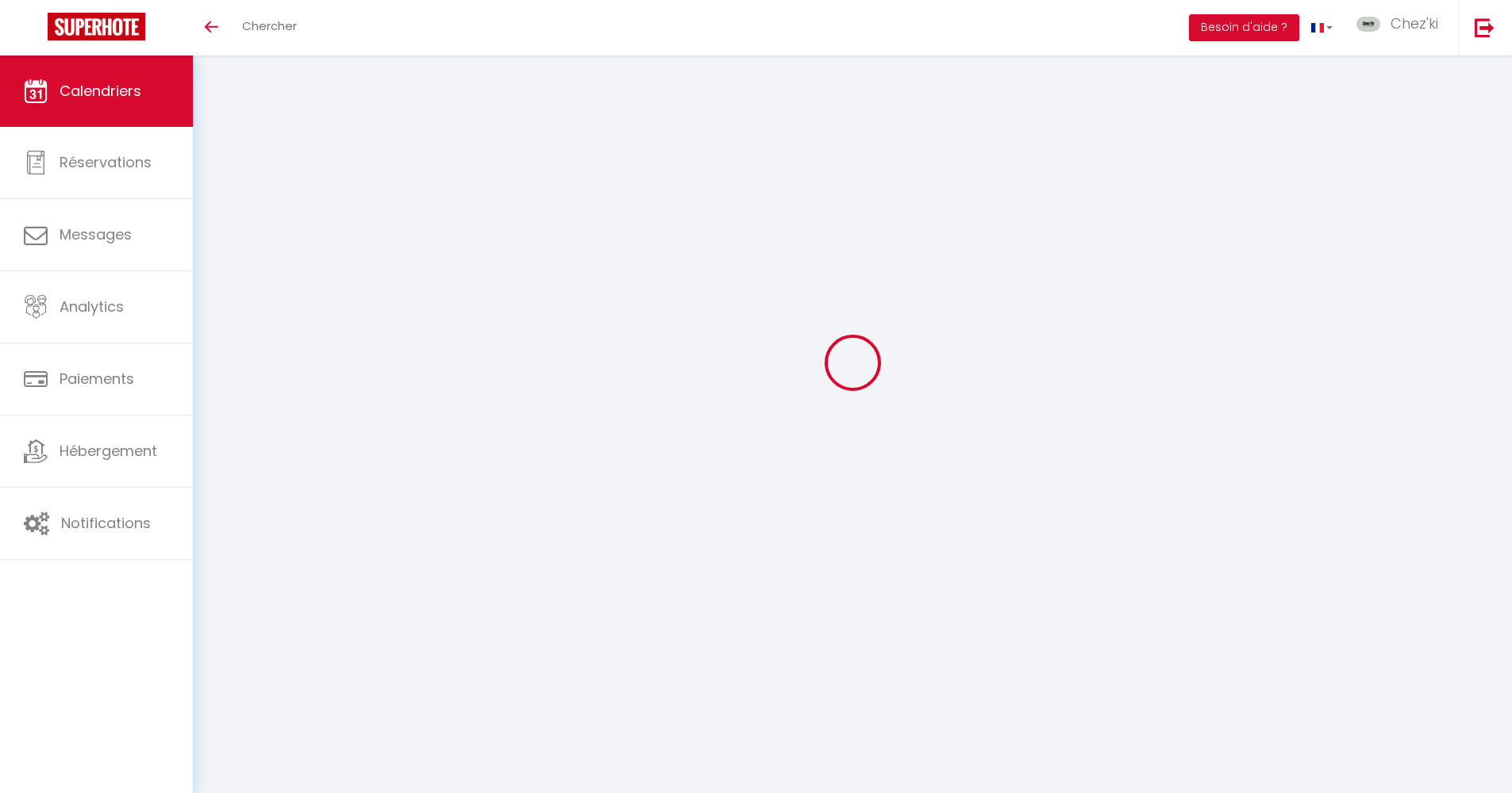
scroll to position [56, 0]
select select
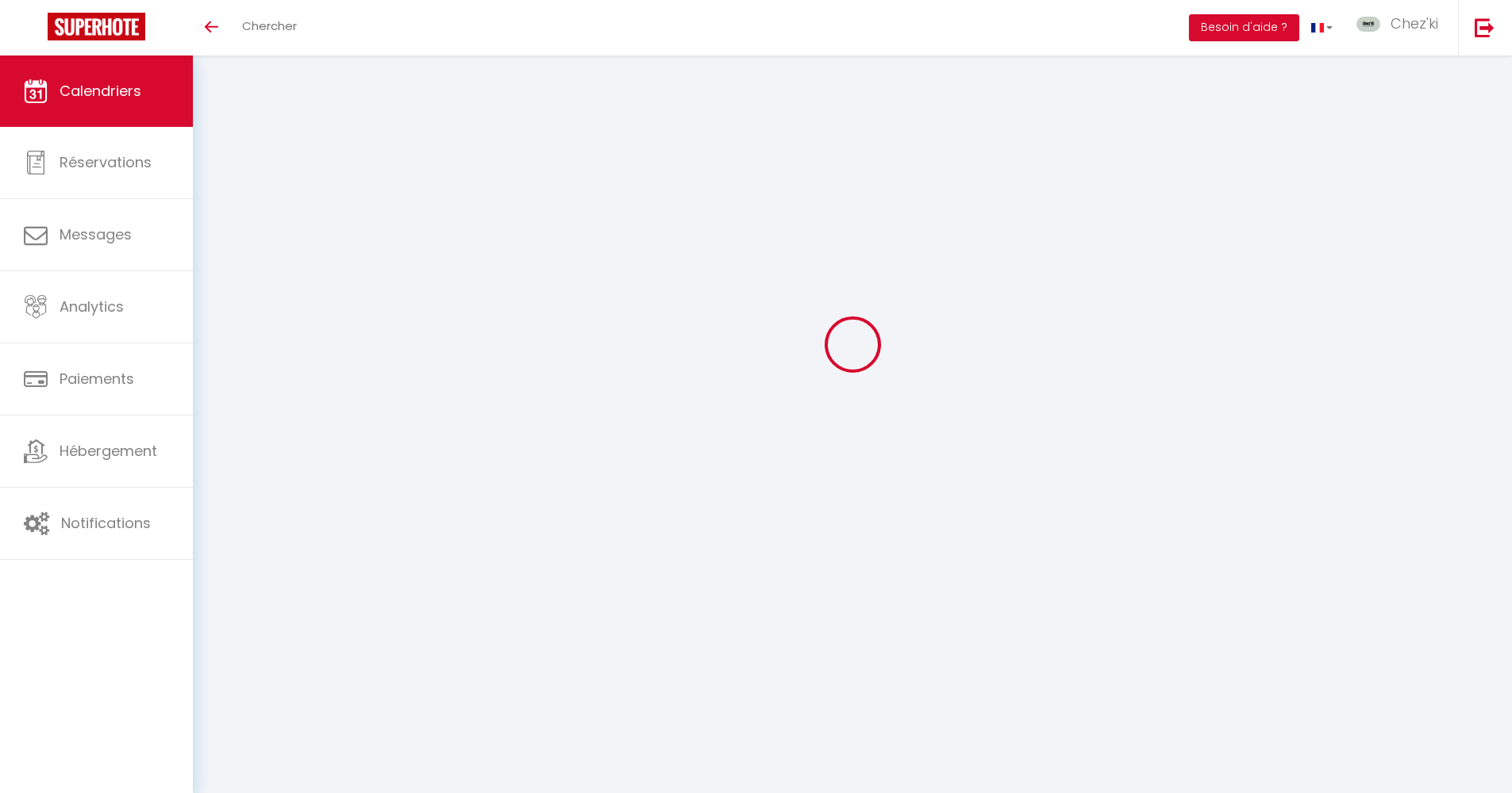
select select
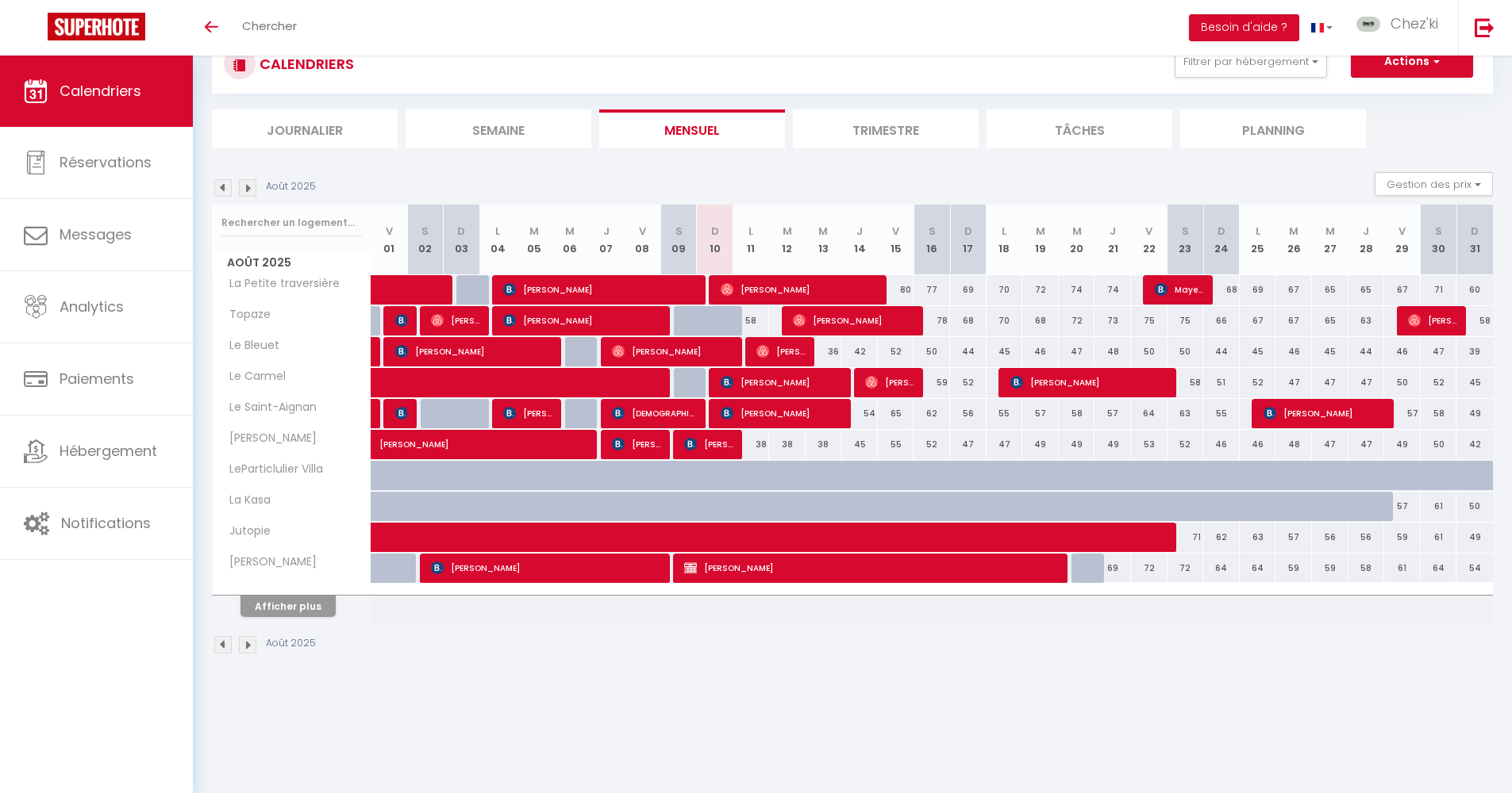
select select
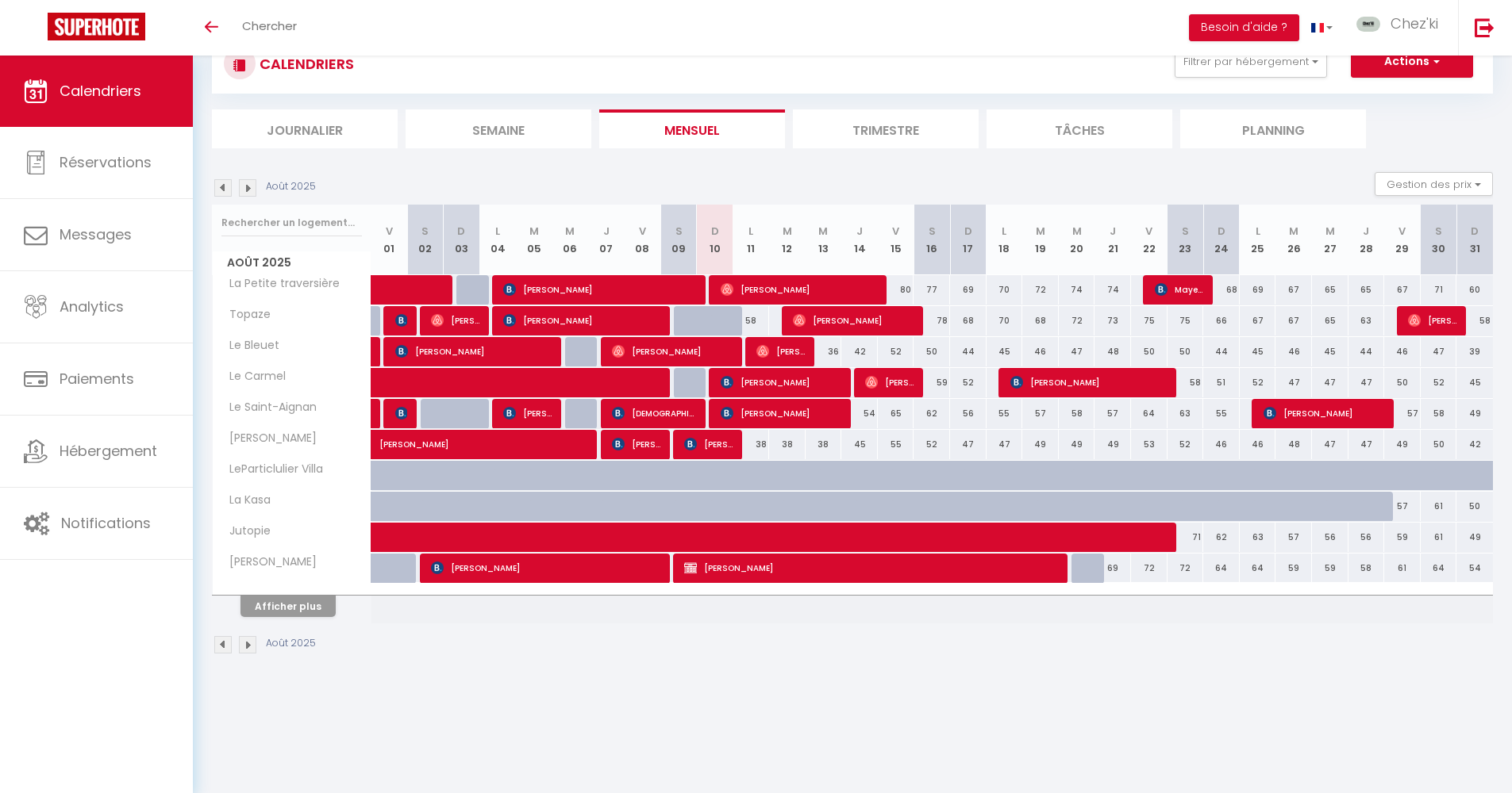
select select
click at [290, 612] on button "Afficher plus" at bounding box center [288, 606] width 95 height 21
select select
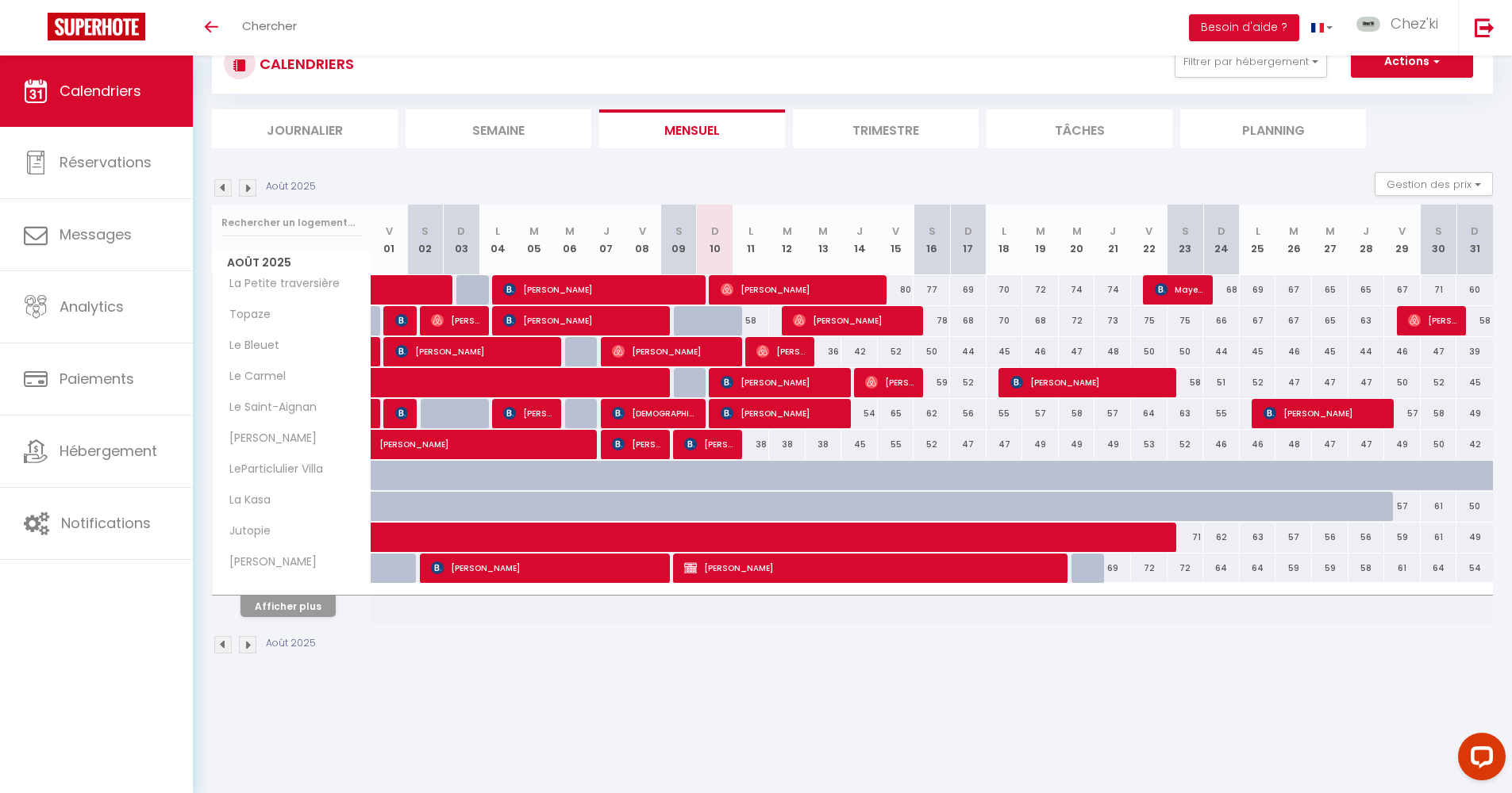
select select
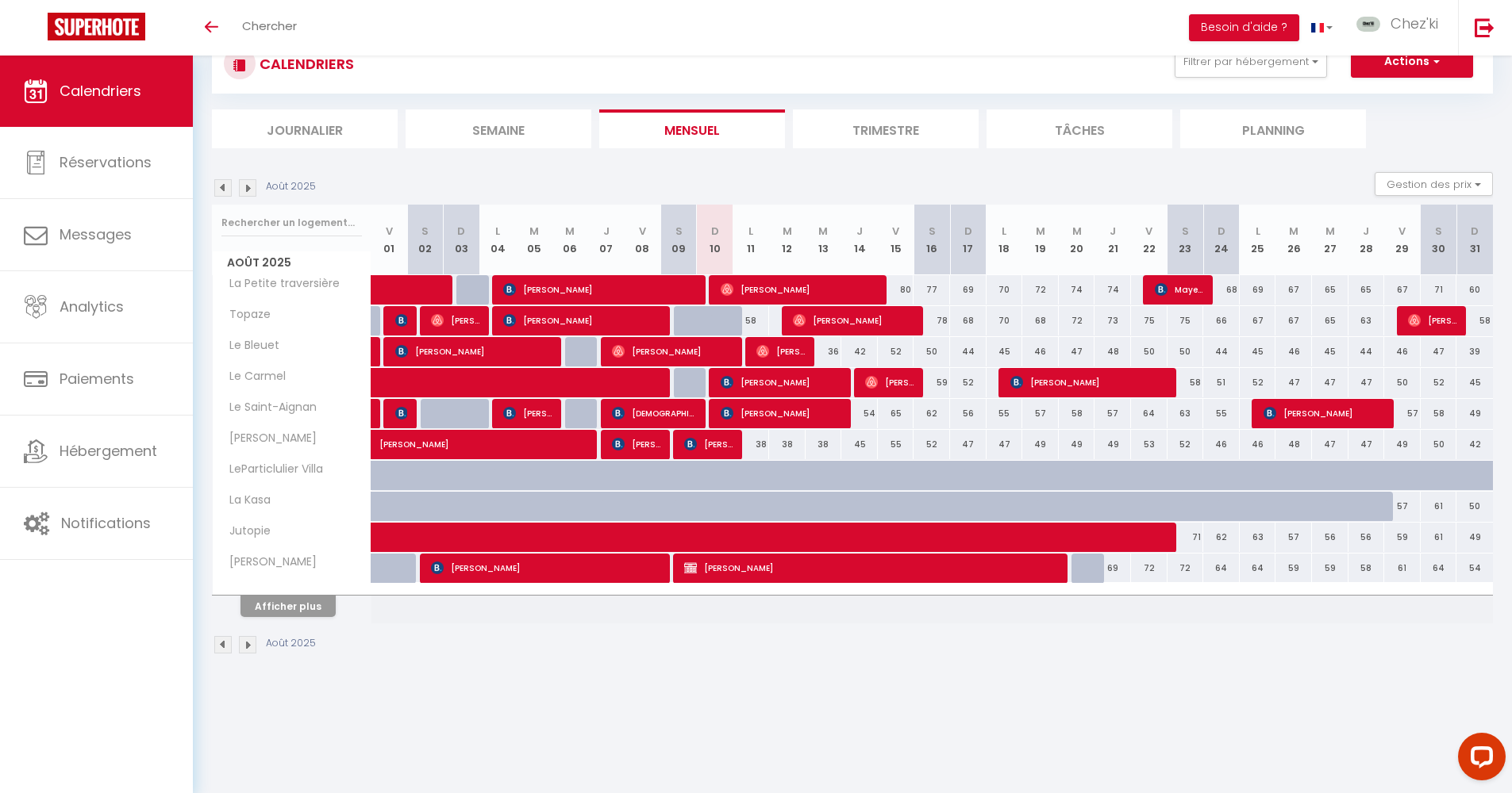
select select
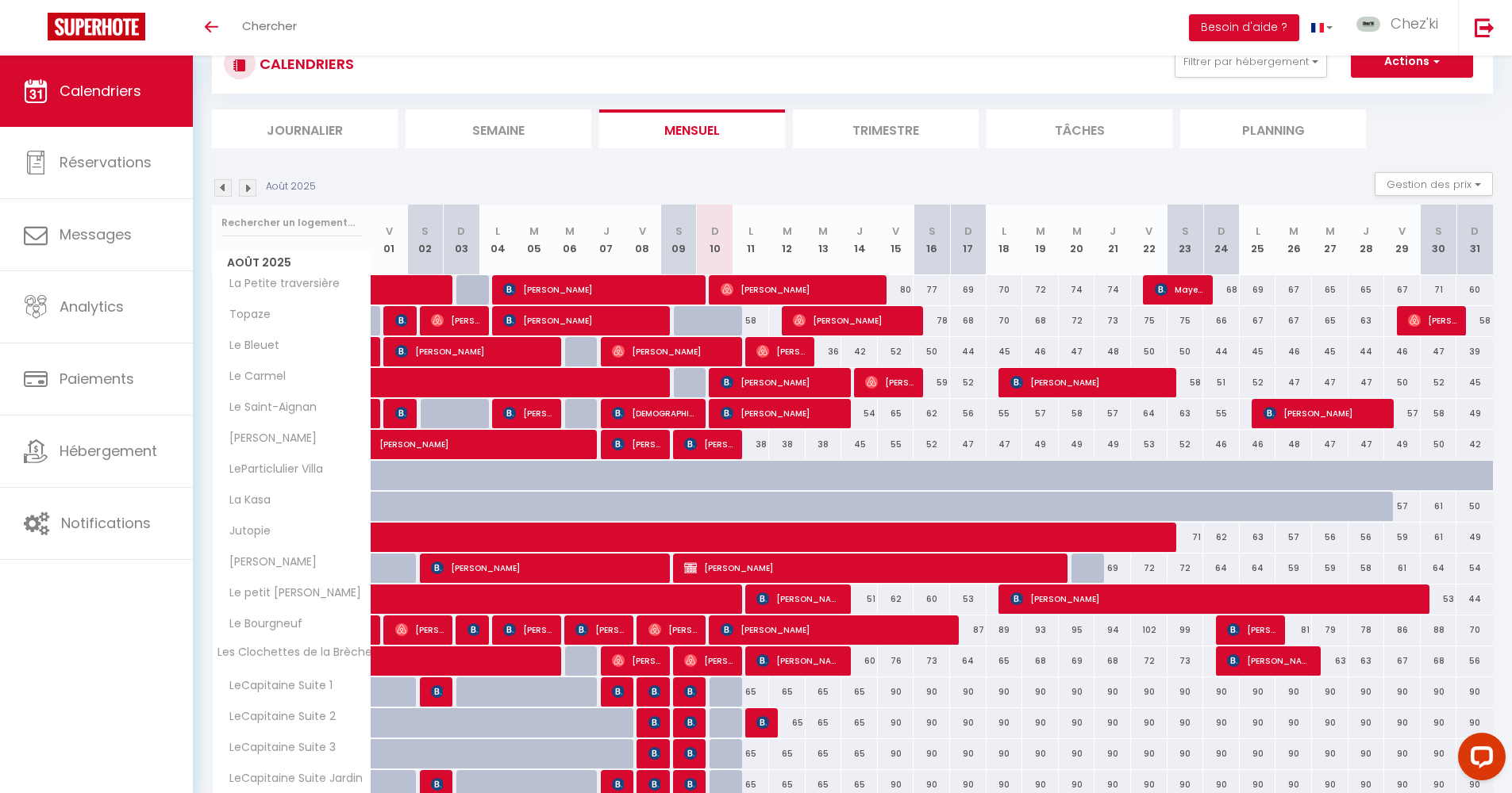
scroll to position [259, 0]
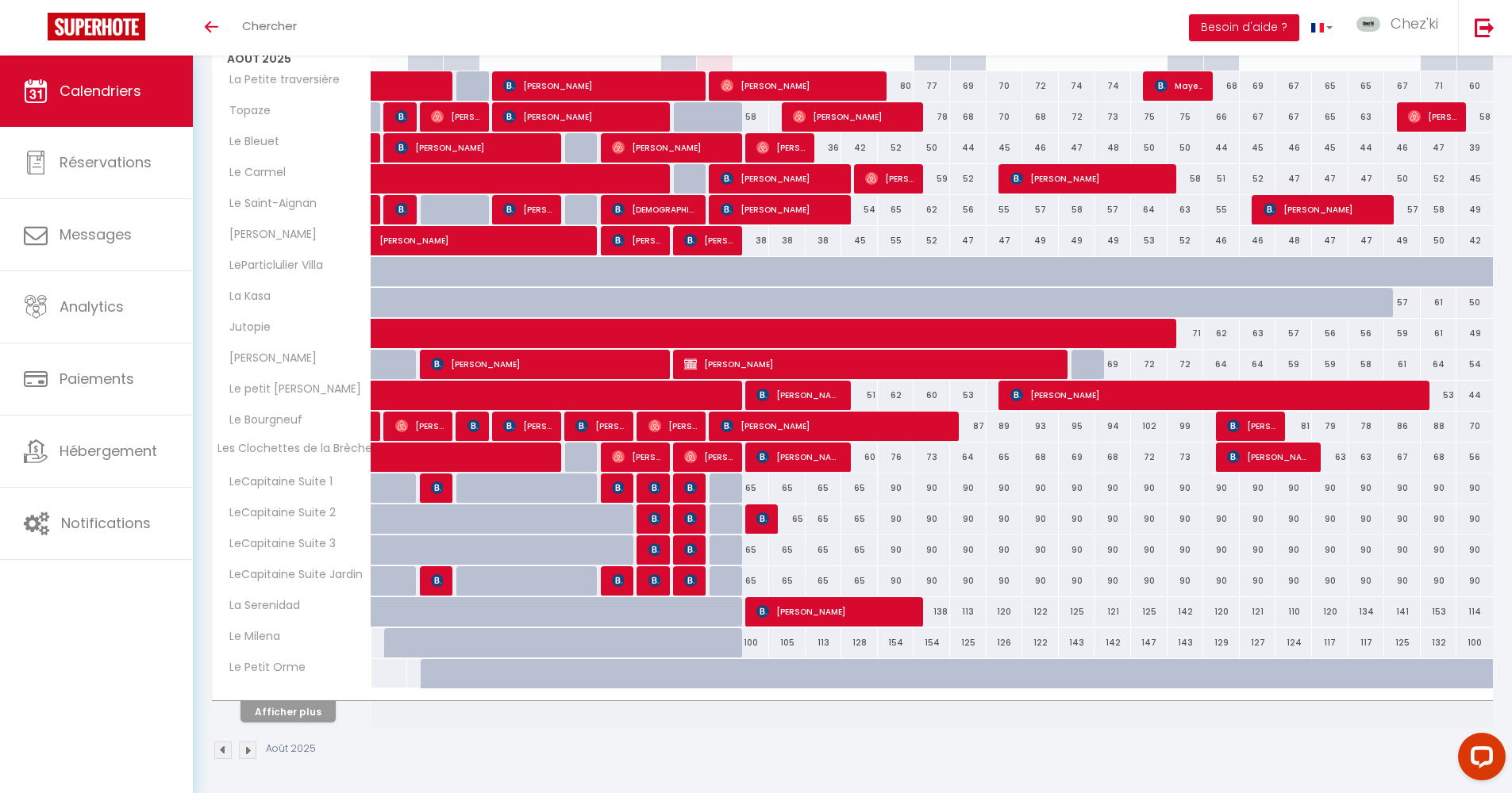
click at [838, 617] on span "[PERSON_NAME]" at bounding box center [835, 611] width 158 height 30
select select "OK"
select select "1"
select select "0"
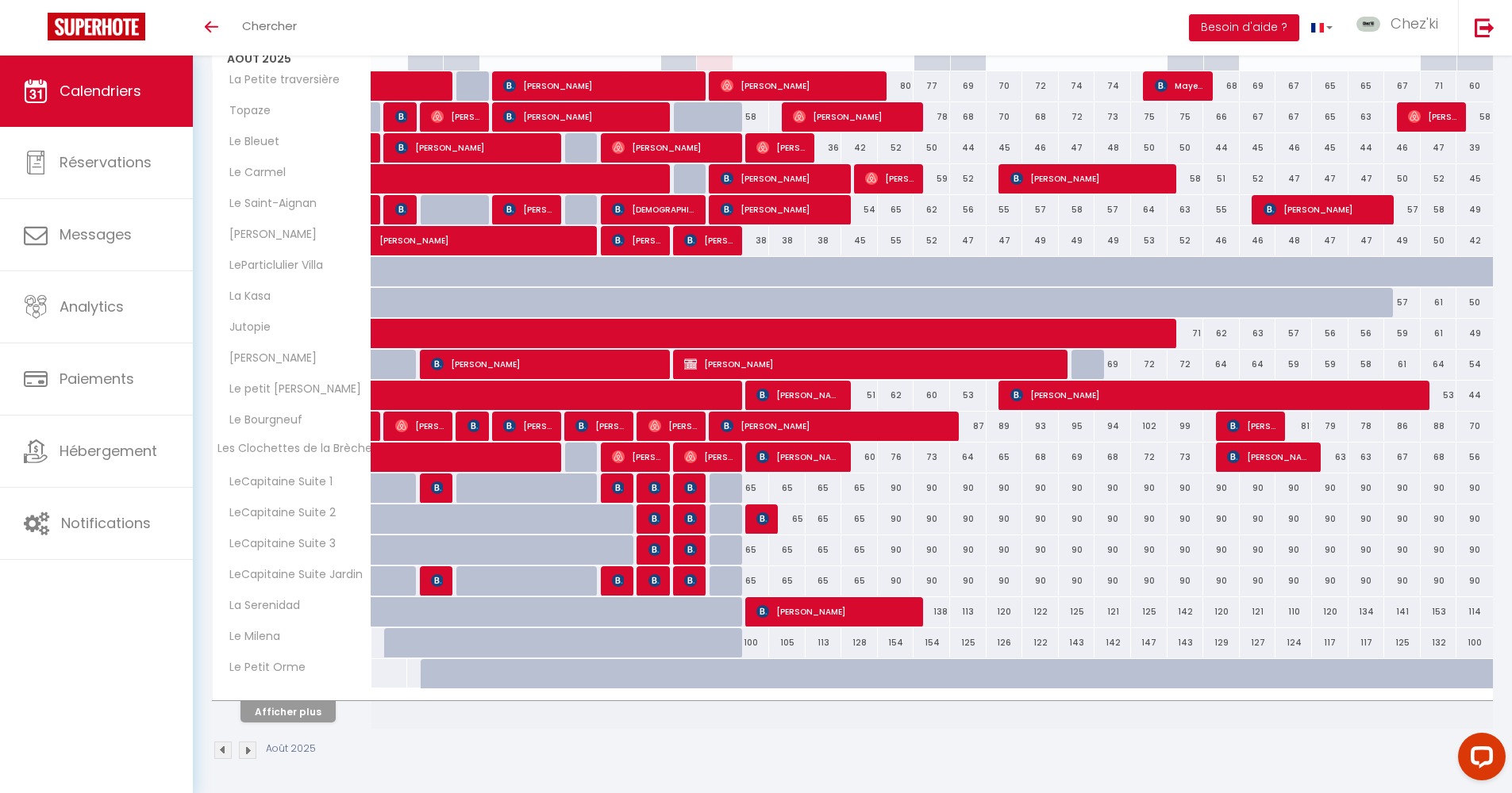
select select "1"
select select
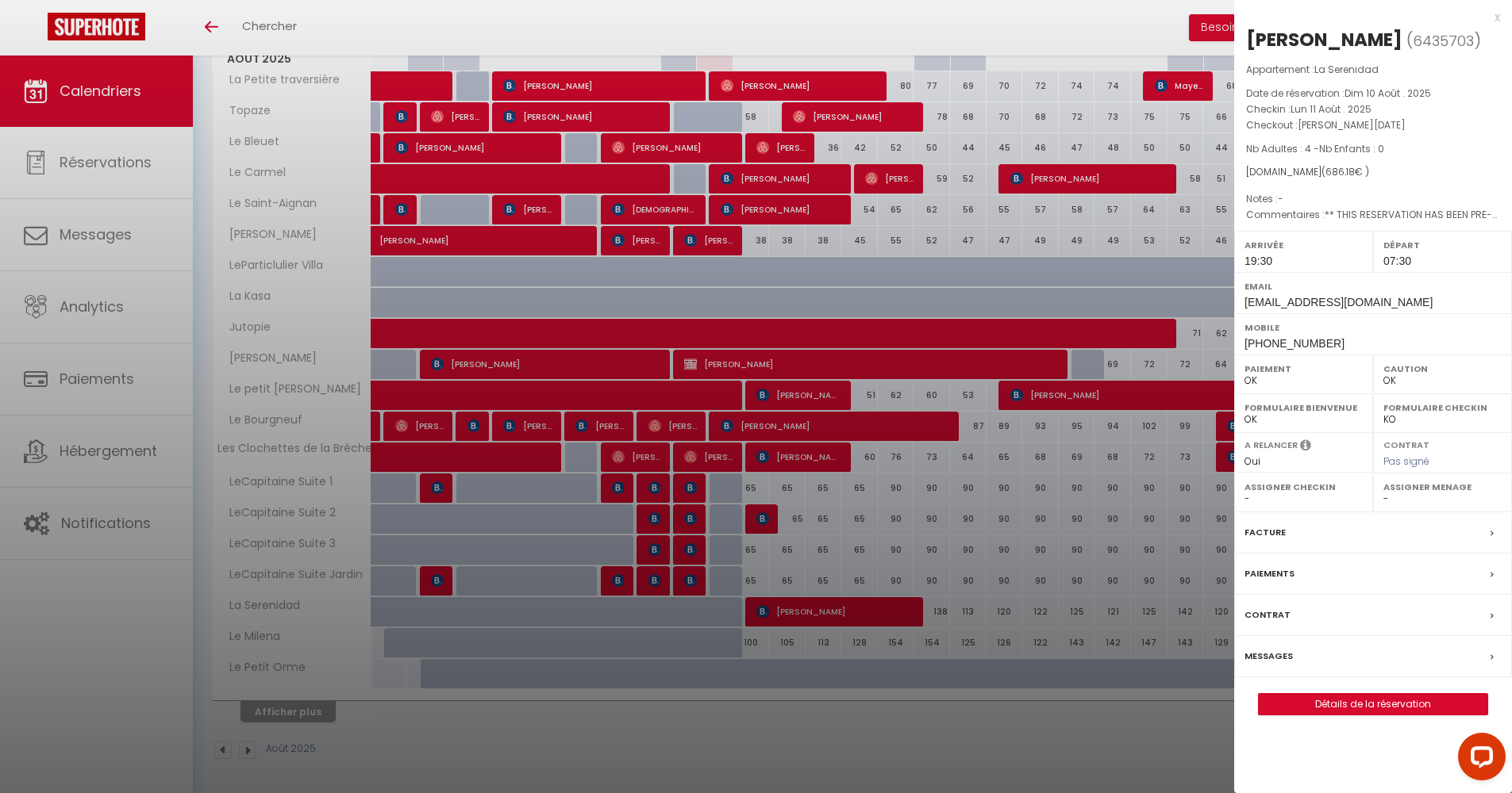
select select "22044"
drag, startPoint x: 168, startPoint y: 467, endPoint x: 128, endPoint y: 526, distance: 71.3
click at [168, 467] on div at bounding box center [756, 396] width 1512 height 793
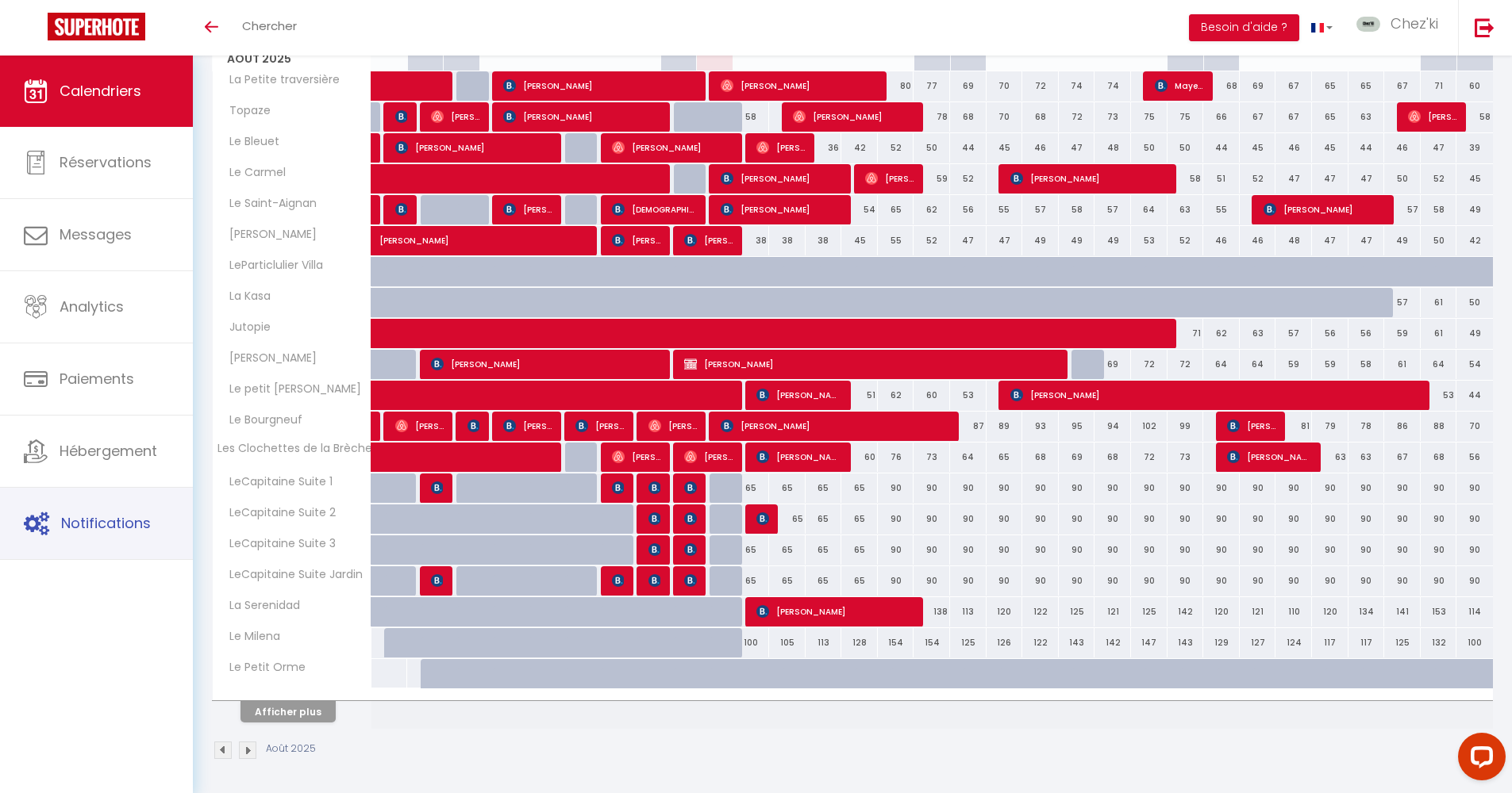
click at [88, 526] on span "Notifications" at bounding box center [106, 523] width 90 height 20
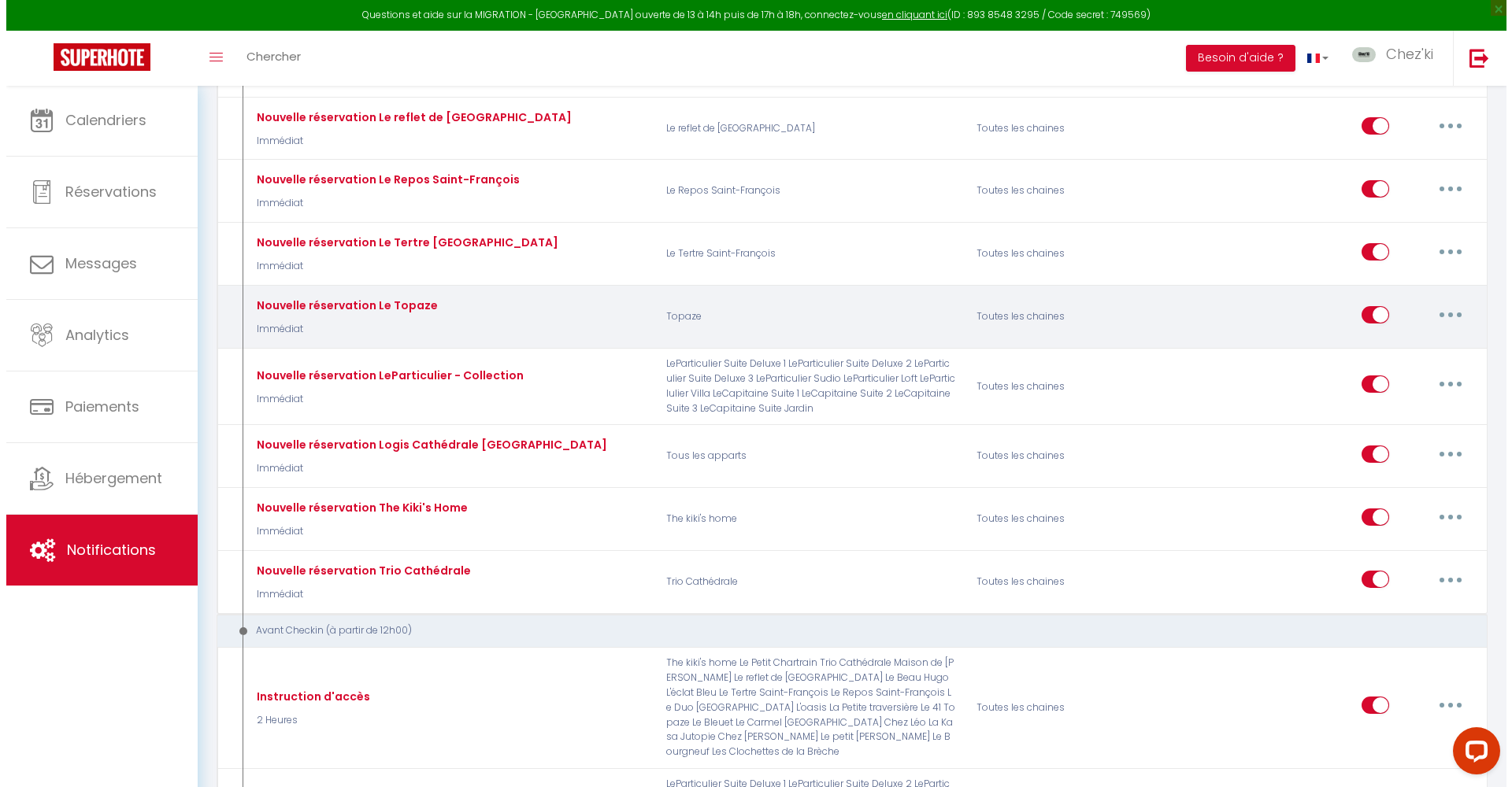
scroll to position [1933, 0]
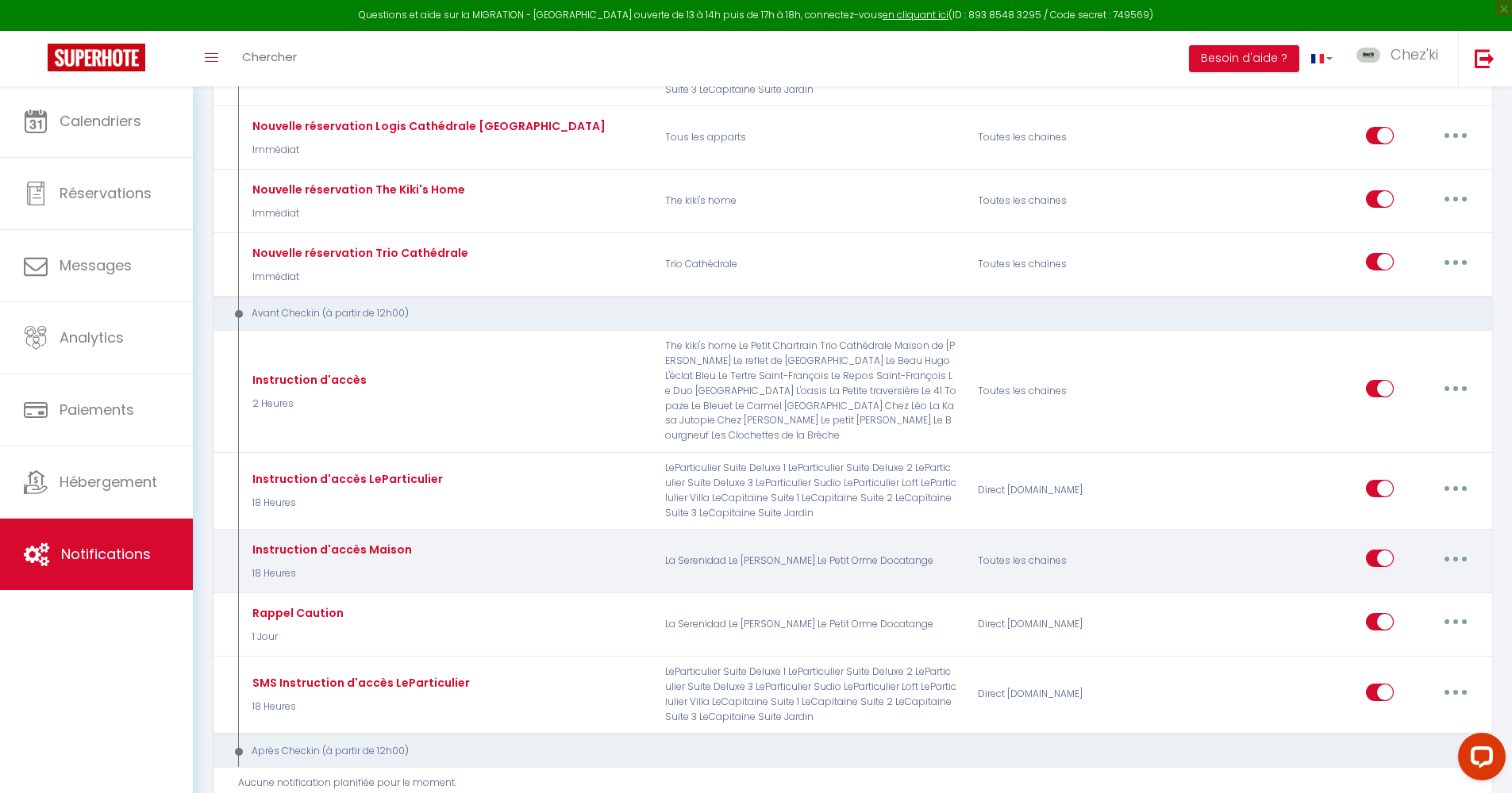
click at [1443, 545] on button "button" at bounding box center [1455, 558] width 45 height 26
click at [1415, 581] on link "Editer" at bounding box center [1414, 595] width 117 height 27
type input "Instruction d'accès Maison"
select select "18 Heures"
select select "if_deposit_is_paid"
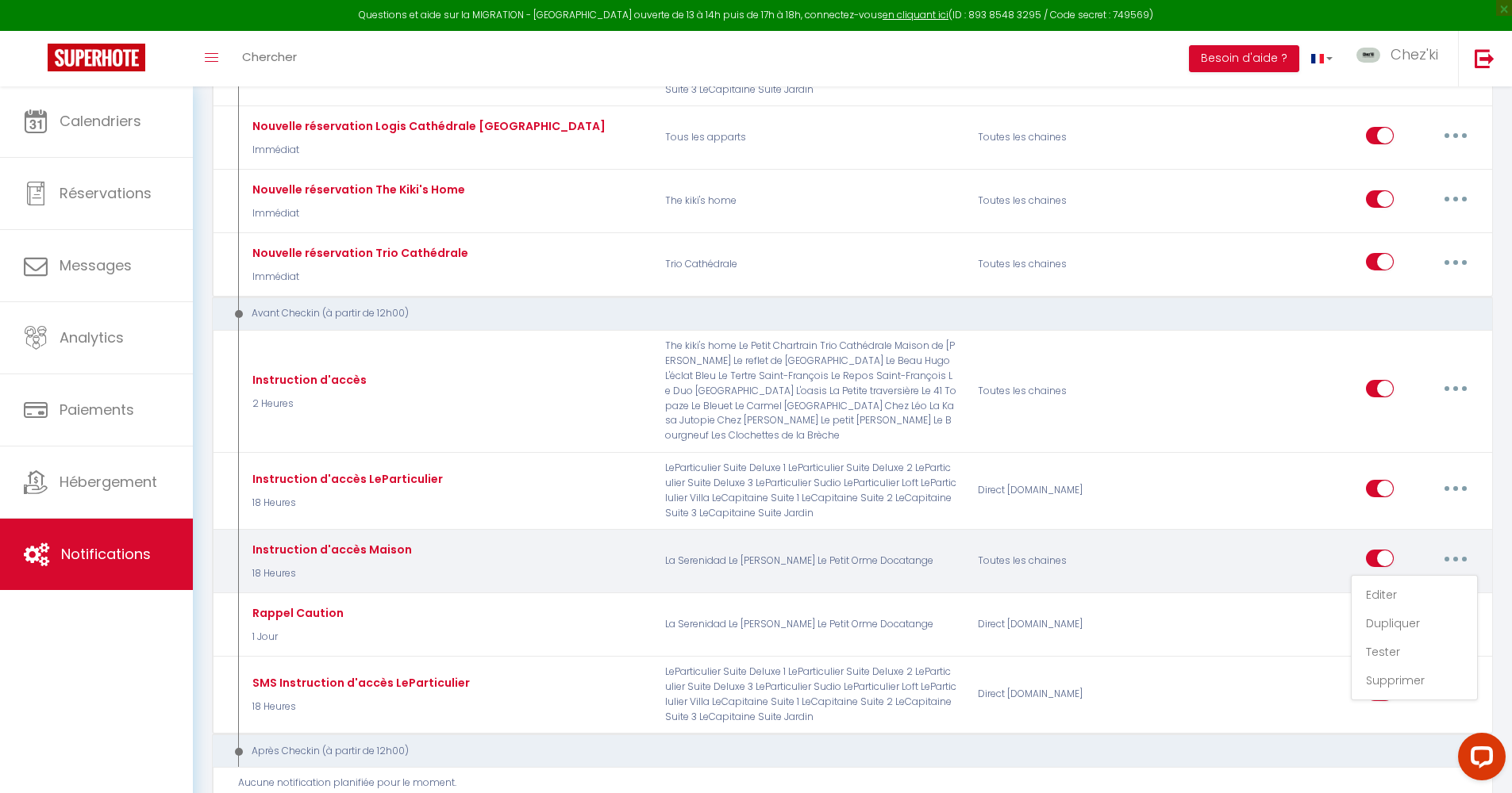
checkbox input "true"
checkbox input "false"
radio input "true"
type input "Confirmation de votre réservation - [BOOKING:ID] - [GUEST:FIRST_NAME] [GUEST:LA…"
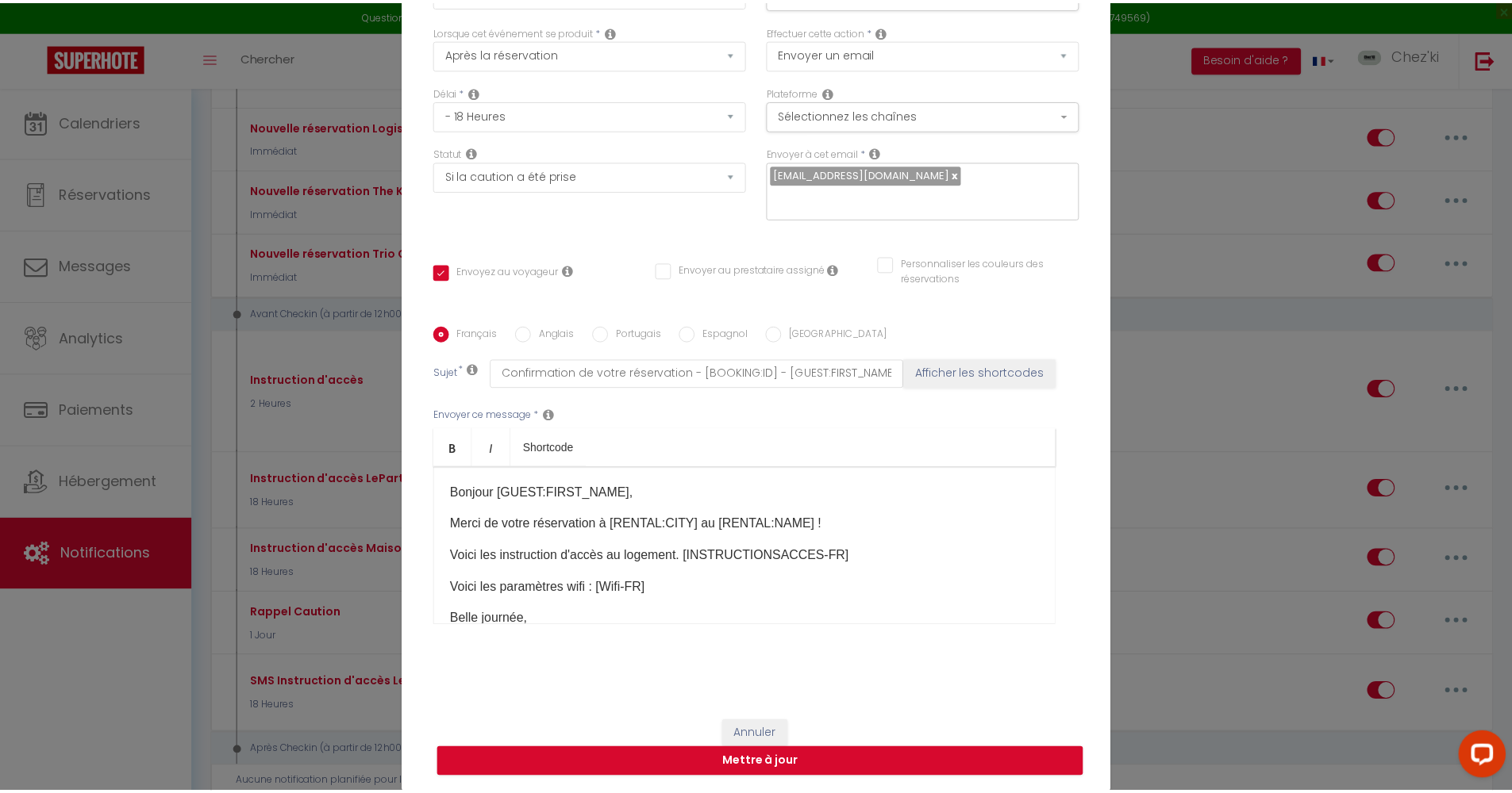
scroll to position [0, 0]
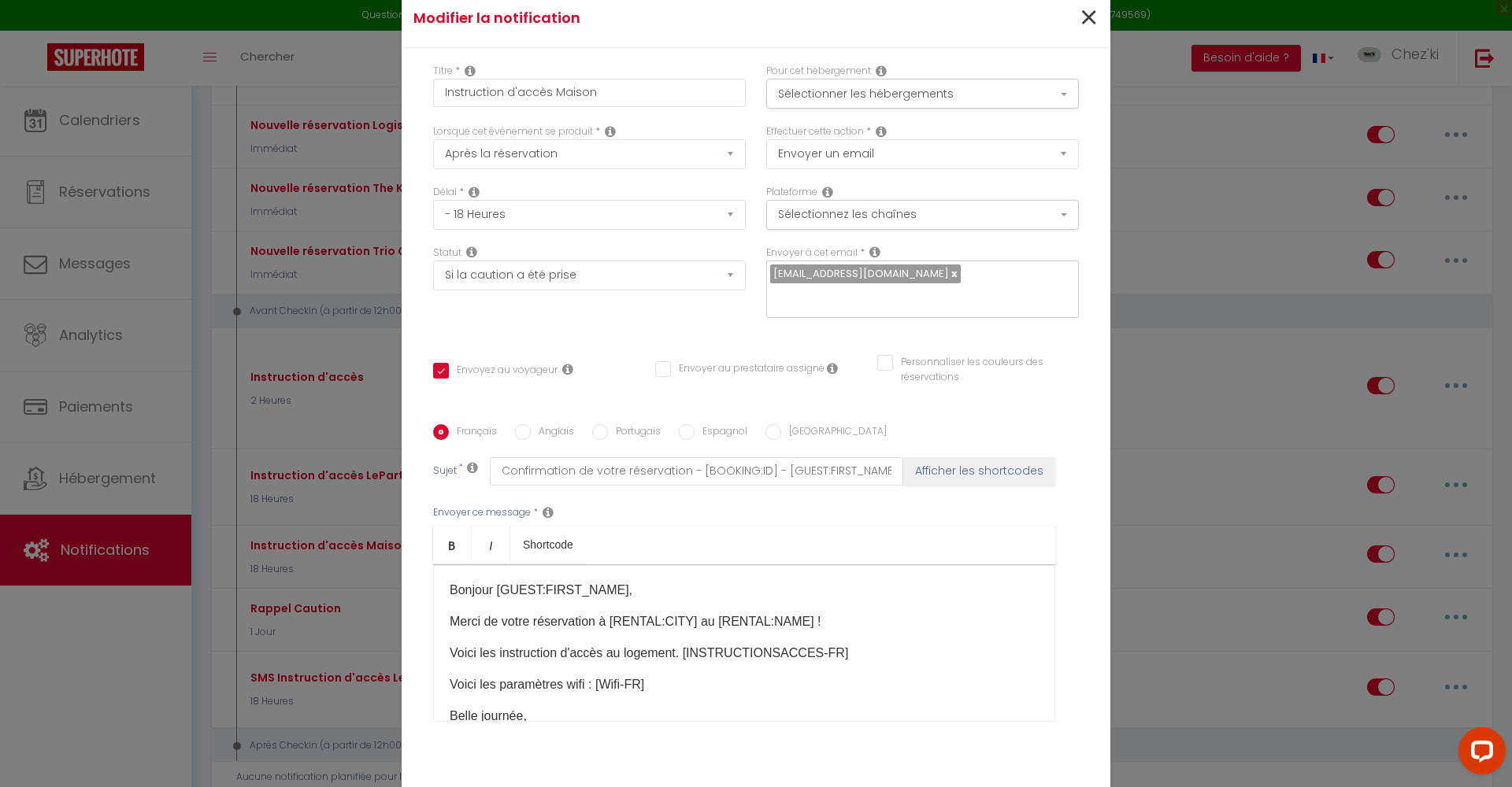
click at [1078, 13] on span "×" at bounding box center [1088, 18] width 20 height 47
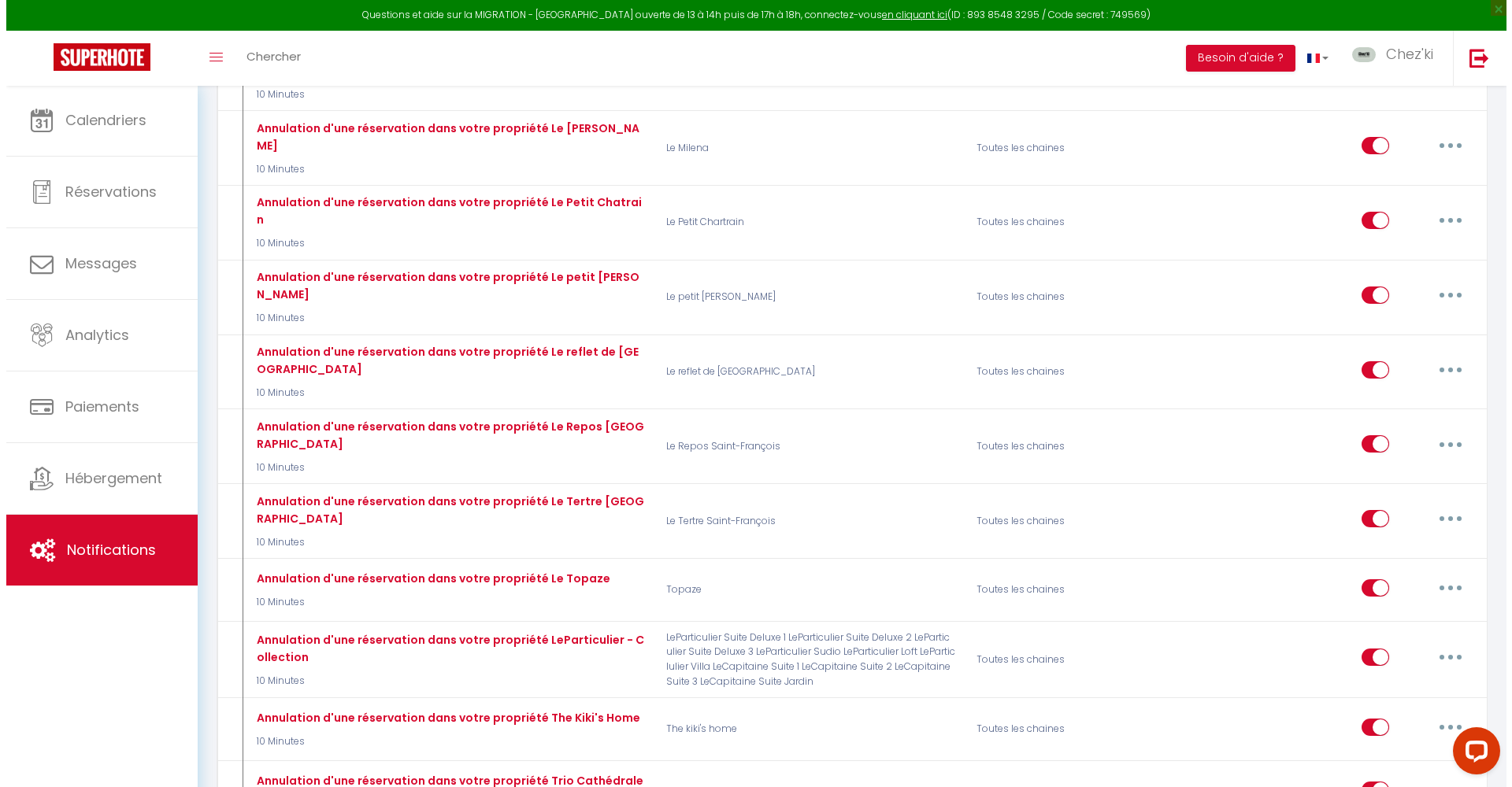
scroll to position [5773, 0]
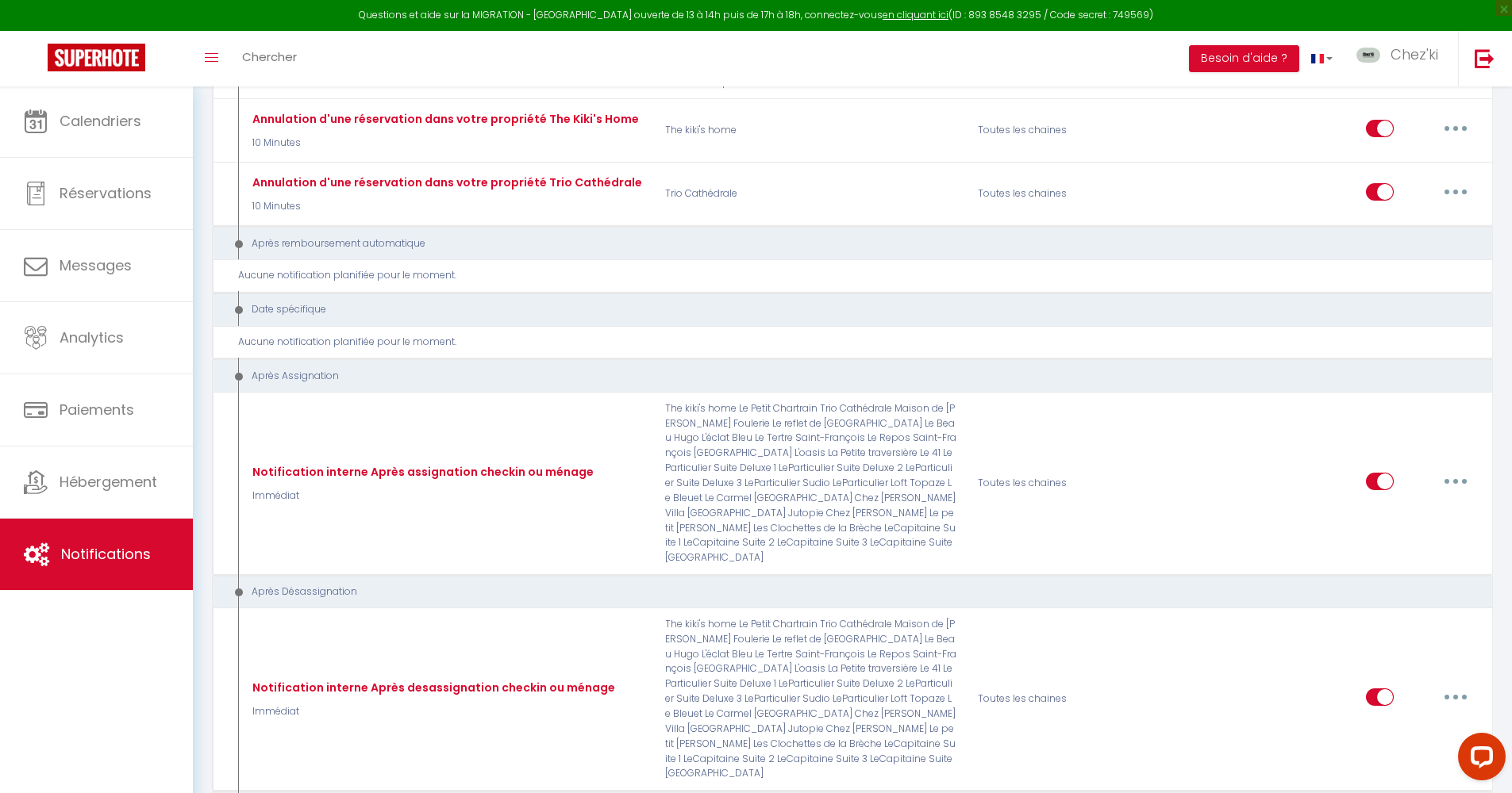
checkbox input "true"
checkbox input "false"
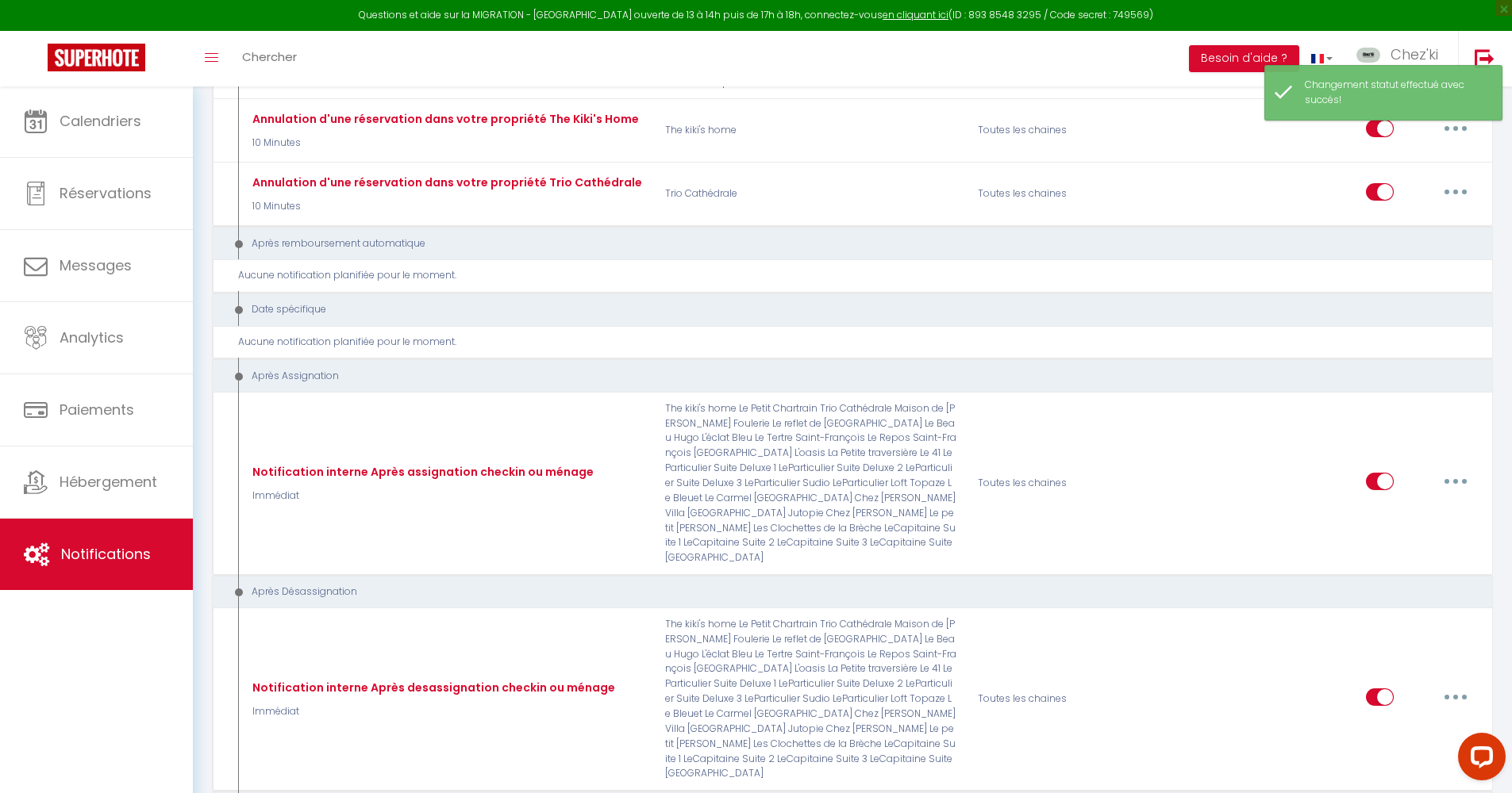
type input "Caution OK"
select select "24"
select select "Immédiat"
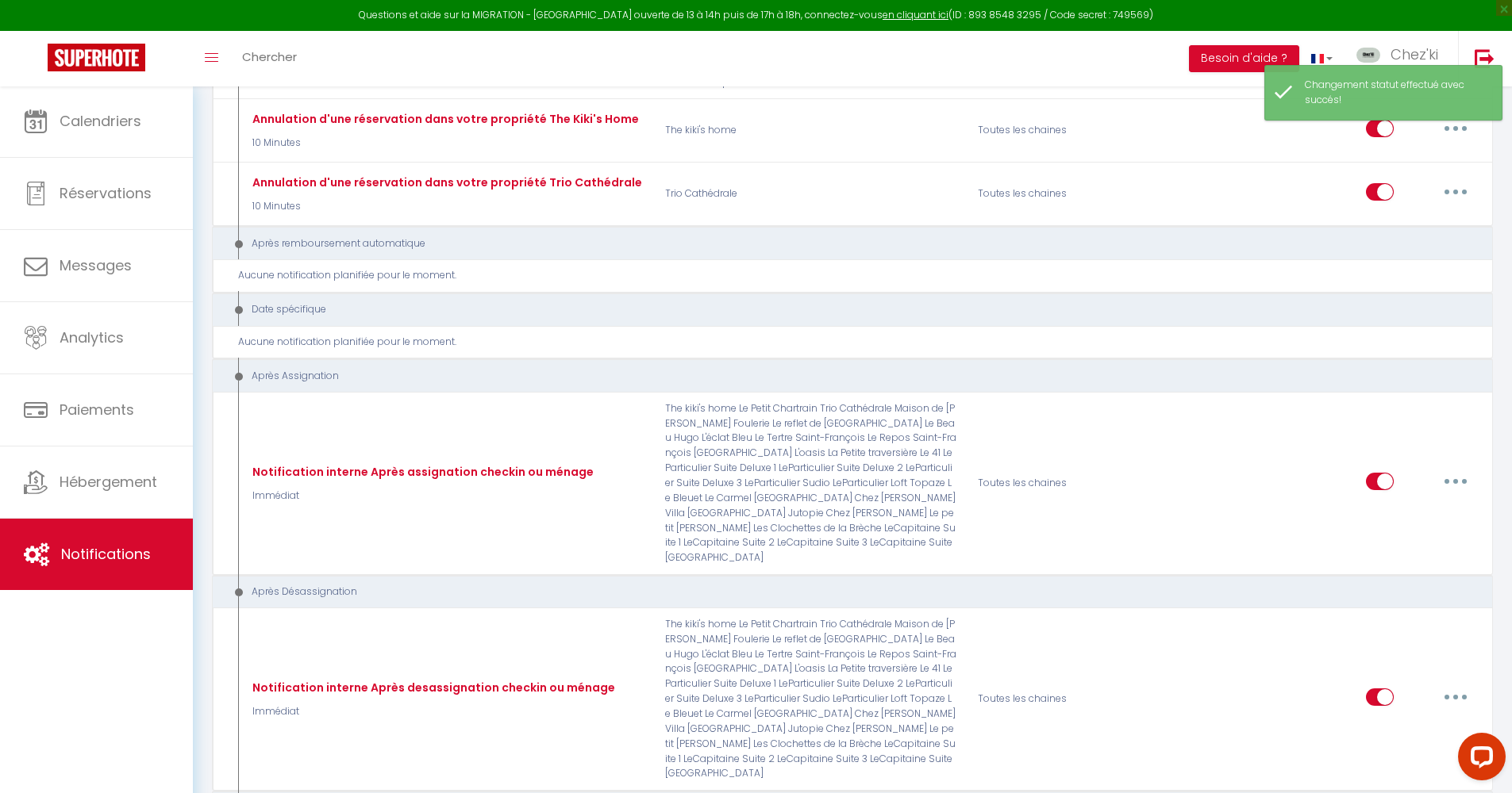
checkbox input "false"
type input "Infos Caution Ok"
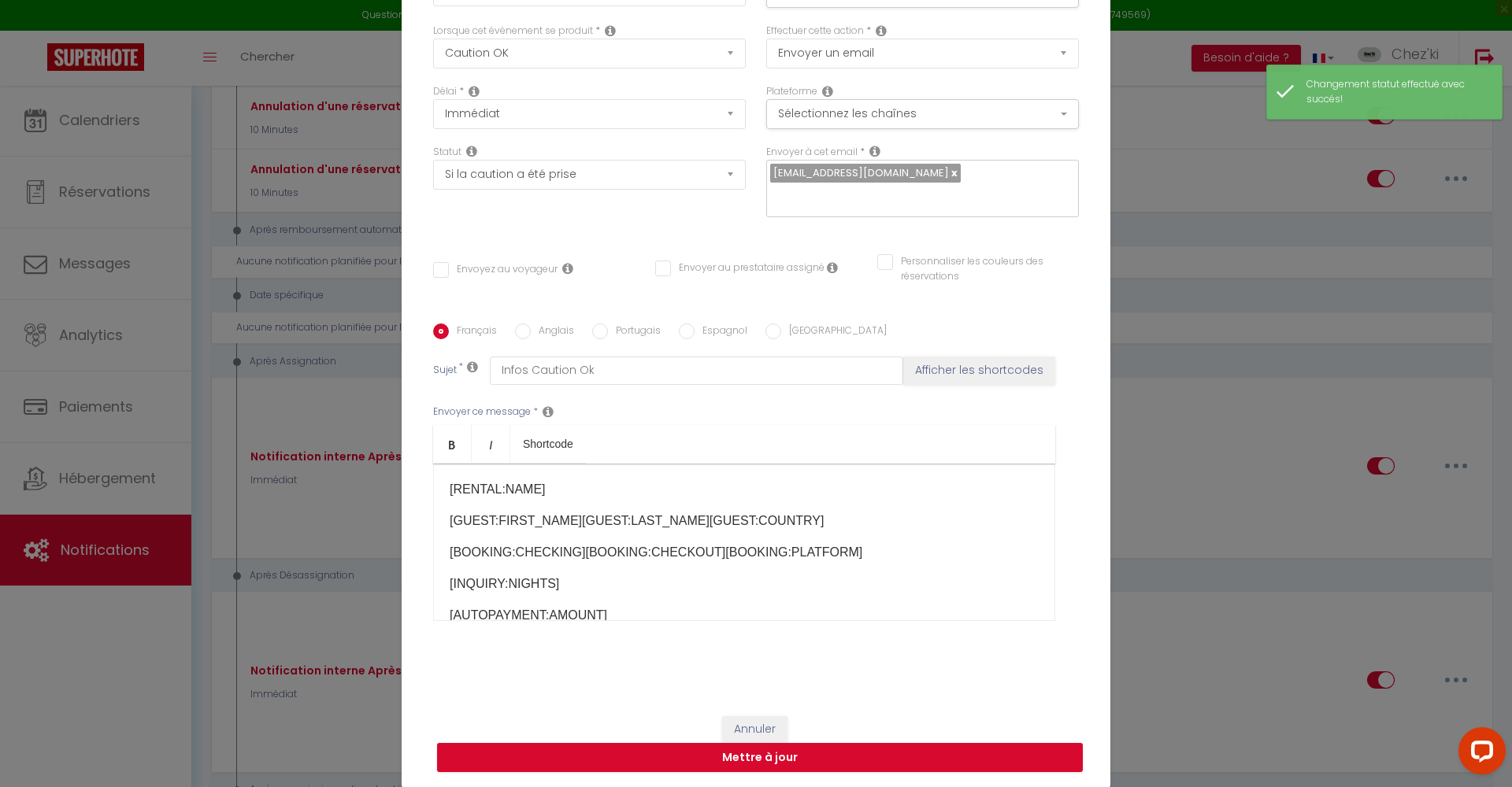
scroll to position [0, 0]
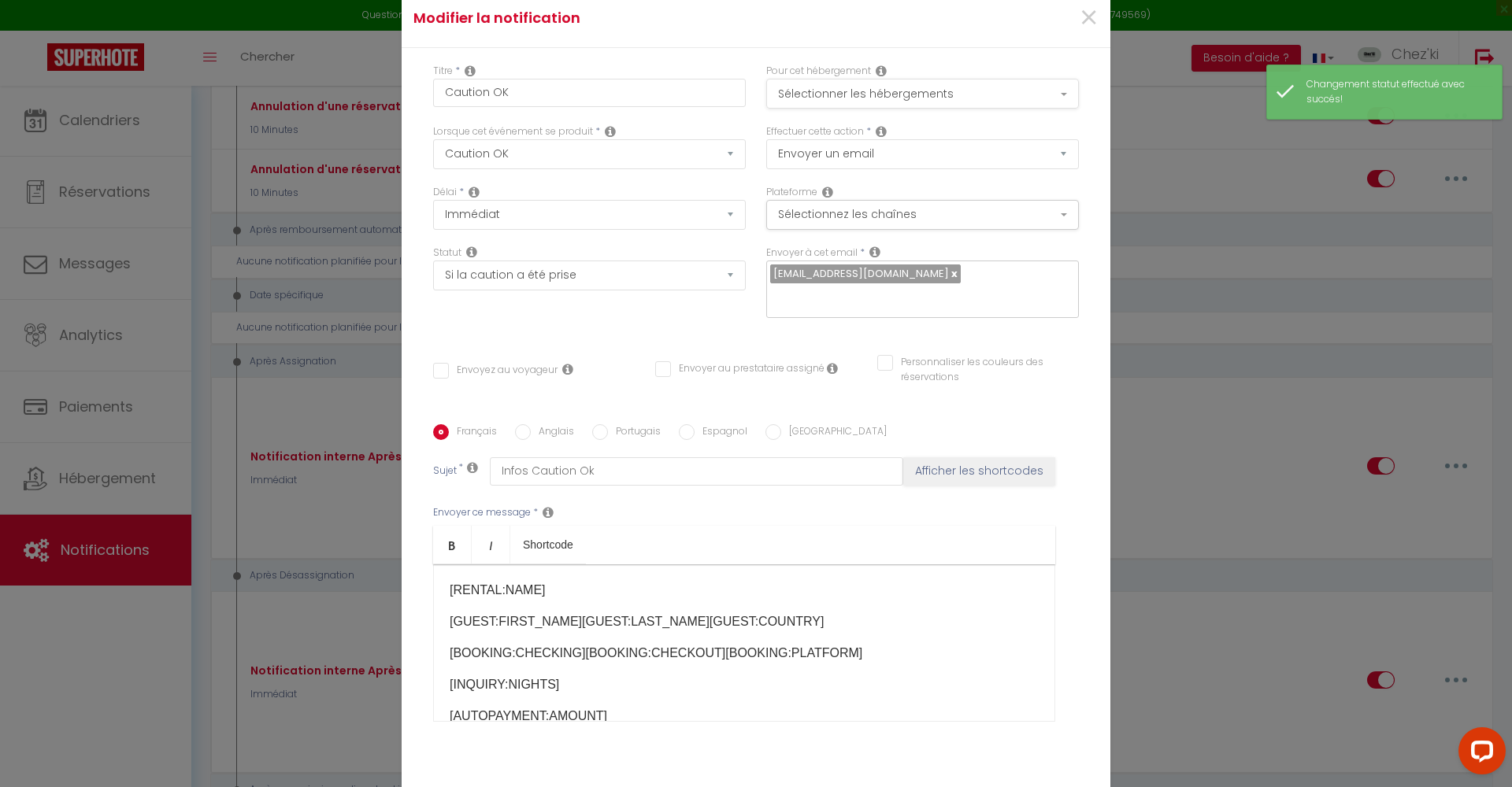
click at [898, 98] on button "Sélectionner les hébergements" at bounding box center [922, 93] width 313 height 30
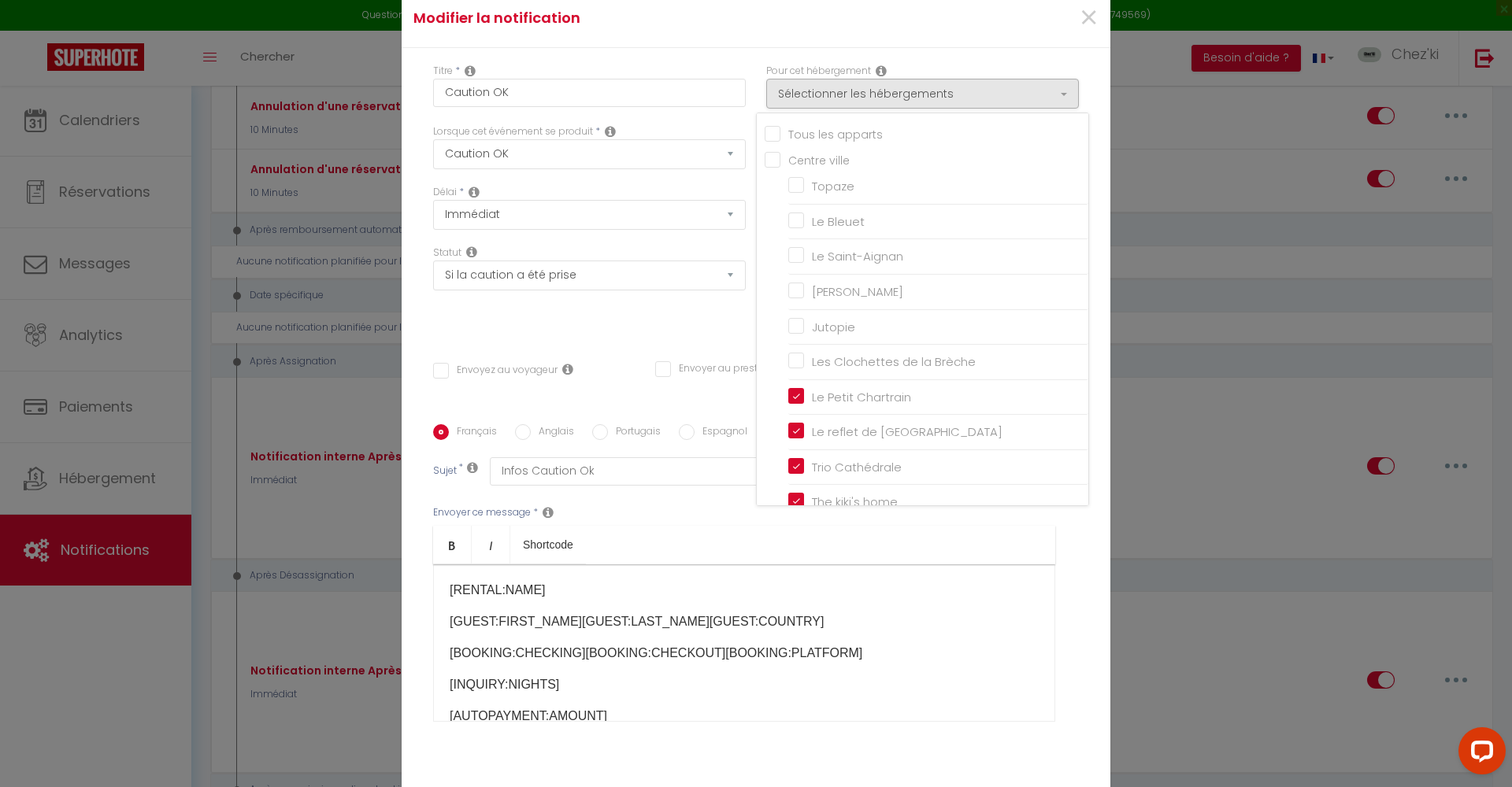
click at [769, 135] on input "Tous les apparts" at bounding box center [926, 132] width 324 height 15
checkbox input "true"
checkbox input "false"
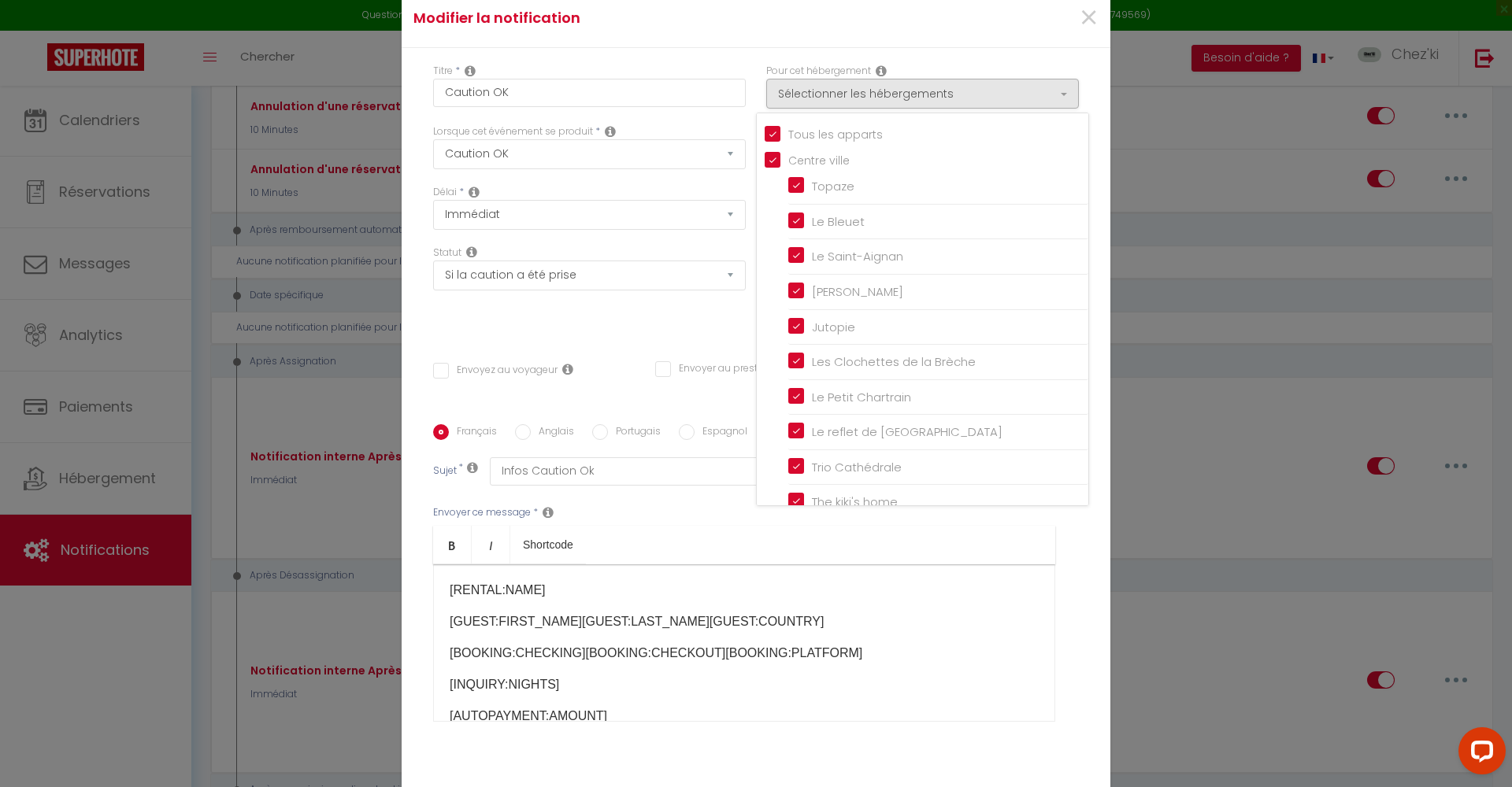
checkbox input "true"
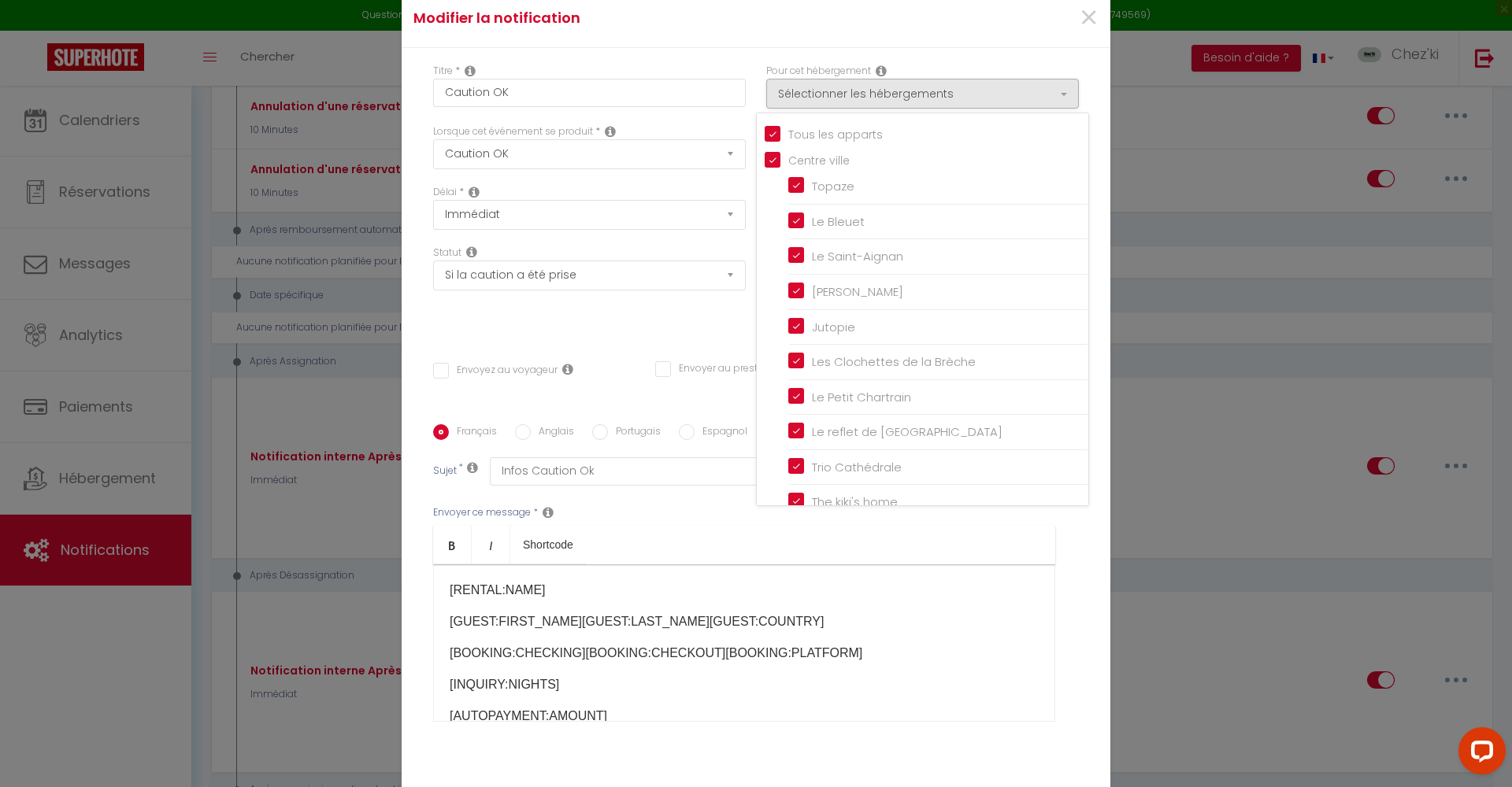
checkbox input "true"
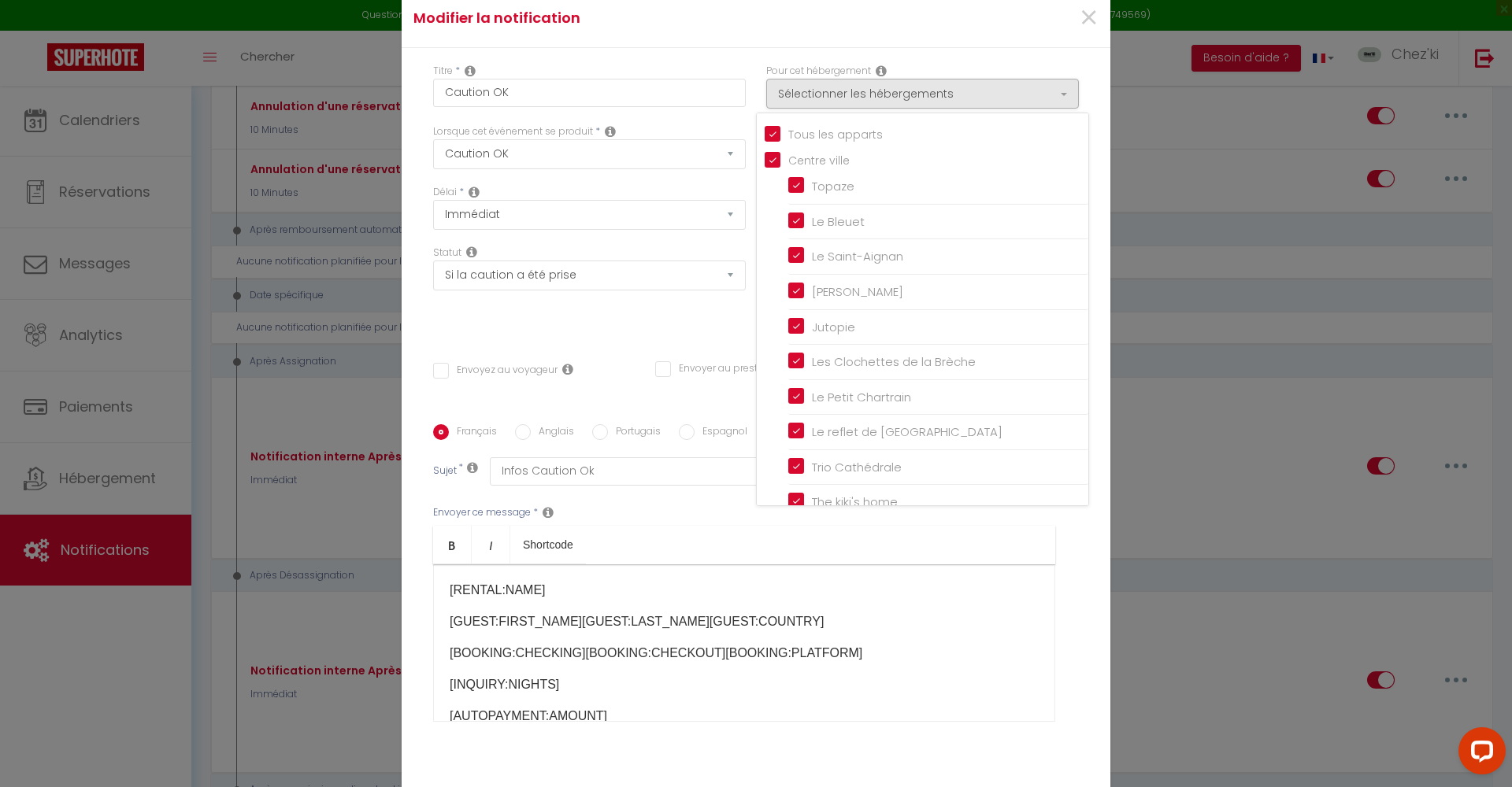
checkbox input "true"
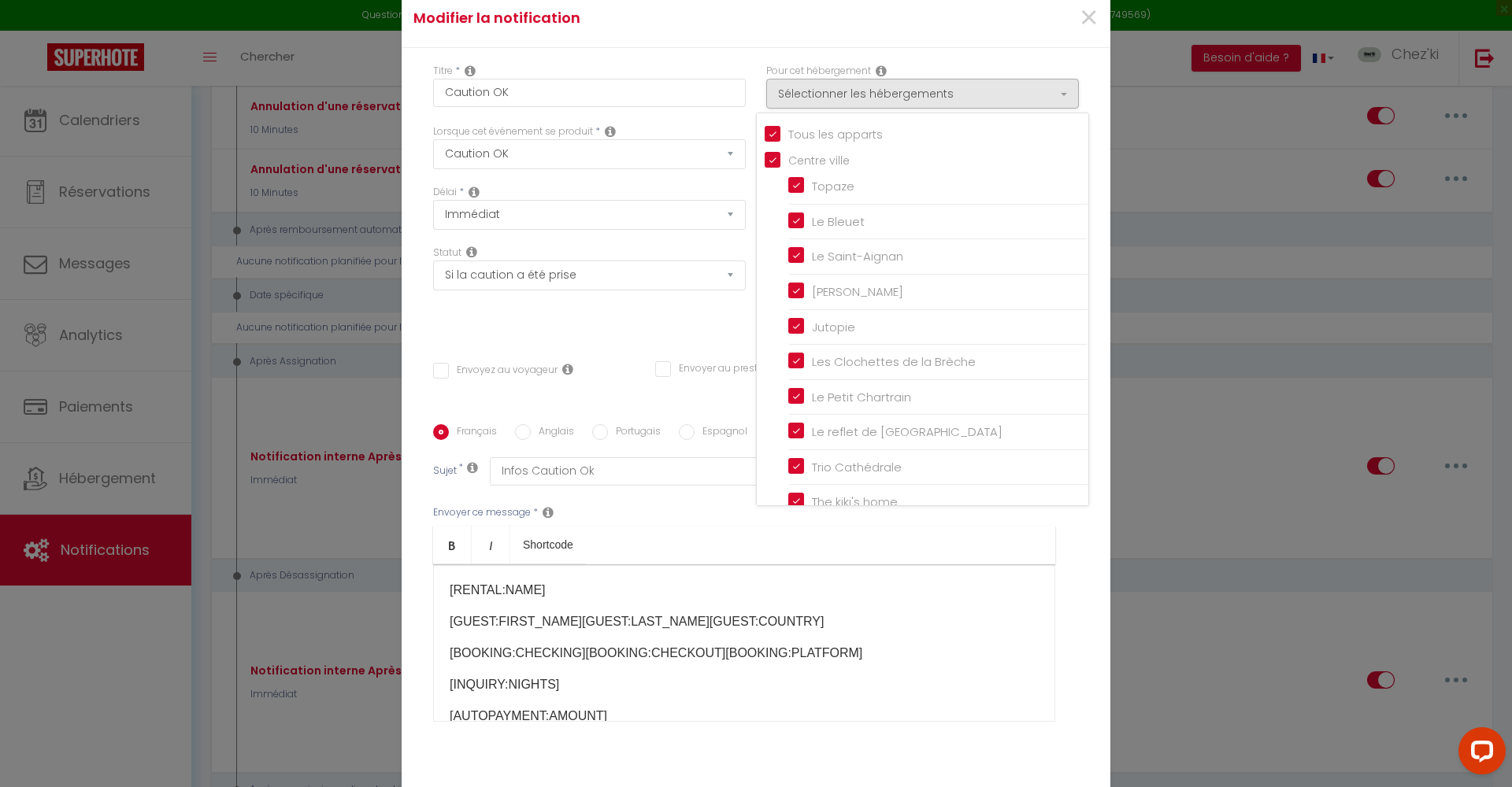
checkbox input "true"
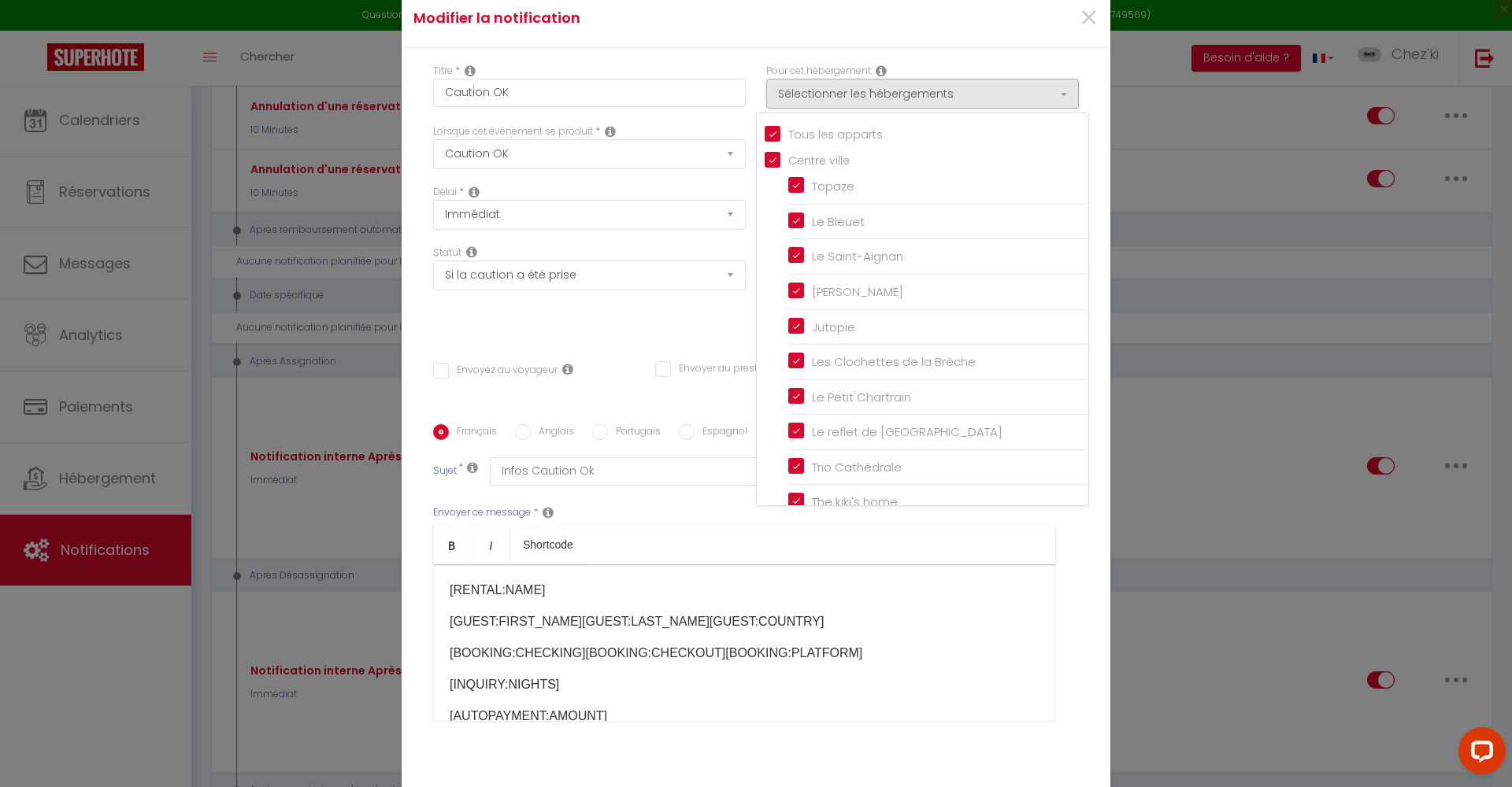
checkbox input "true"
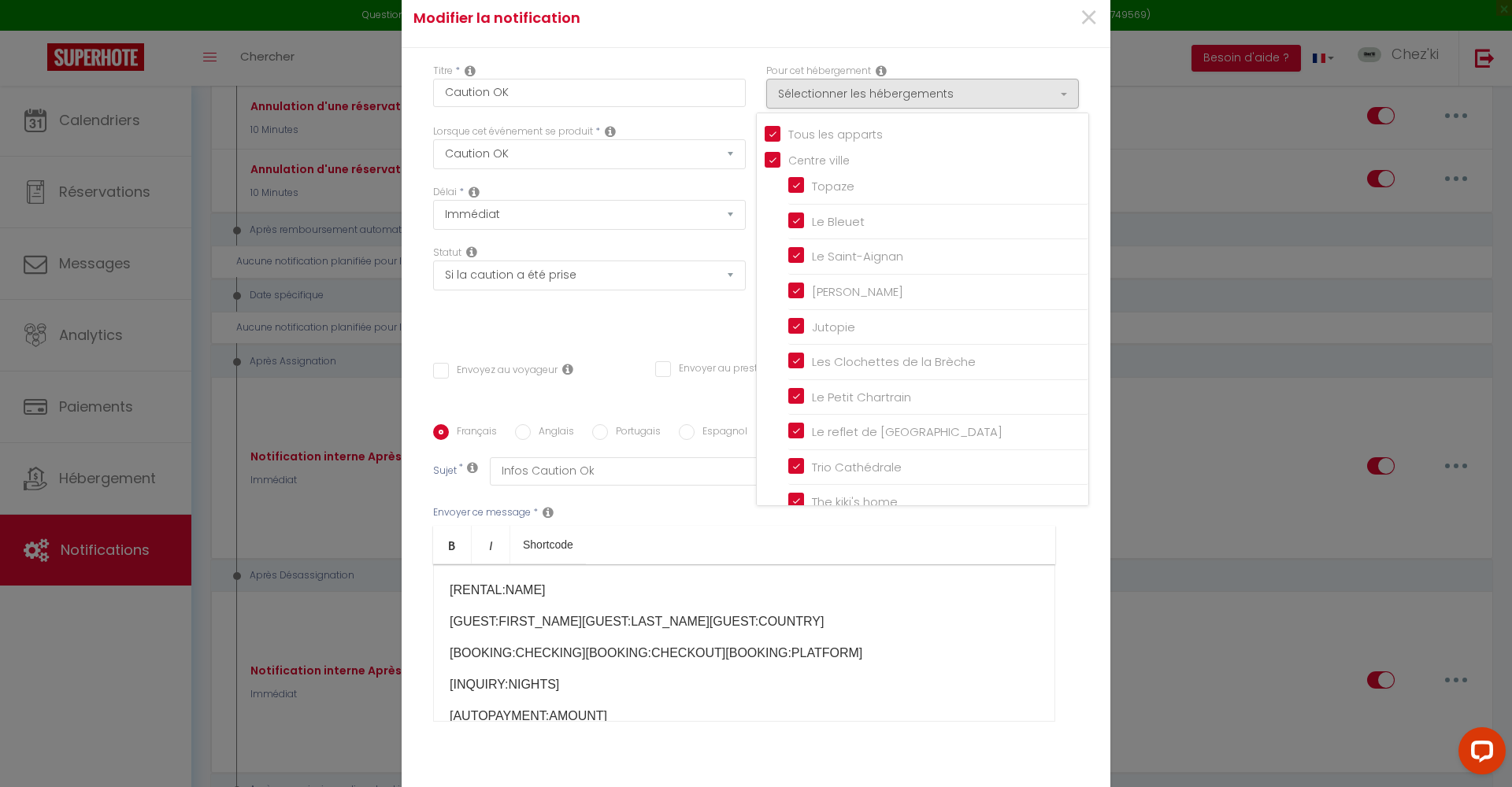
checkbox input "true"
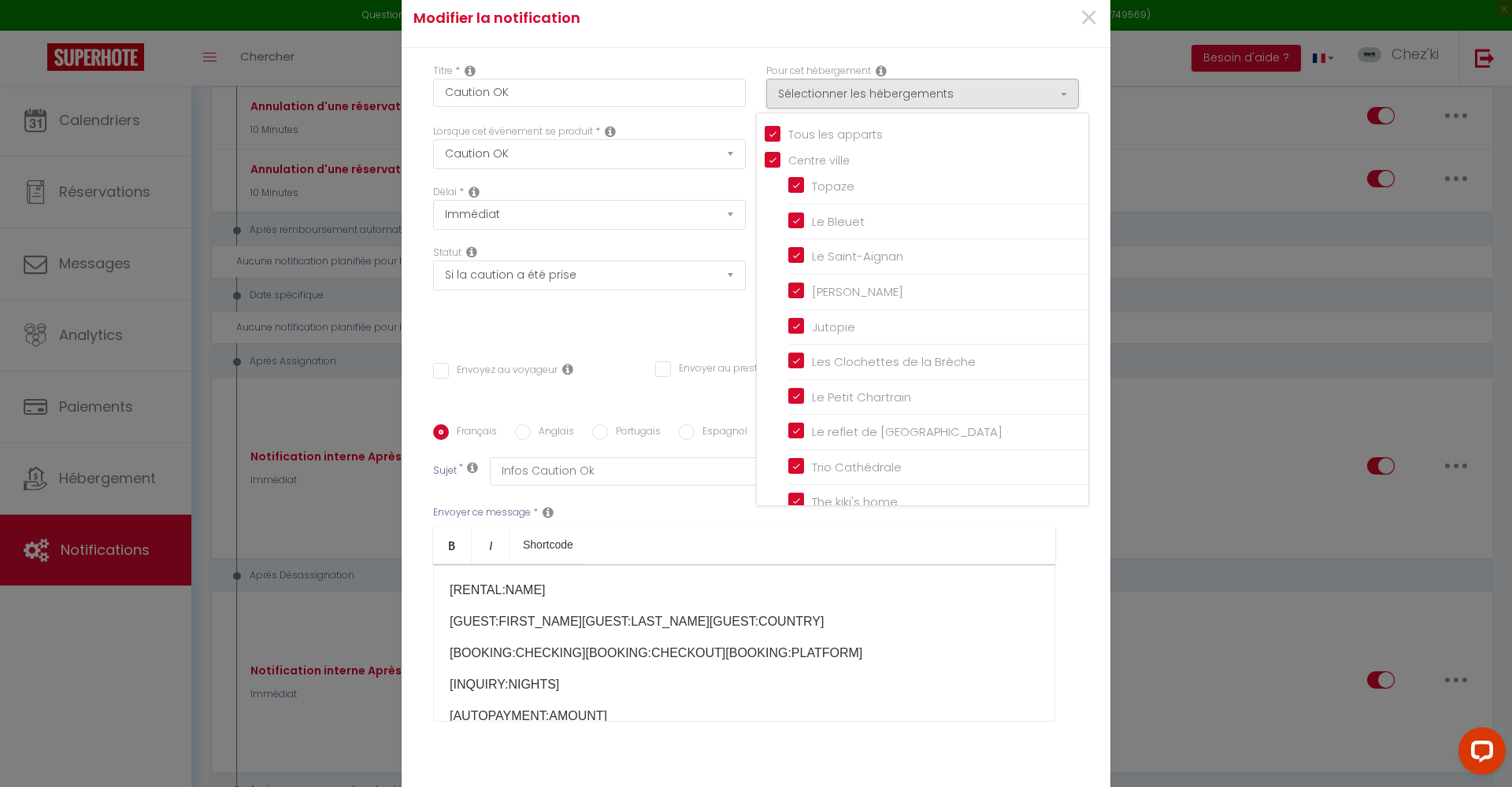
checkbox input "true"
click at [769, 135] on input "Tous les apparts" at bounding box center [926, 132] width 324 height 15
checkbox input "false"
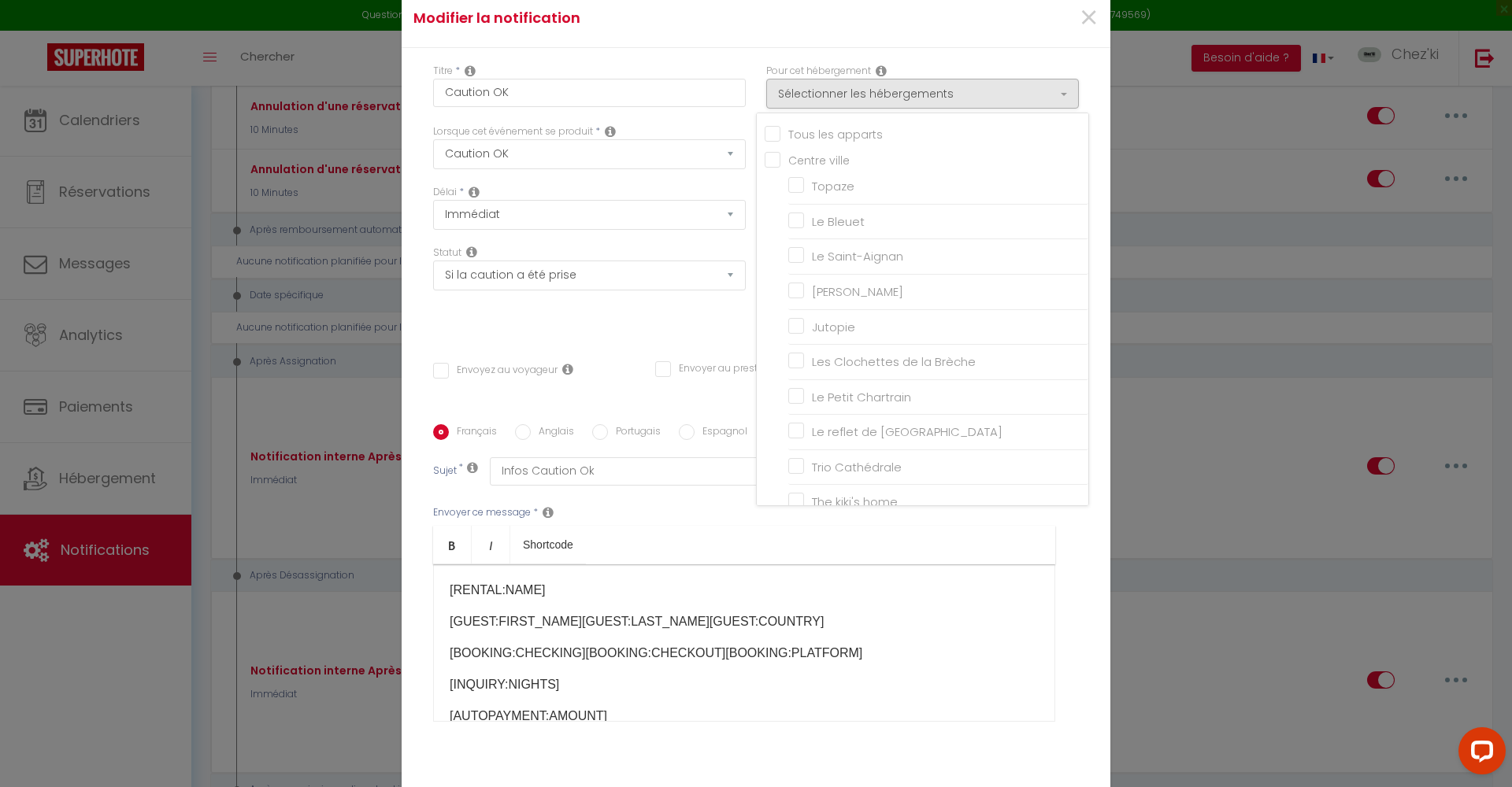
checkbox input "false"
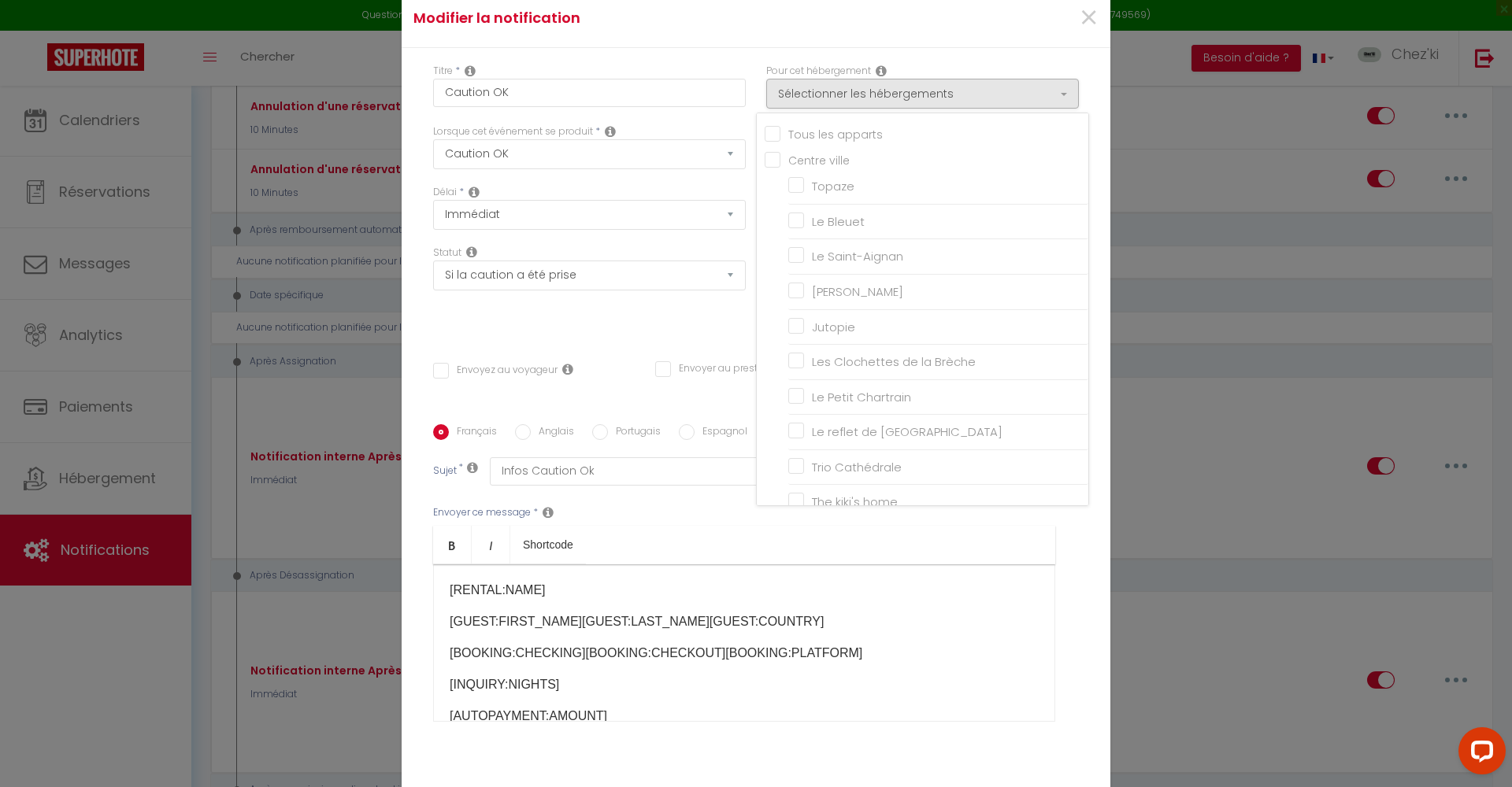
checkbox input "false"
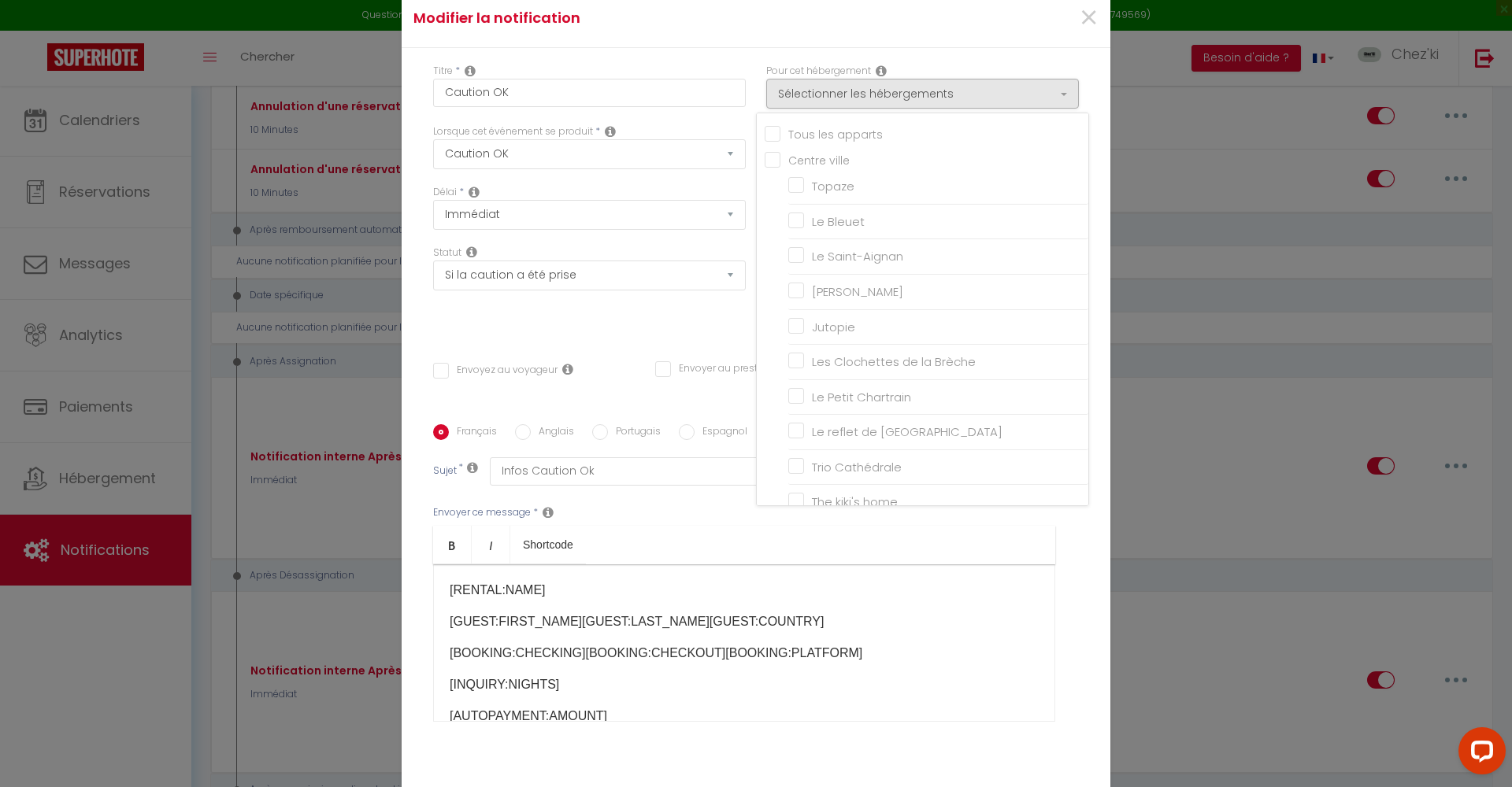
checkbox input "false"
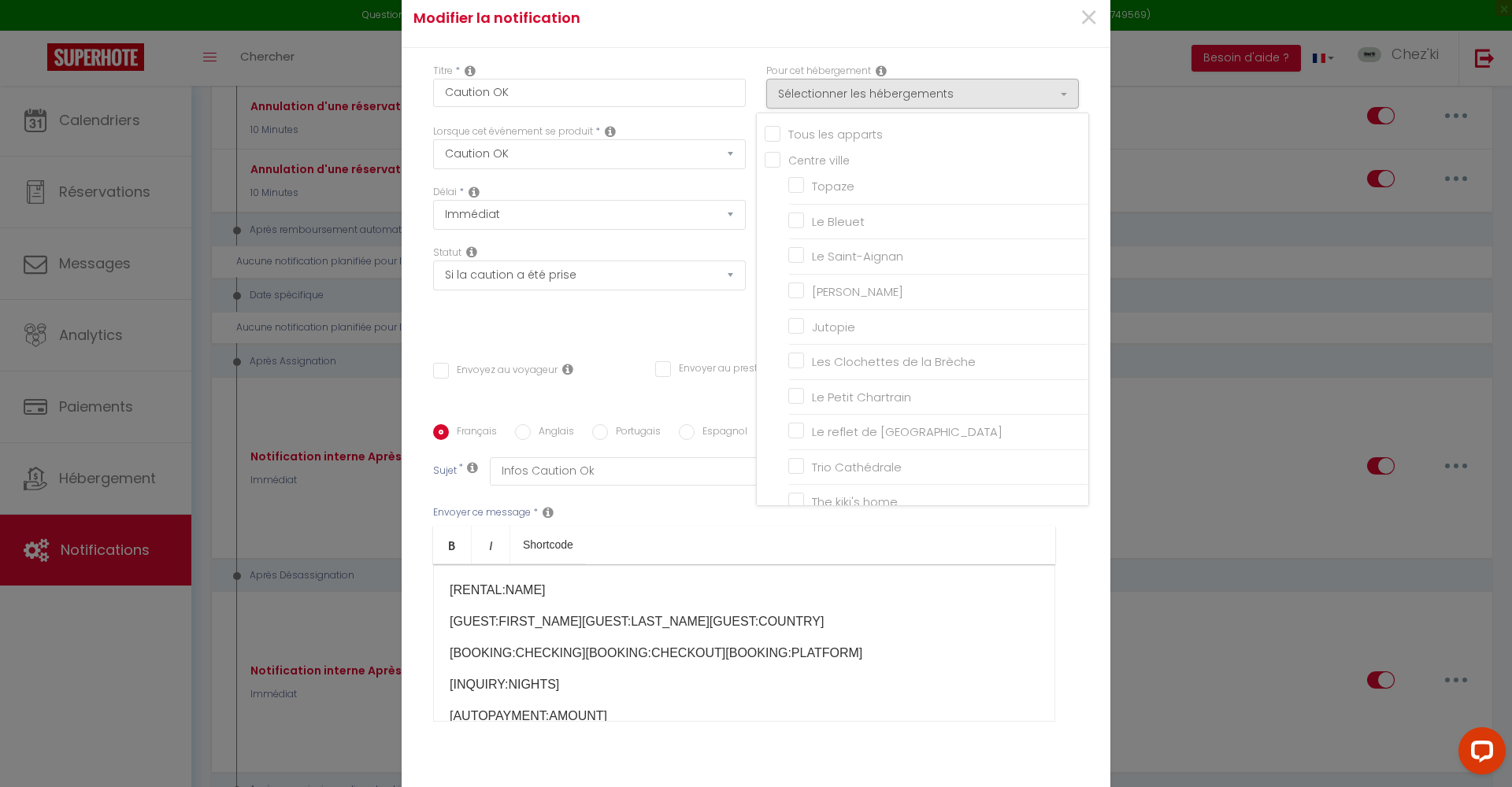
checkbox input "false"
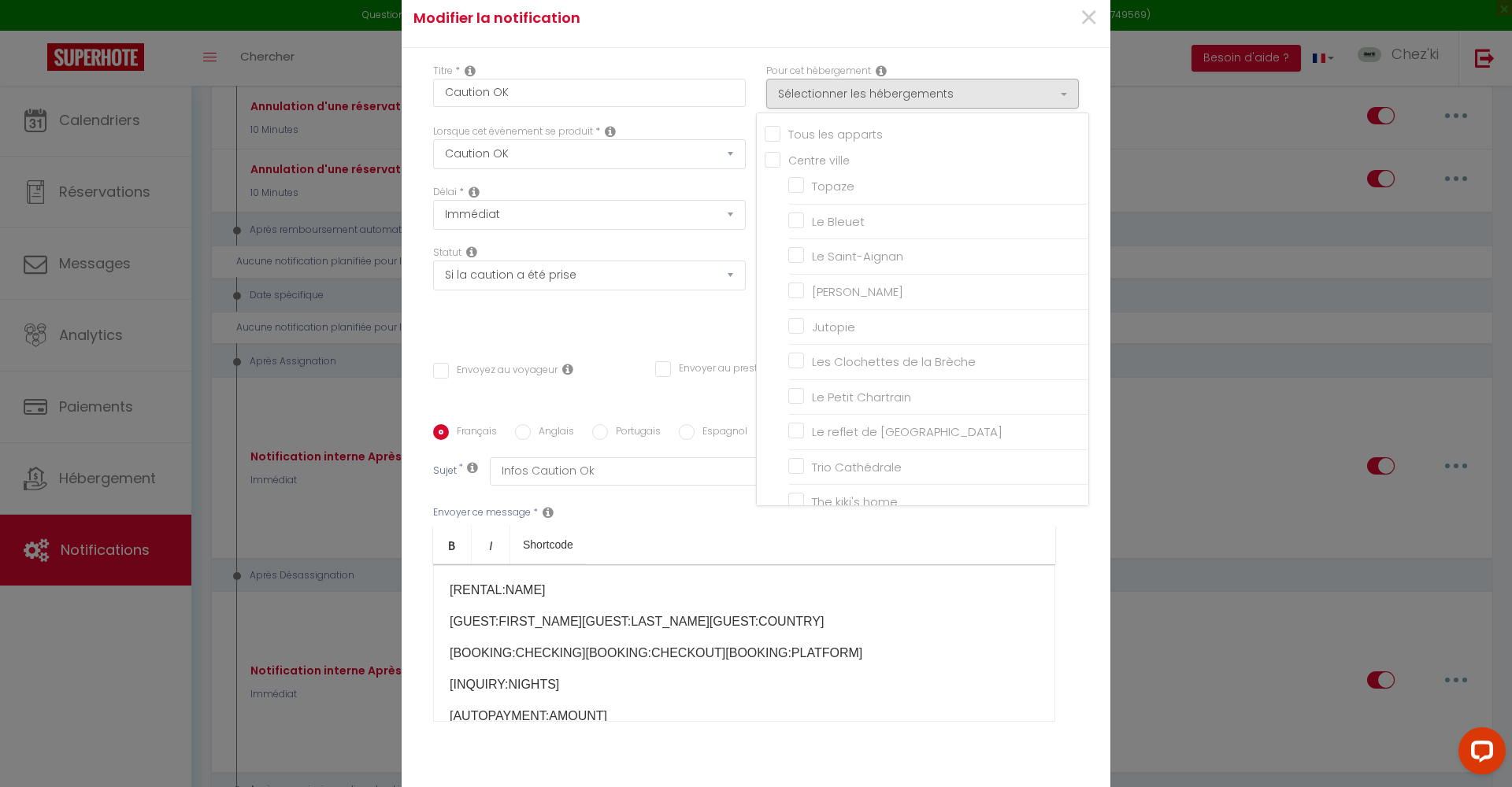
checkbox input "false"
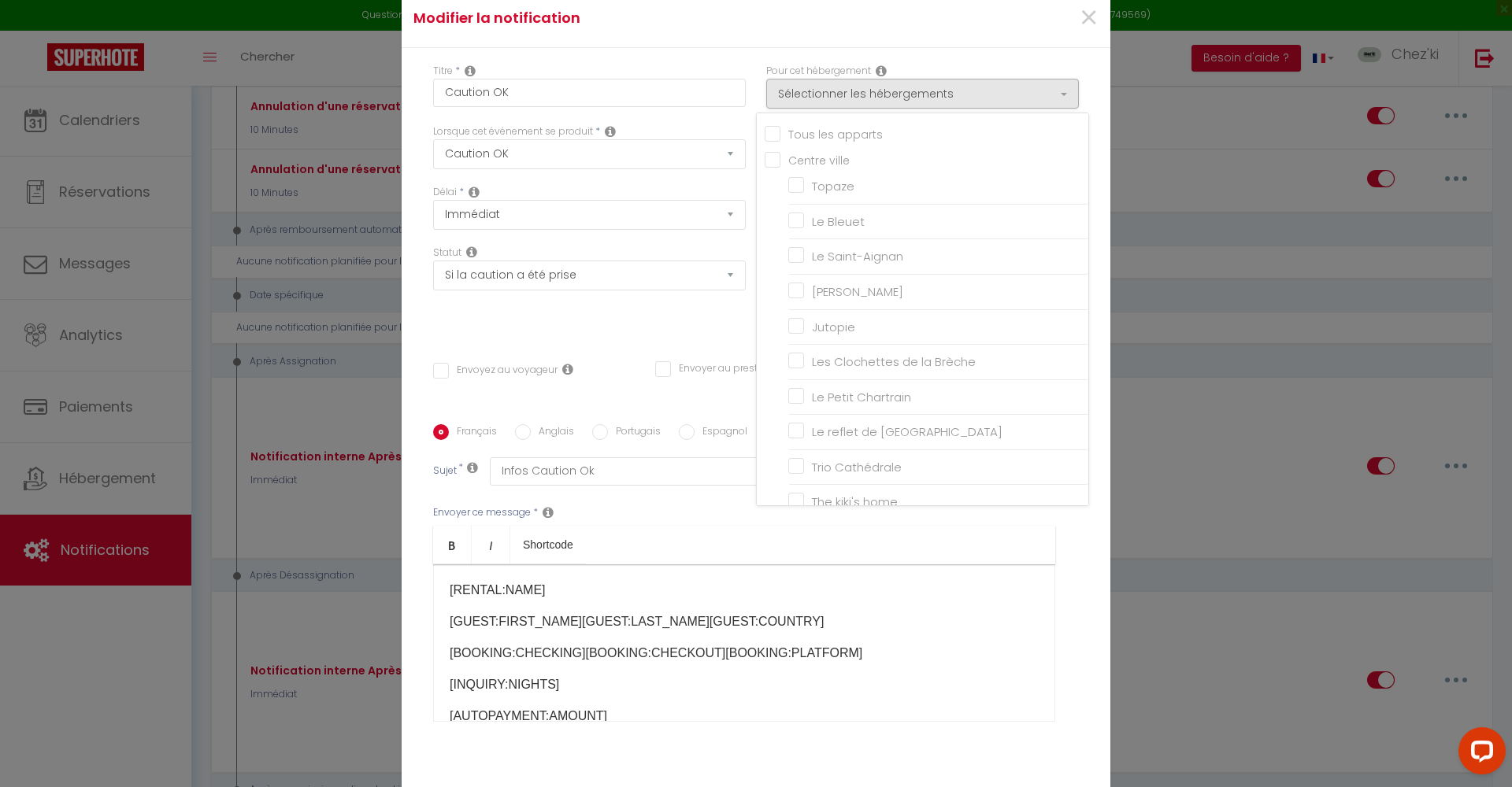
checkbox input "false"
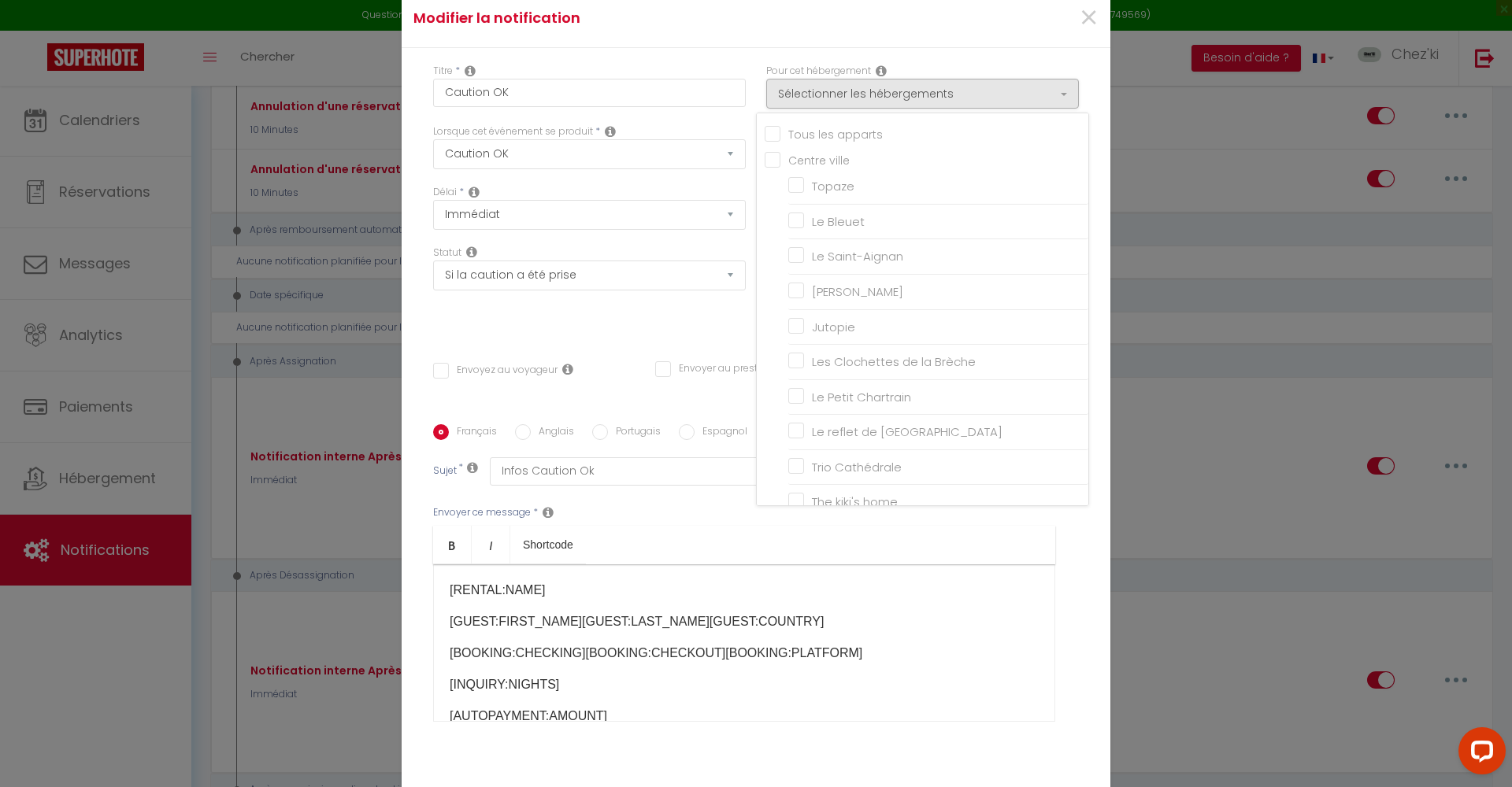
checkbox input "false"
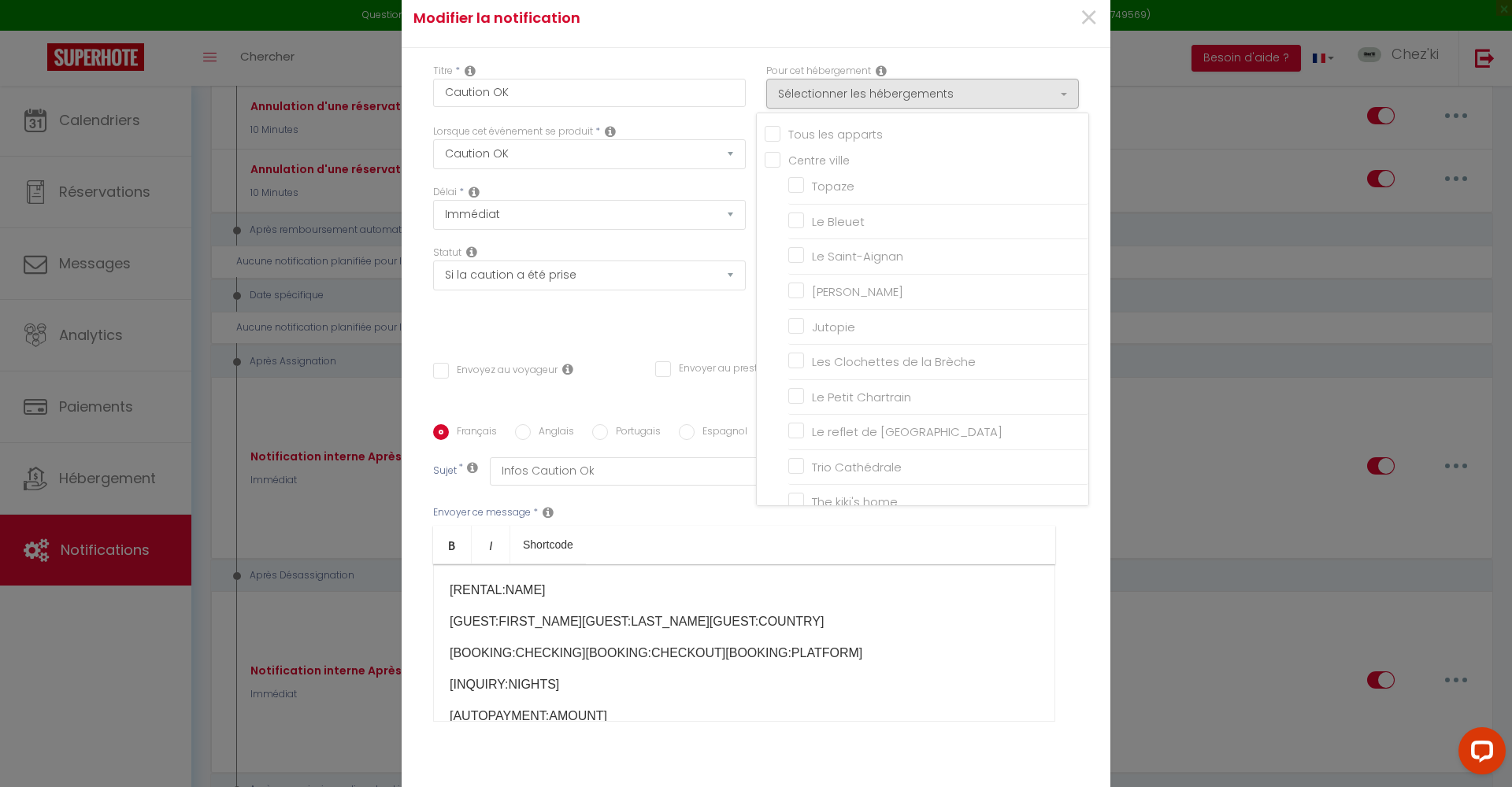
checkbox input "false"
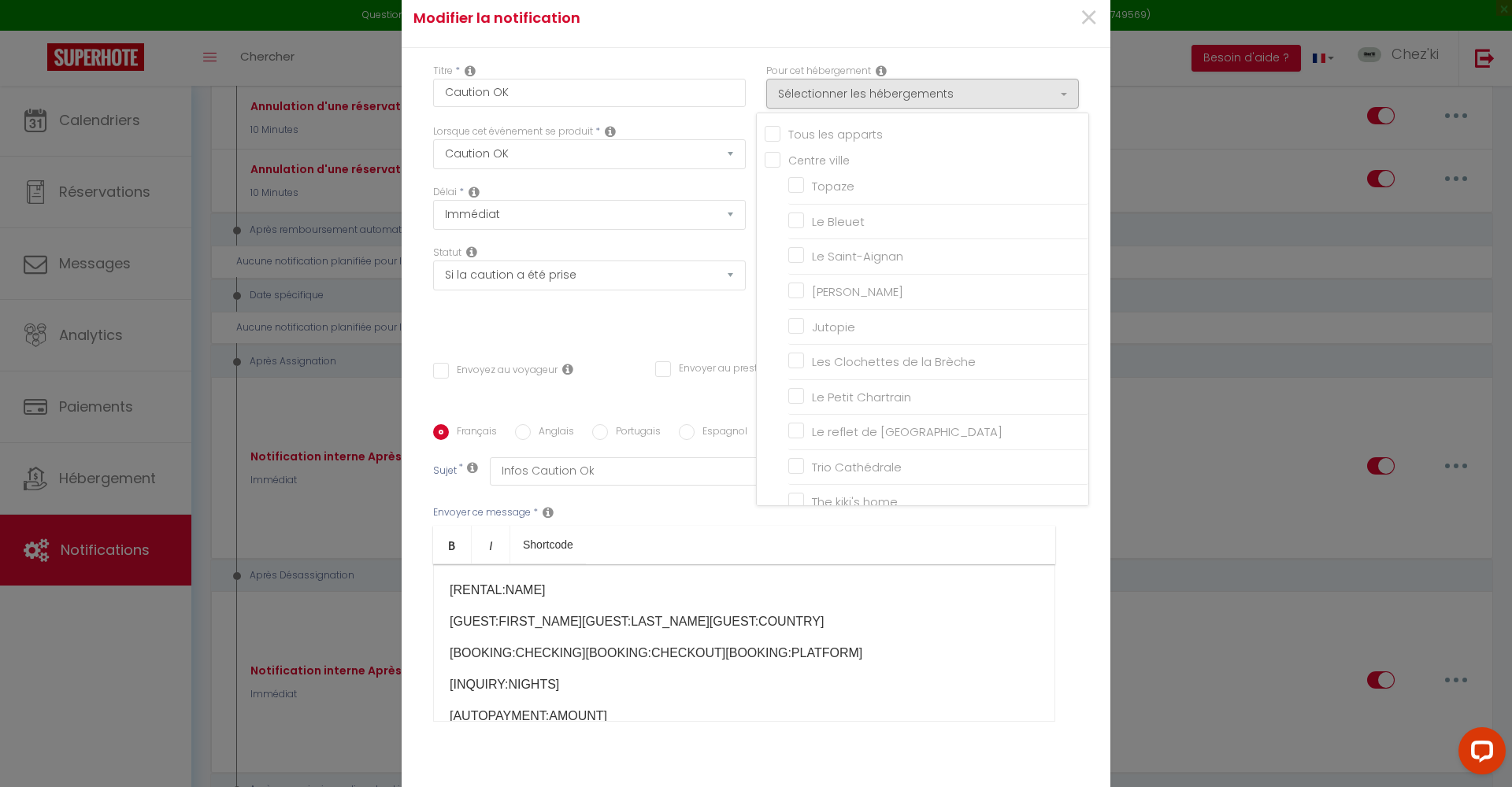
checkbox input "false"
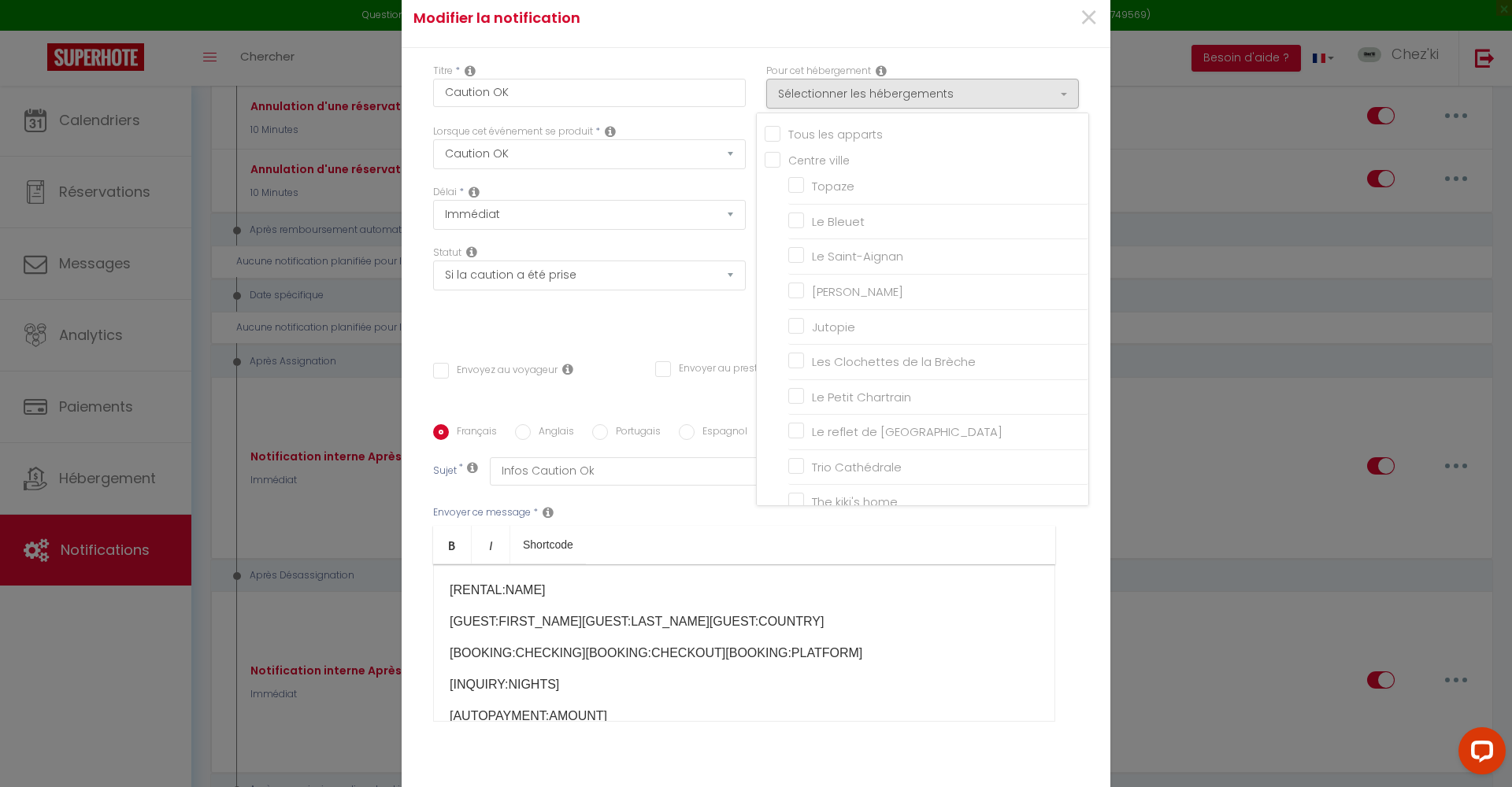
checkbox input "false"
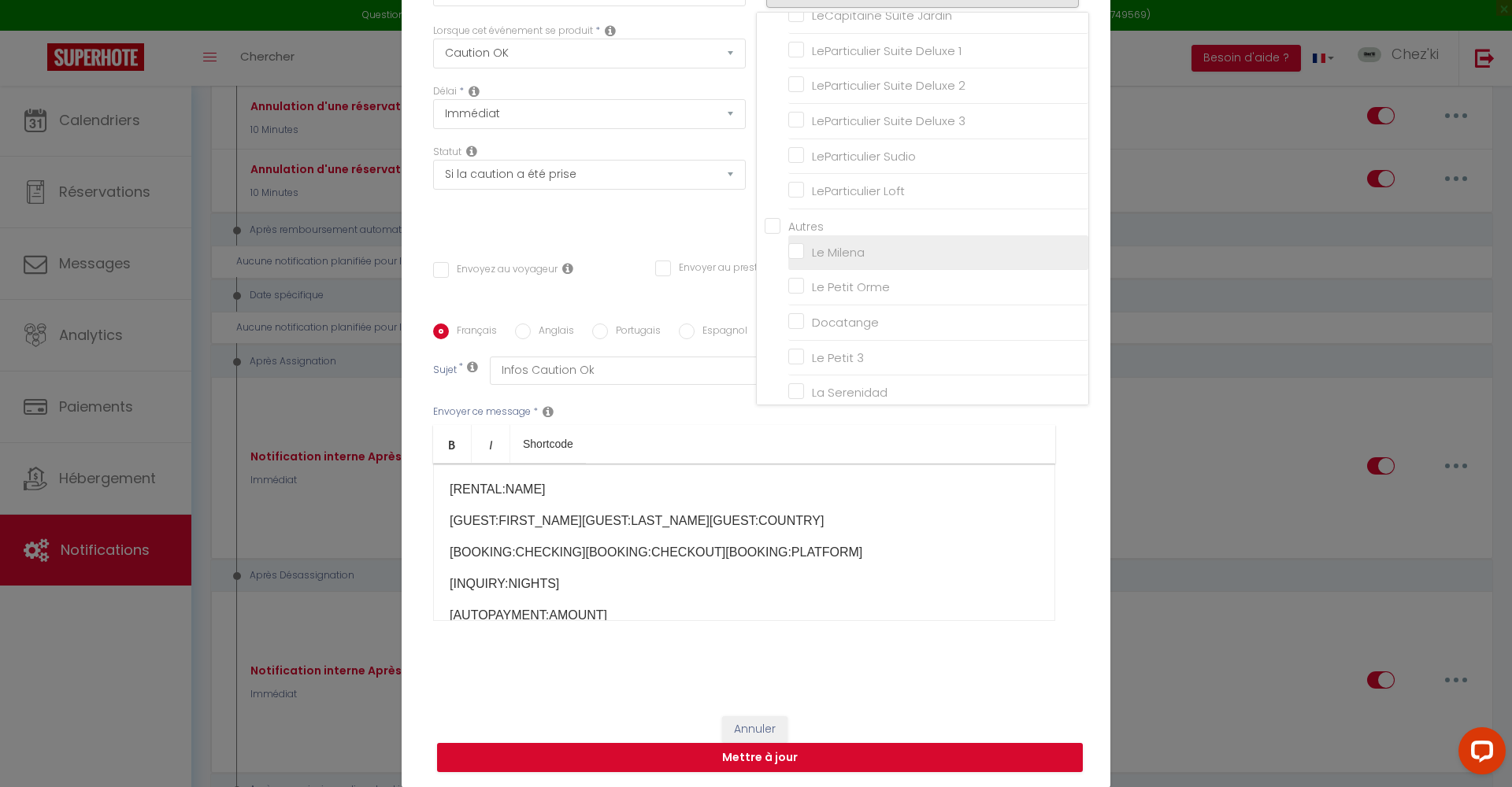
click at [814, 245] on input "Le Milena" at bounding box center [938, 252] width 300 height 15
checkbox input "true"
checkbox input "false"
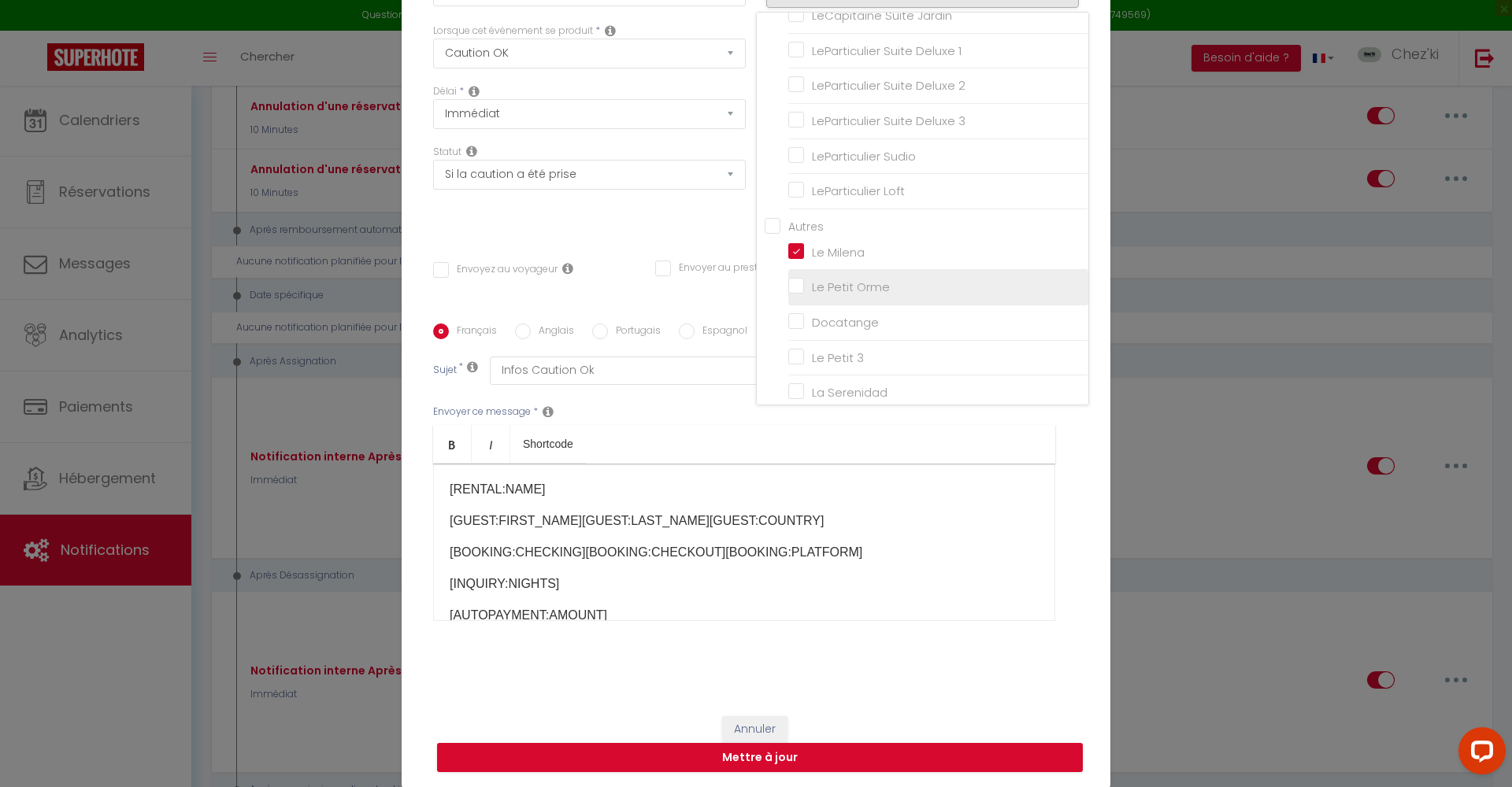
click at [814, 279] on input "Le Petit Orme" at bounding box center [938, 287] width 300 height 15
checkbox input "true"
checkbox input "false"
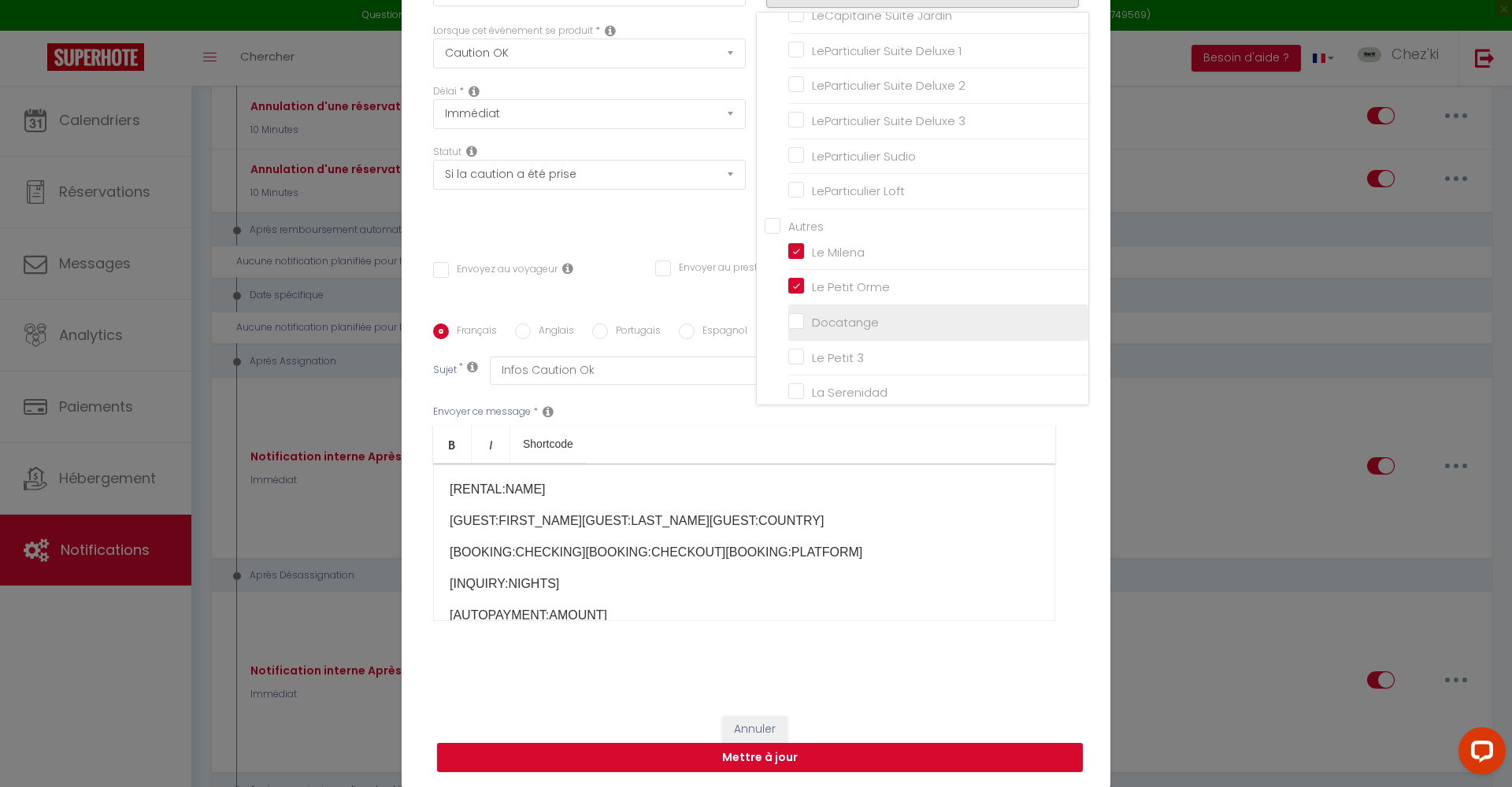
click at [827, 315] on input "Docatange" at bounding box center [938, 322] width 300 height 15
checkbox input "true"
checkbox input "false"
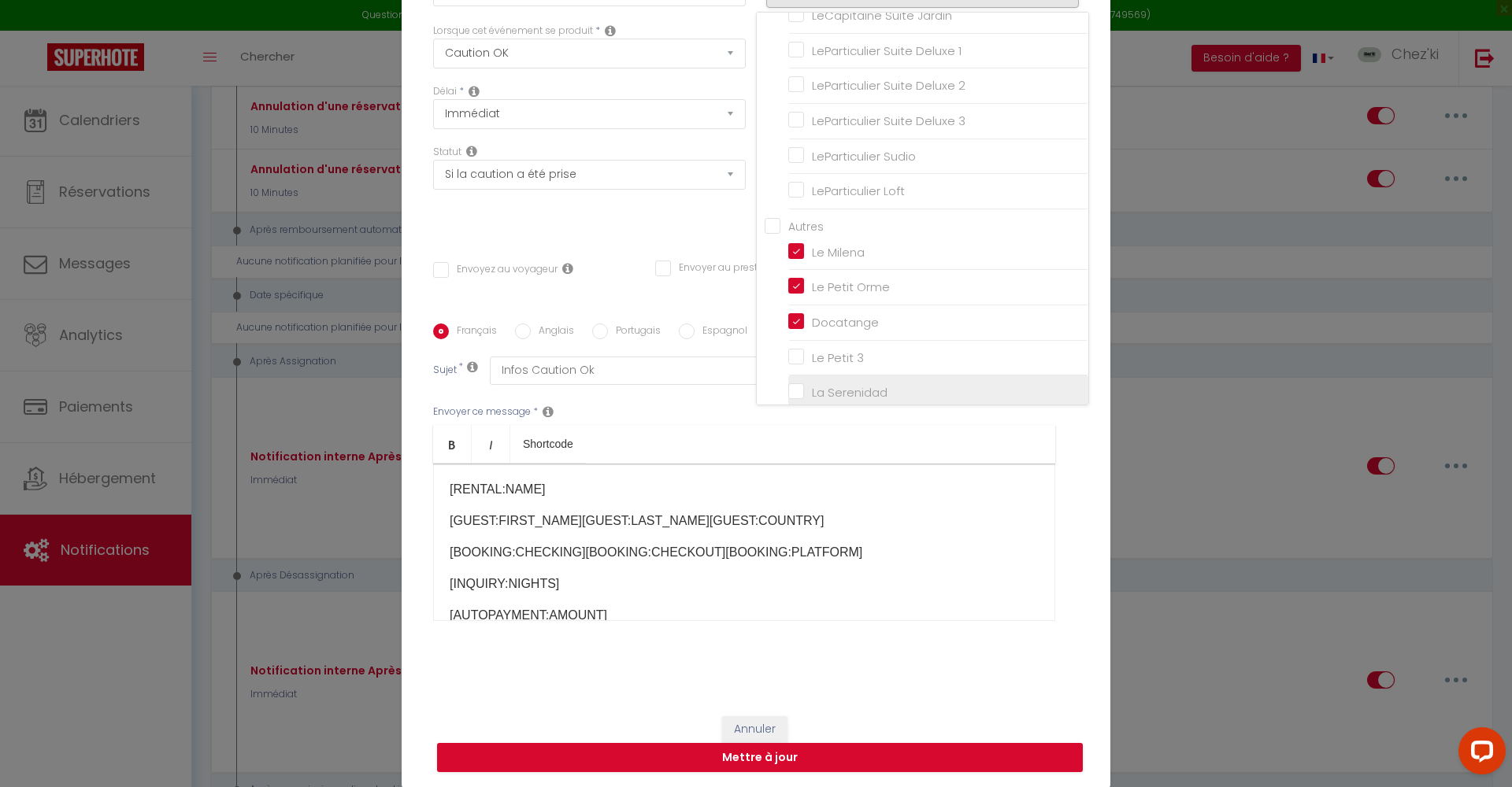
click at [829, 384] on input "La Serenidad" at bounding box center [938, 392] width 300 height 15
checkbox input "true"
checkbox input "false"
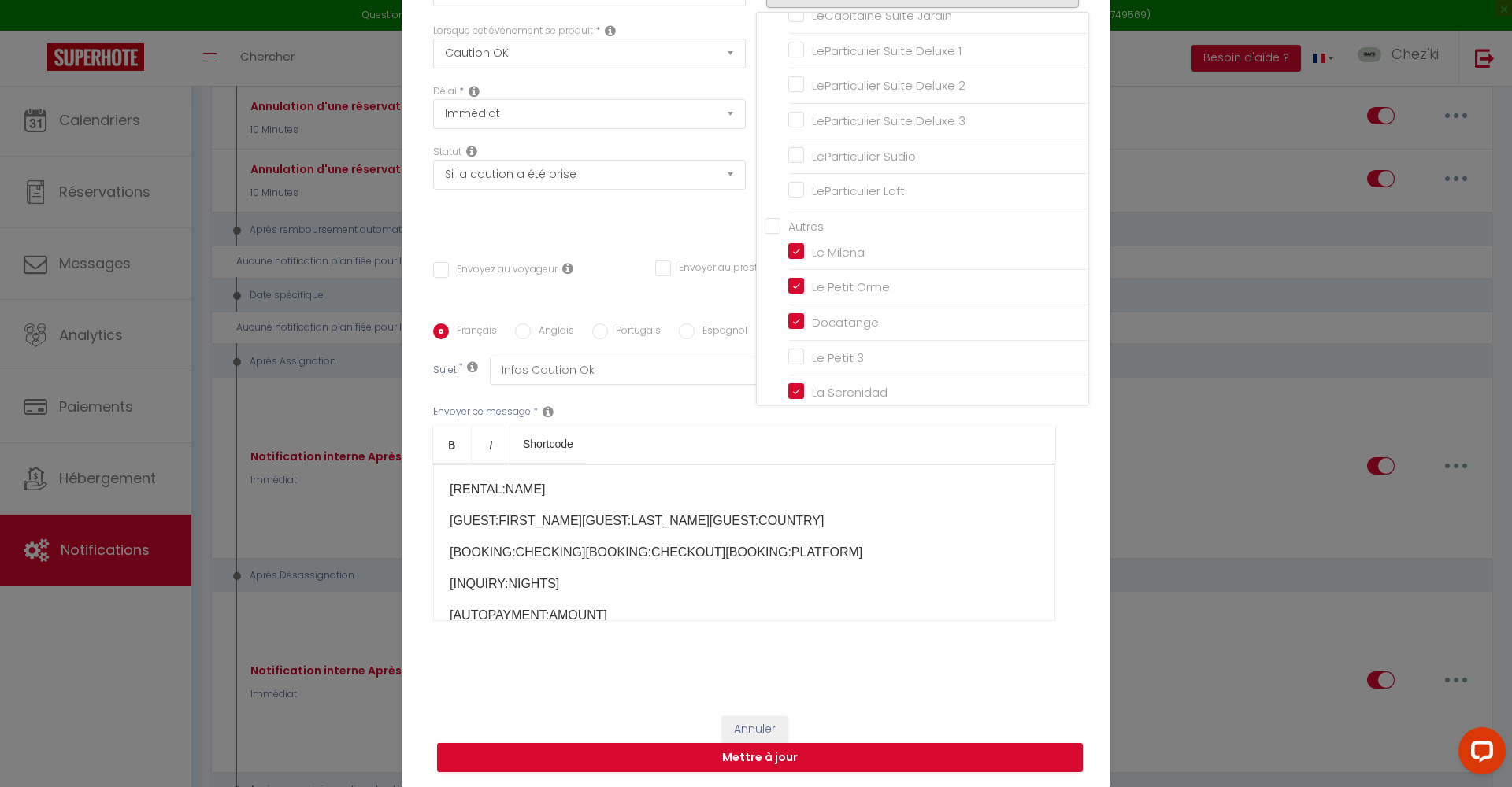
click at [686, 437] on ul "Bold Italic Shortcode" at bounding box center [744, 444] width 622 height 39
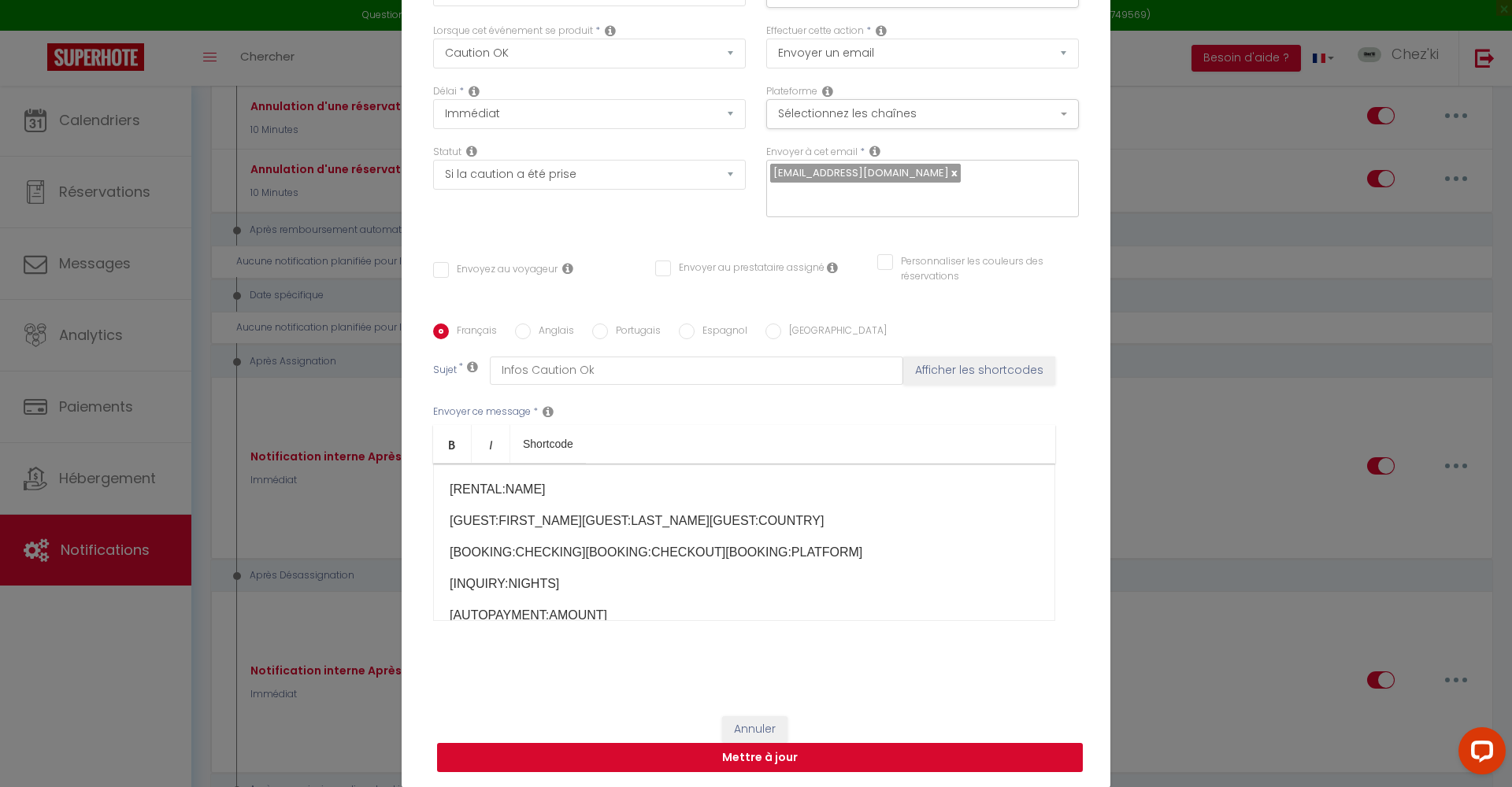
click at [748, 756] on button "Mettre à jour" at bounding box center [760, 757] width 646 height 30
checkbox input "false"
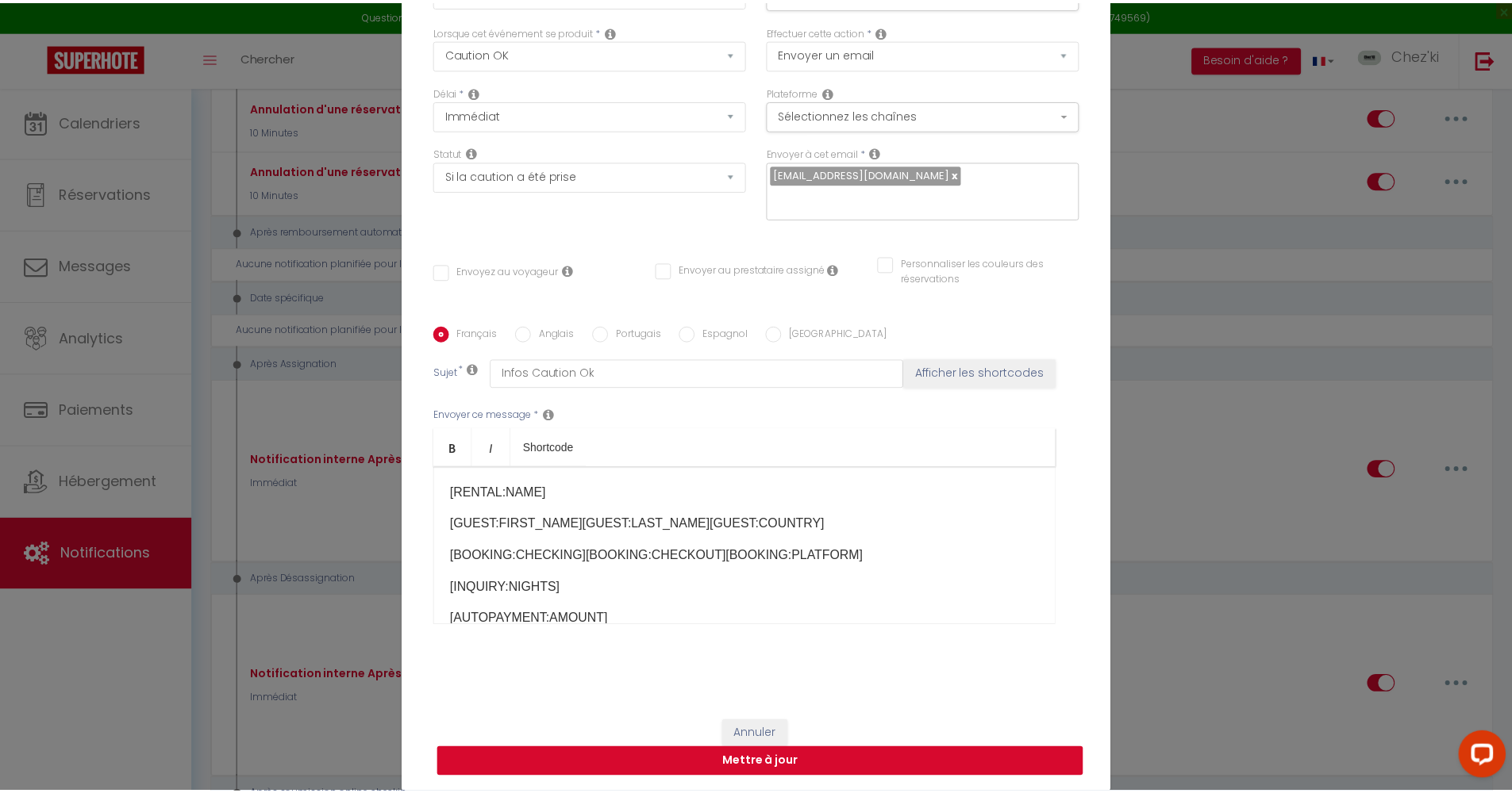
scroll to position [93, 0]
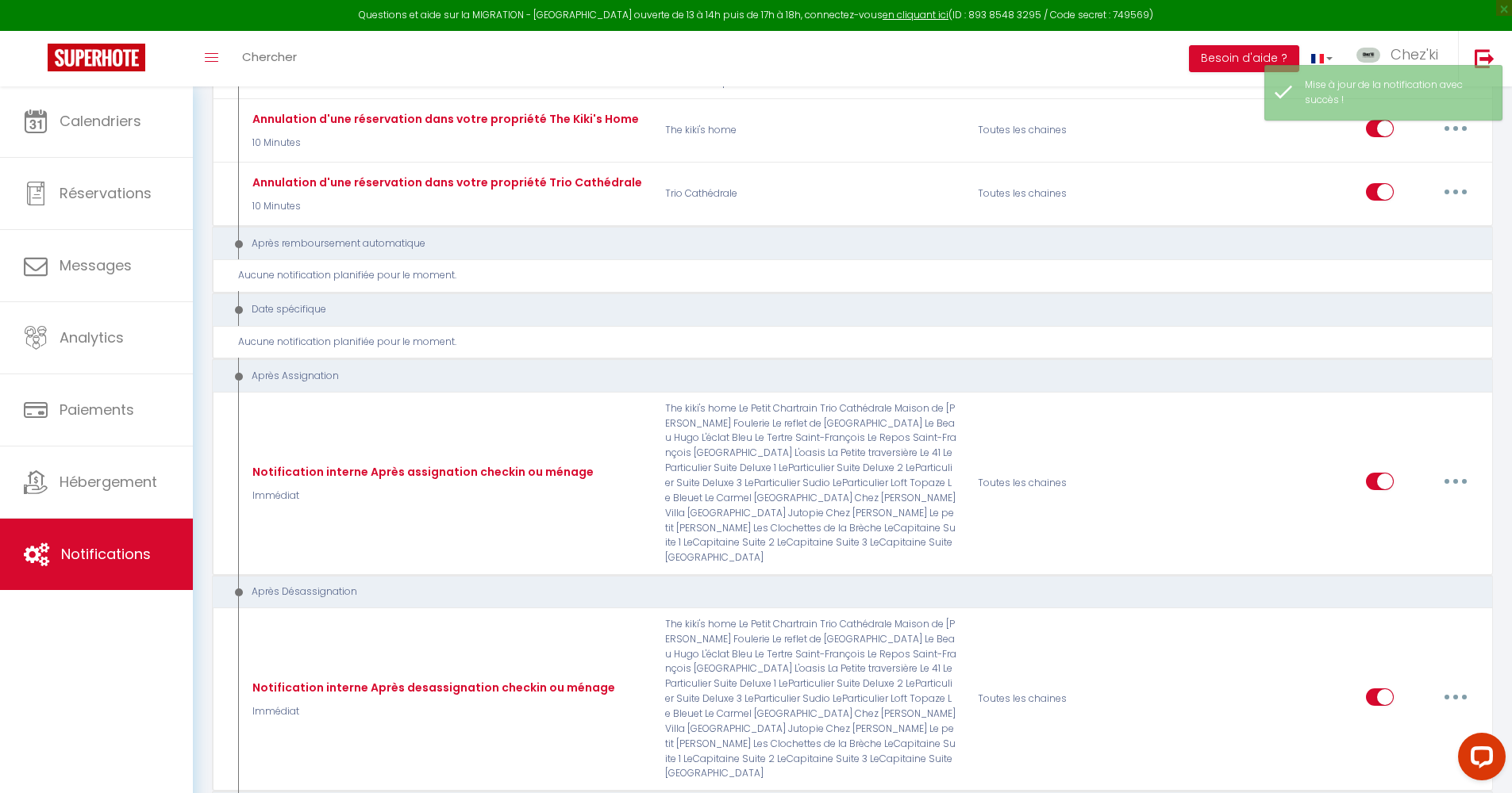
checkbox input "true"
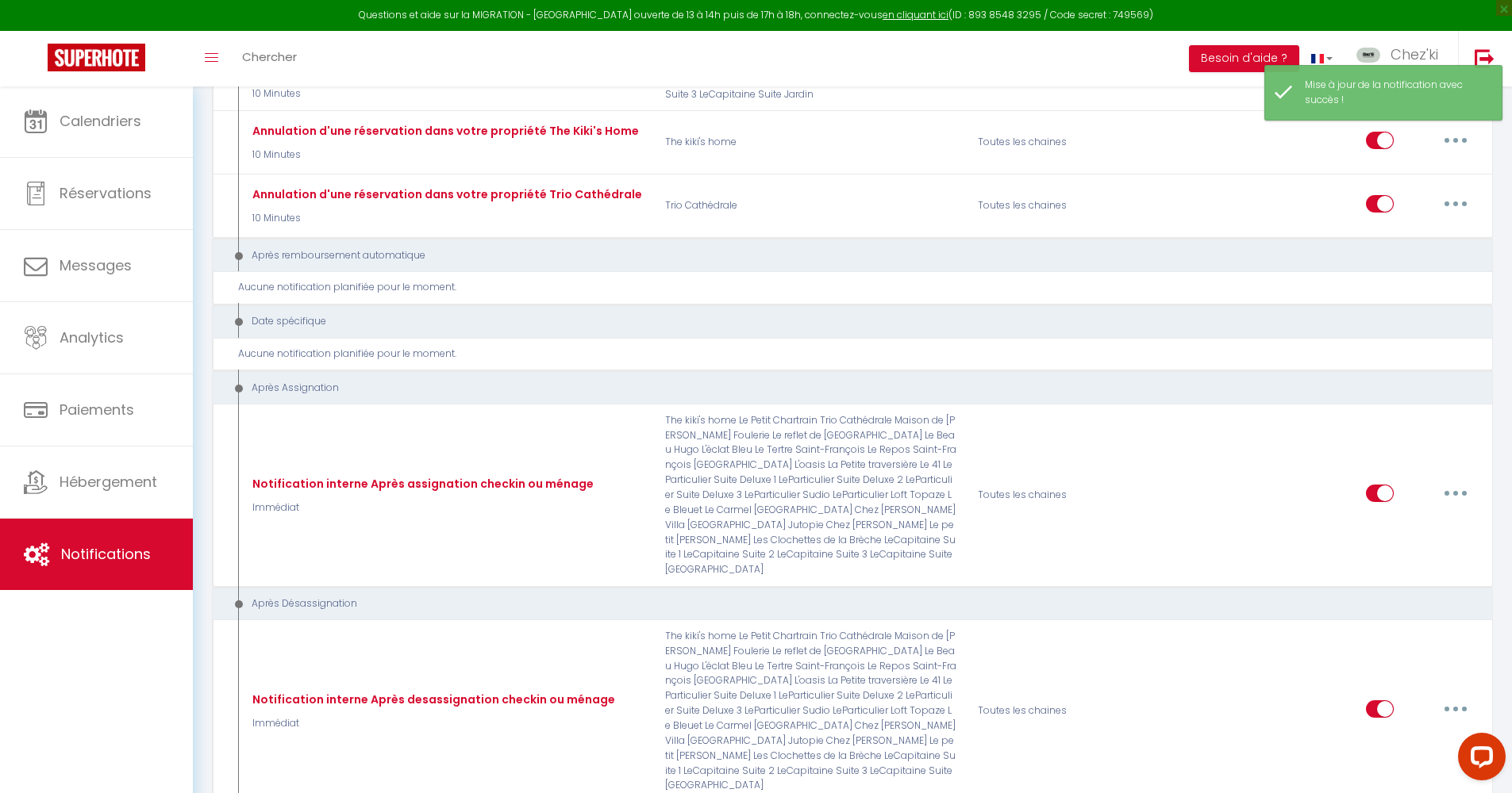
type input "Caution OK"
select select "24"
select select "Immédiat"
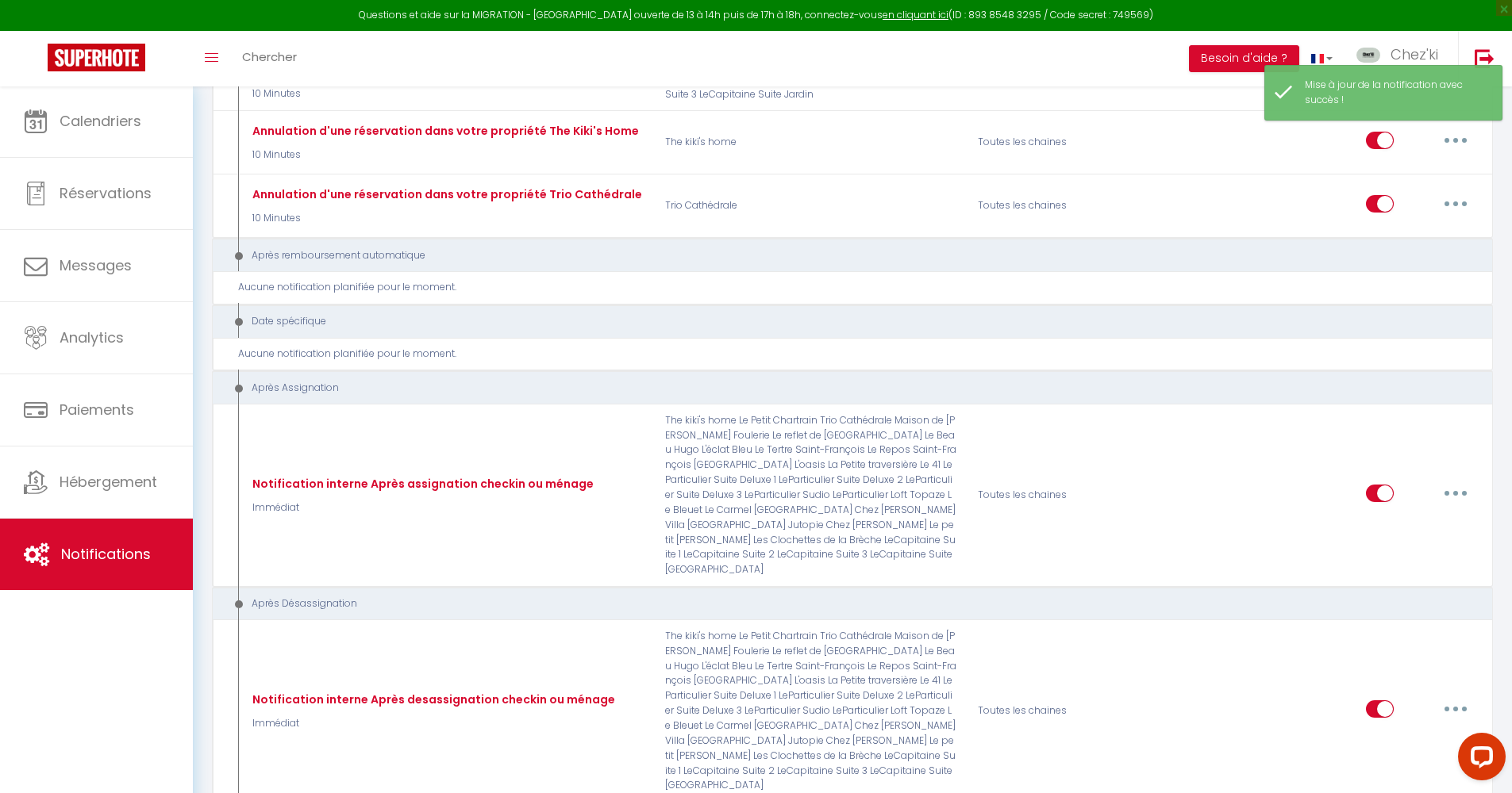
select select "if_deposit_is_paid"
checkbox input "false"
radio input "true"
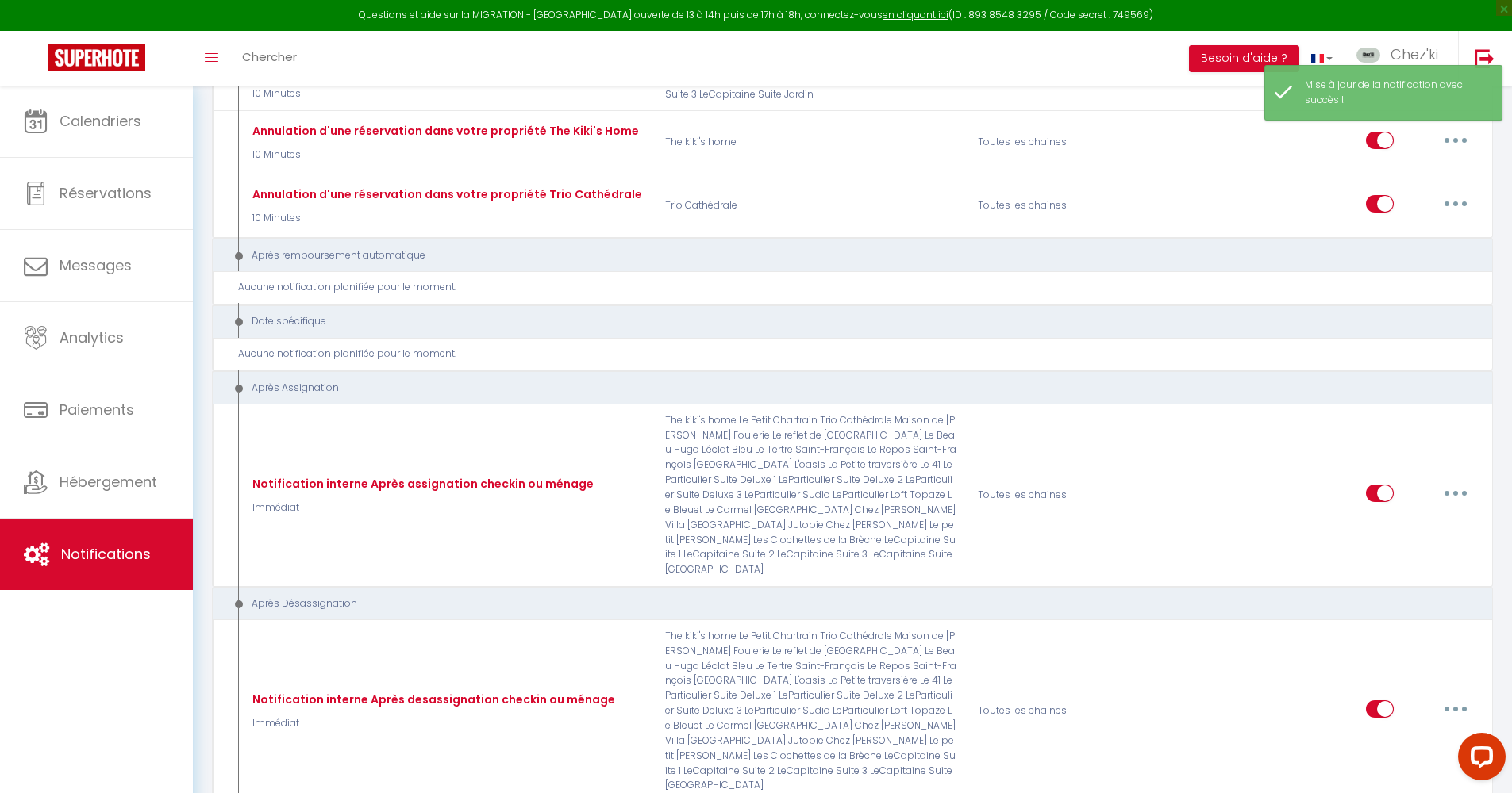
type input "Infos Caution Ok"
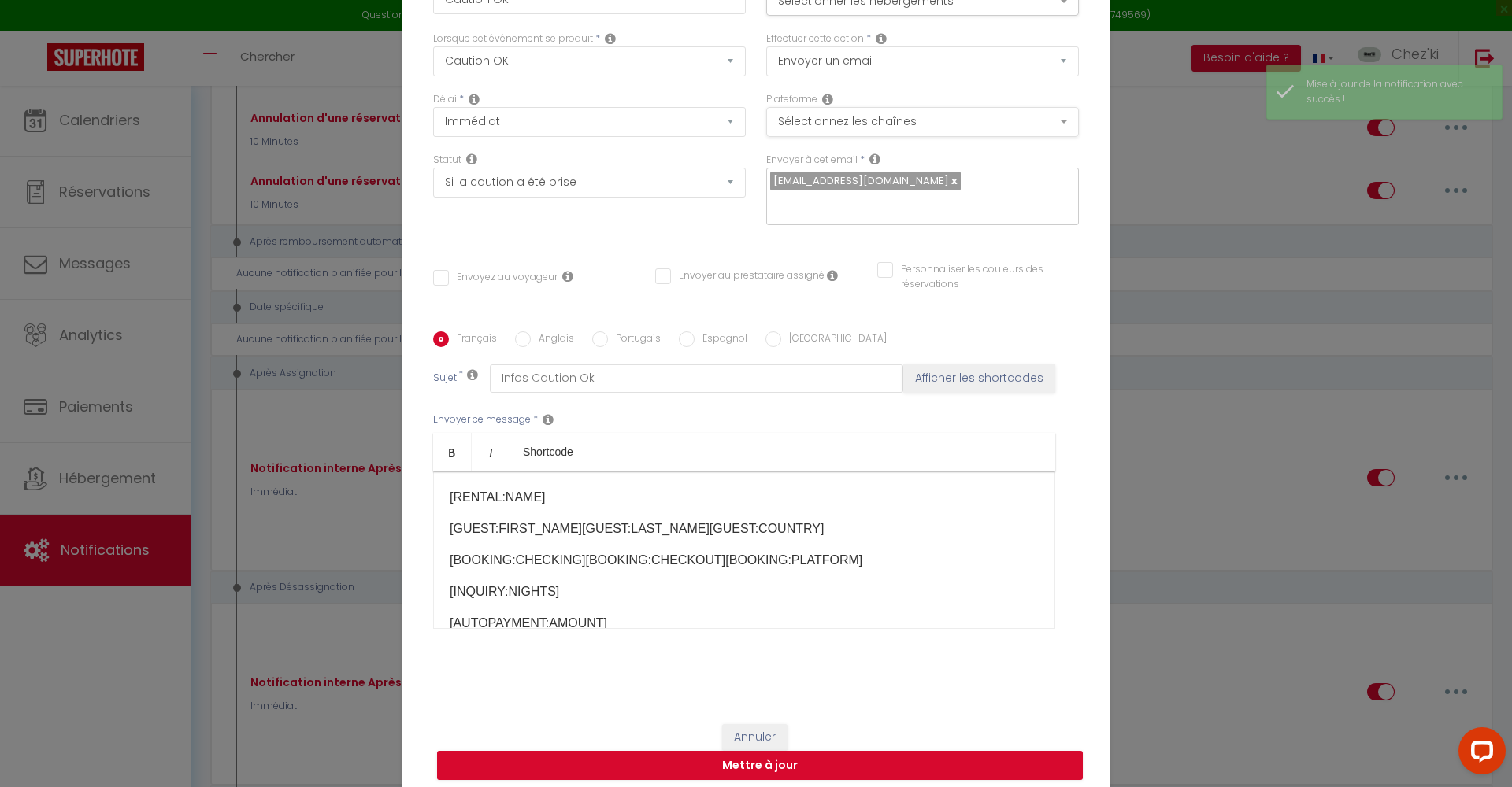
click at [887, 120] on button "Sélectionnez les chaînes" at bounding box center [922, 121] width 313 height 30
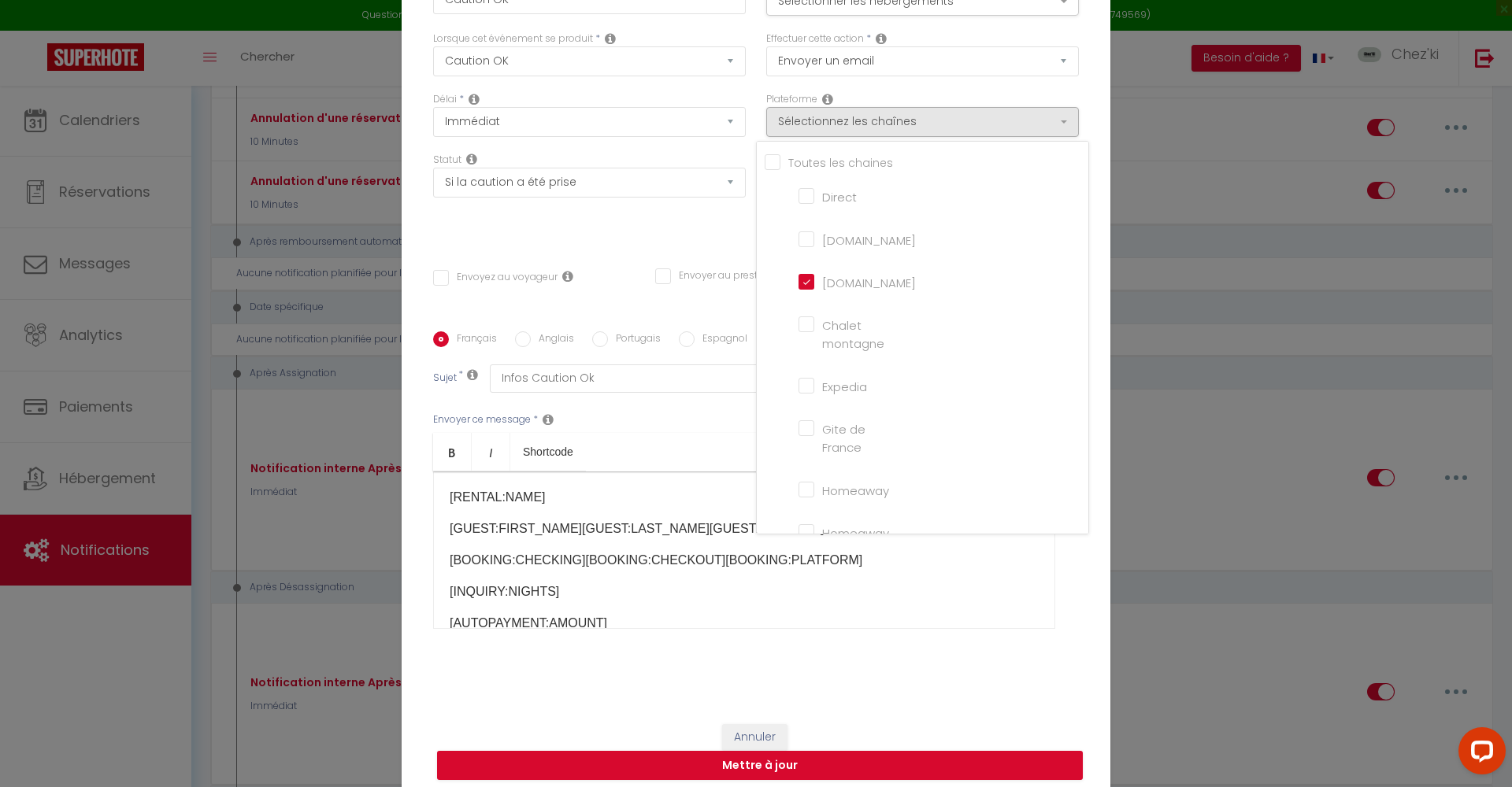
click at [813, 199] on input "Direct" at bounding box center [843, 195] width 90 height 15
checkbox input "true"
checkbox input "false"
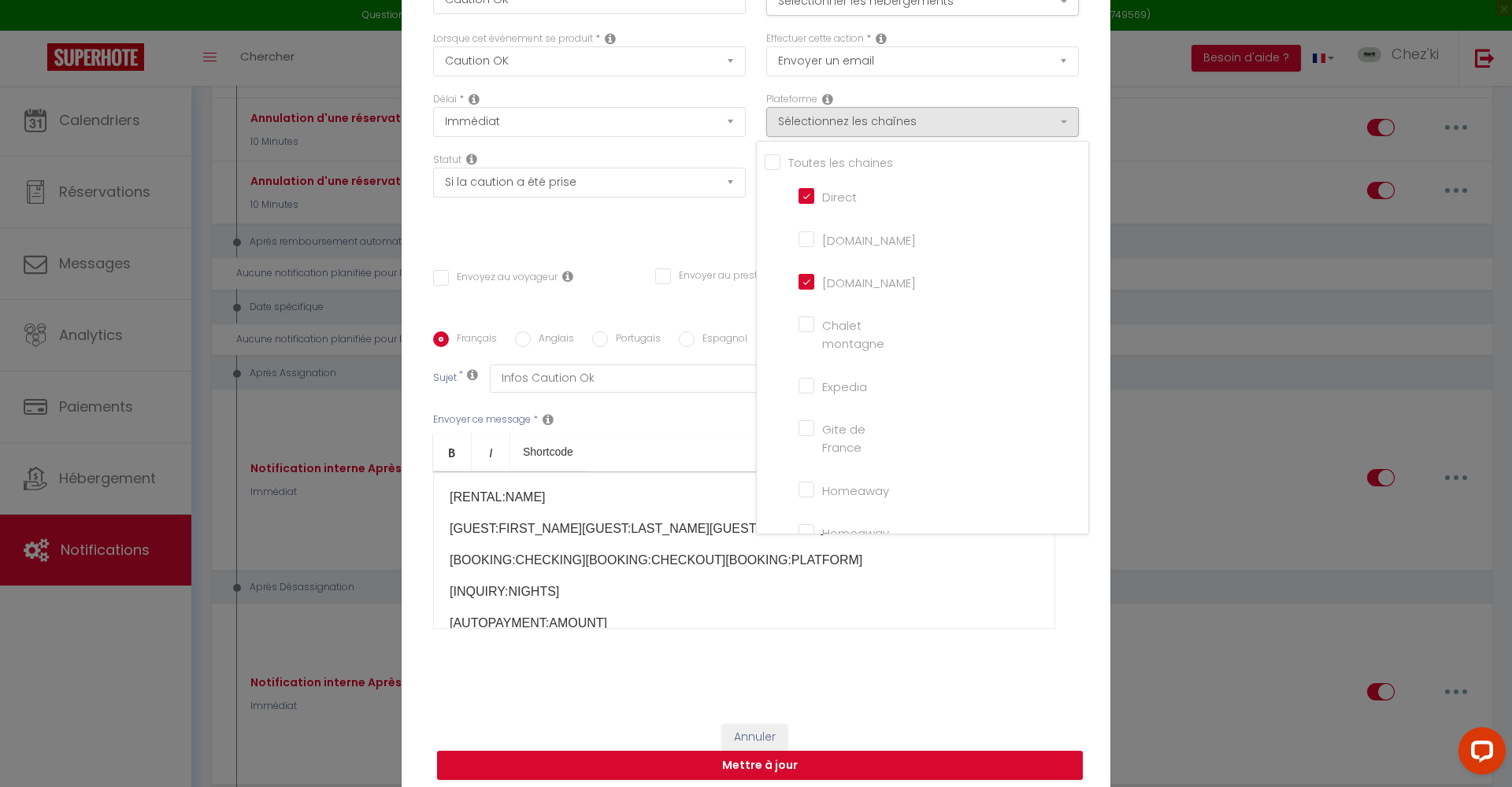
click at [641, 224] on div "Statut Aucun Si la réservation est payée Si réservation non payée Si la caution…" at bounding box center [589, 197] width 333 height 89
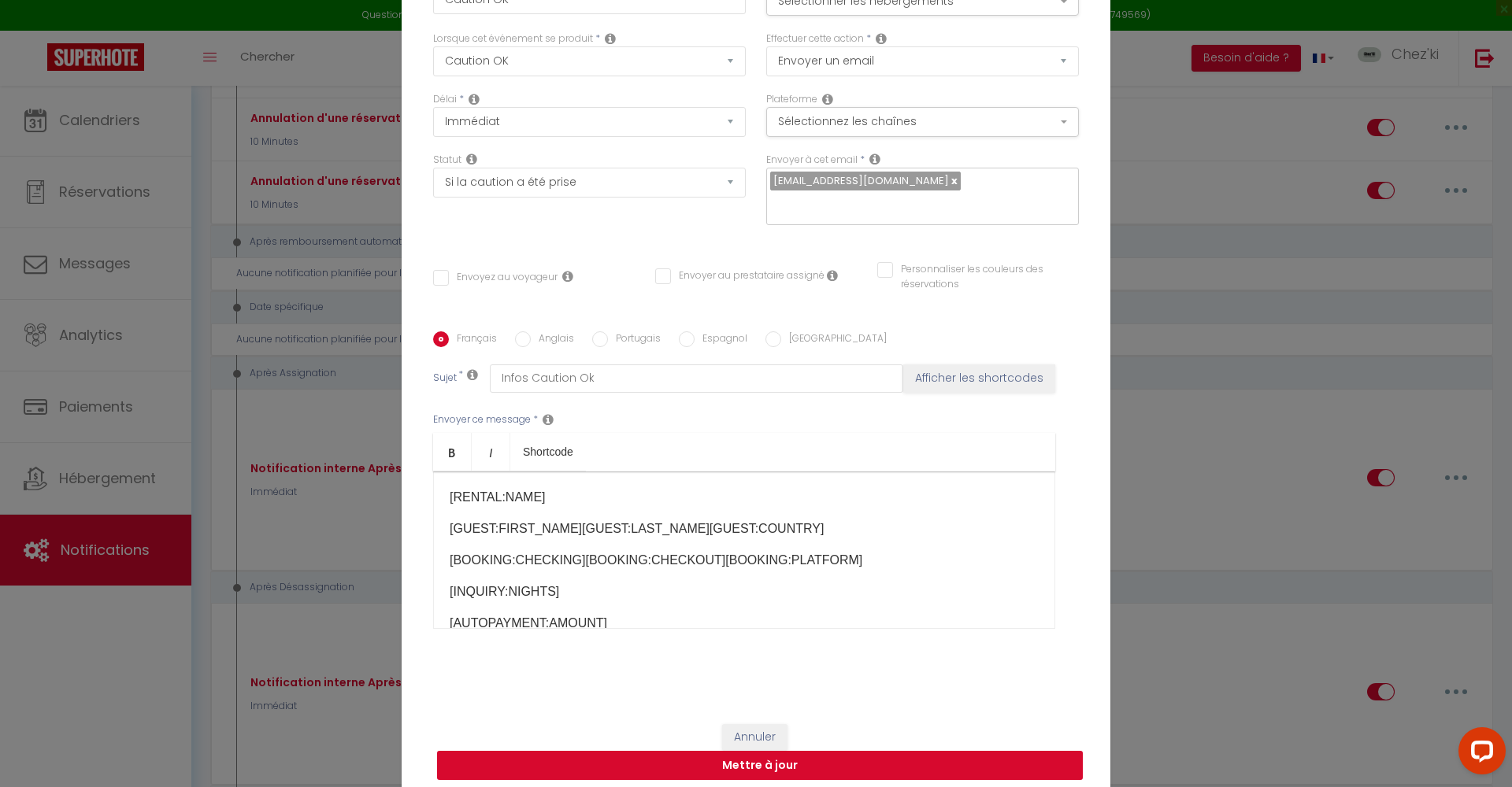
click at [722, 769] on button "Mettre à jour" at bounding box center [760, 765] width 646 height 30
checkbox input "false"
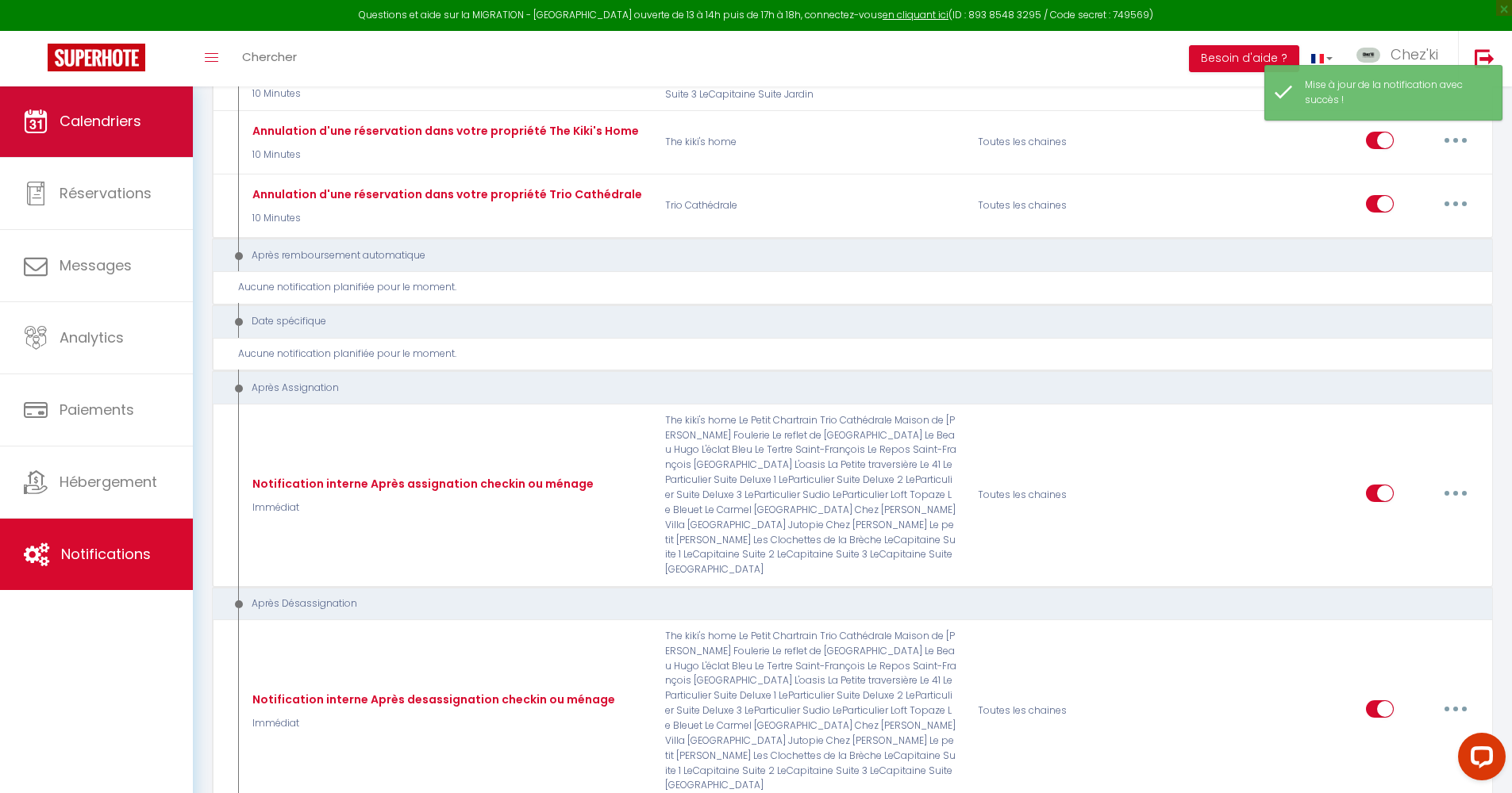
click at [123, 109] on link "Calendriers" at bounding box center [96, 122] width 193 height 71
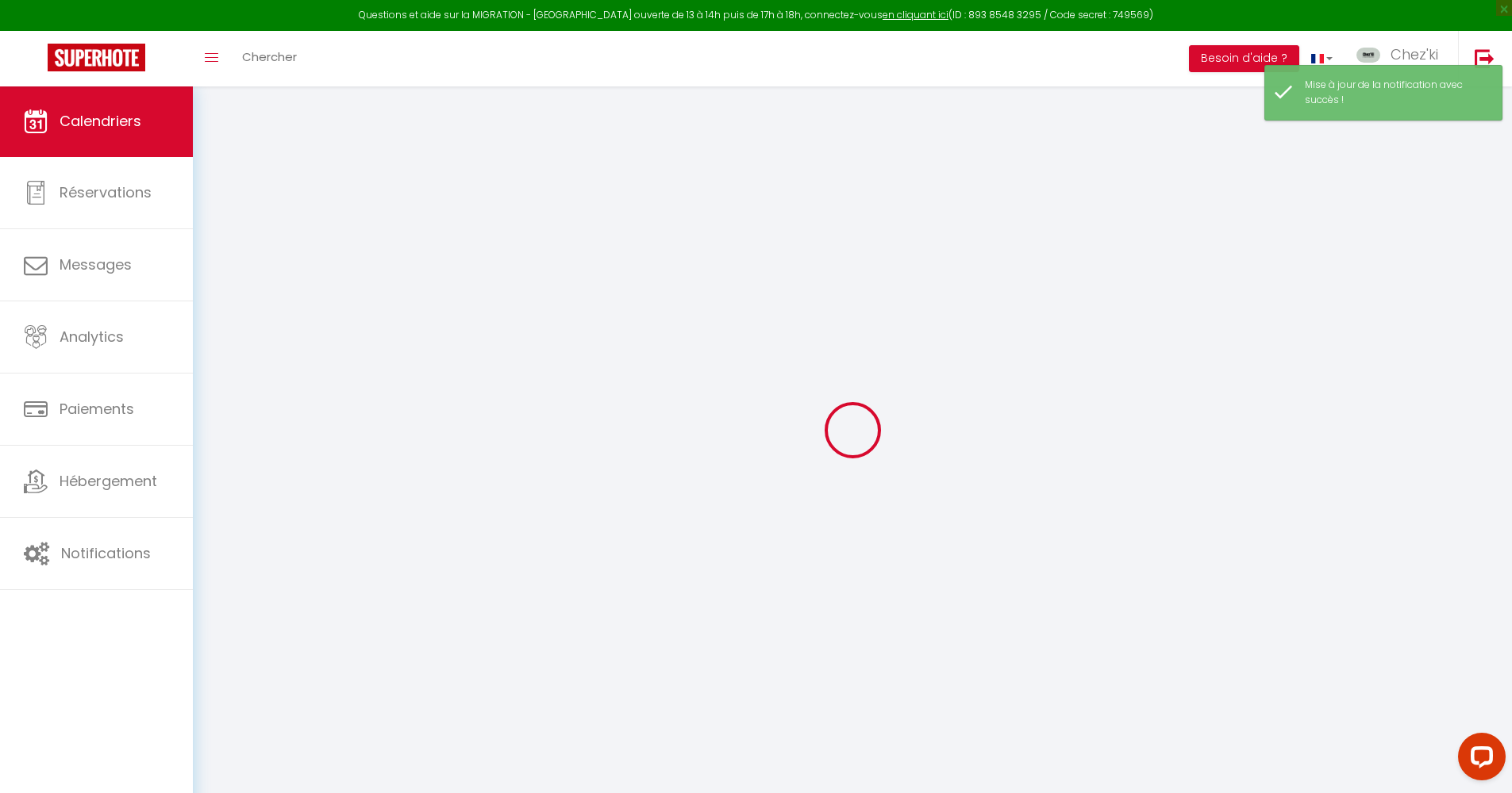
scroll to position [86, 0]
select select
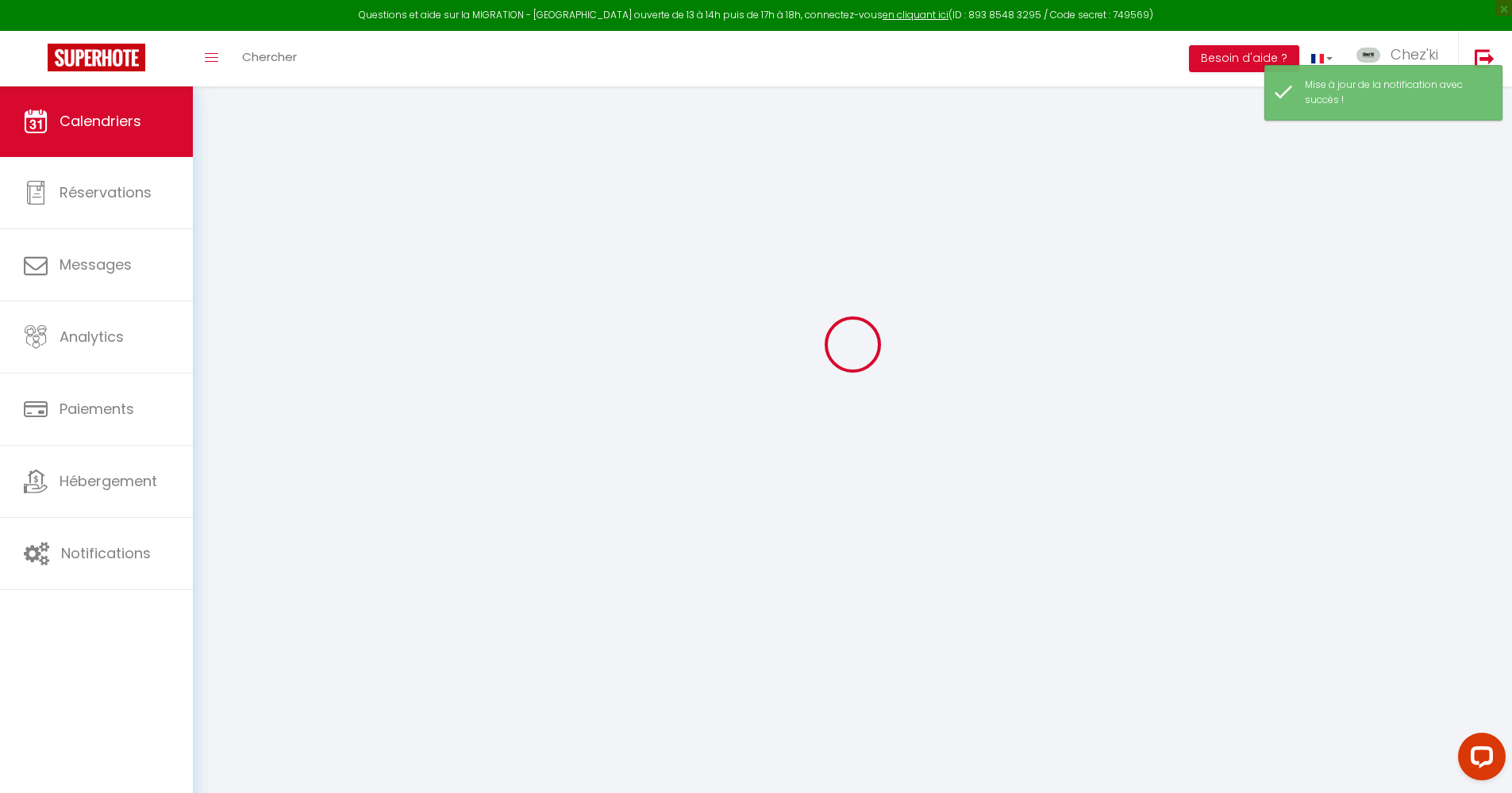
select select
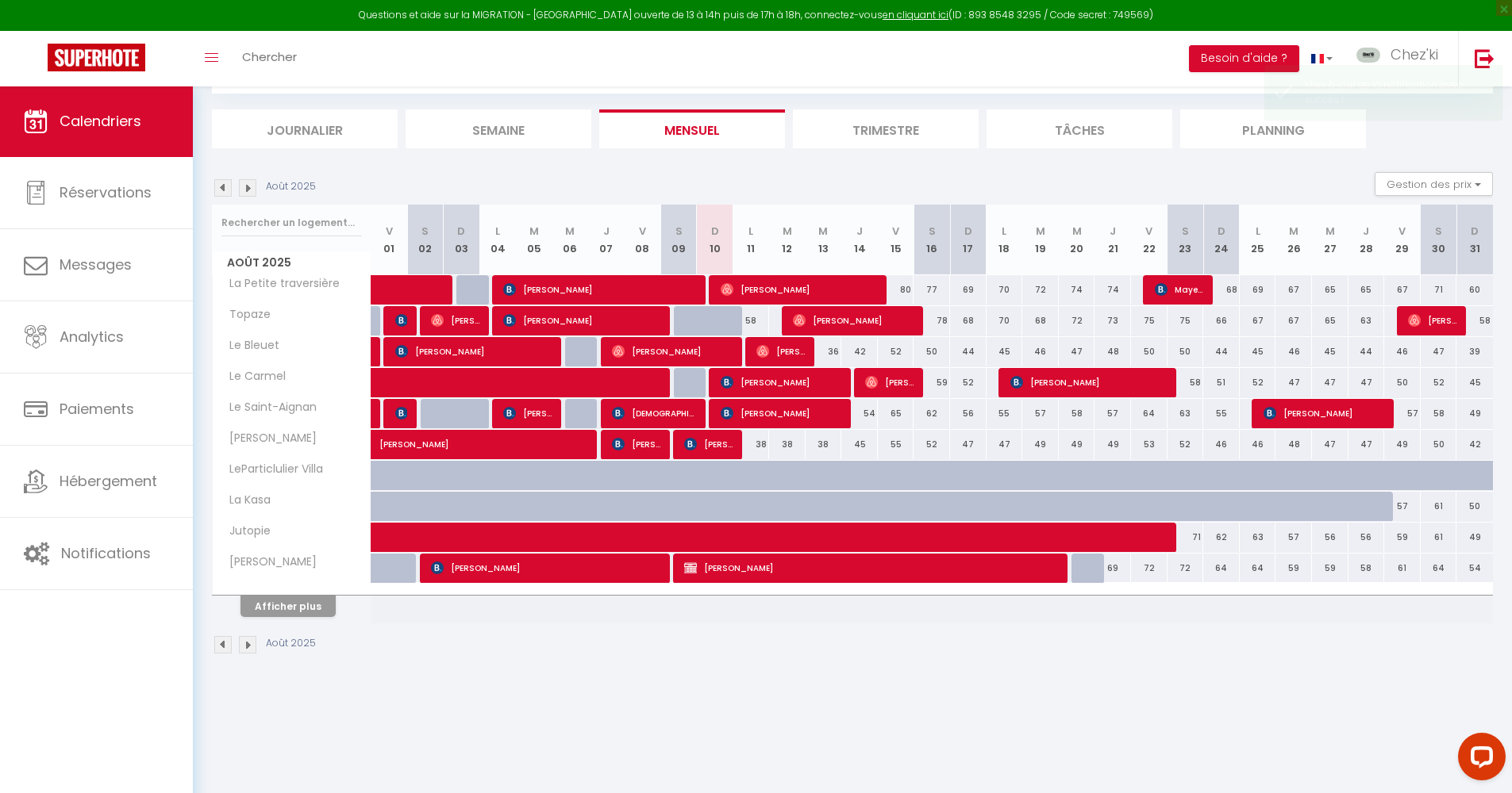
click at [309, 602] on button "Afficher plus" at bounding box center [288, 606] width 95 height 21
select select
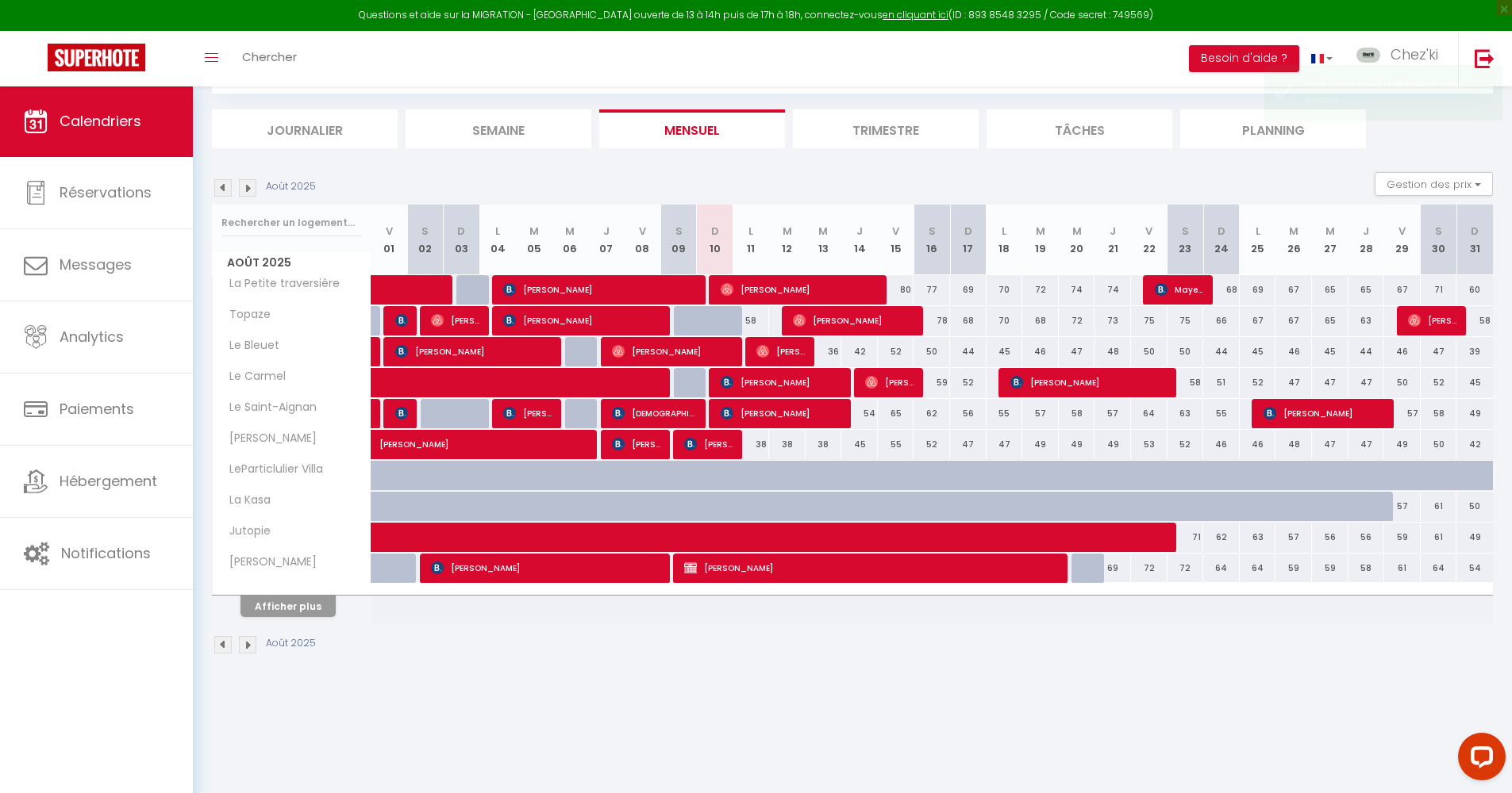
select select
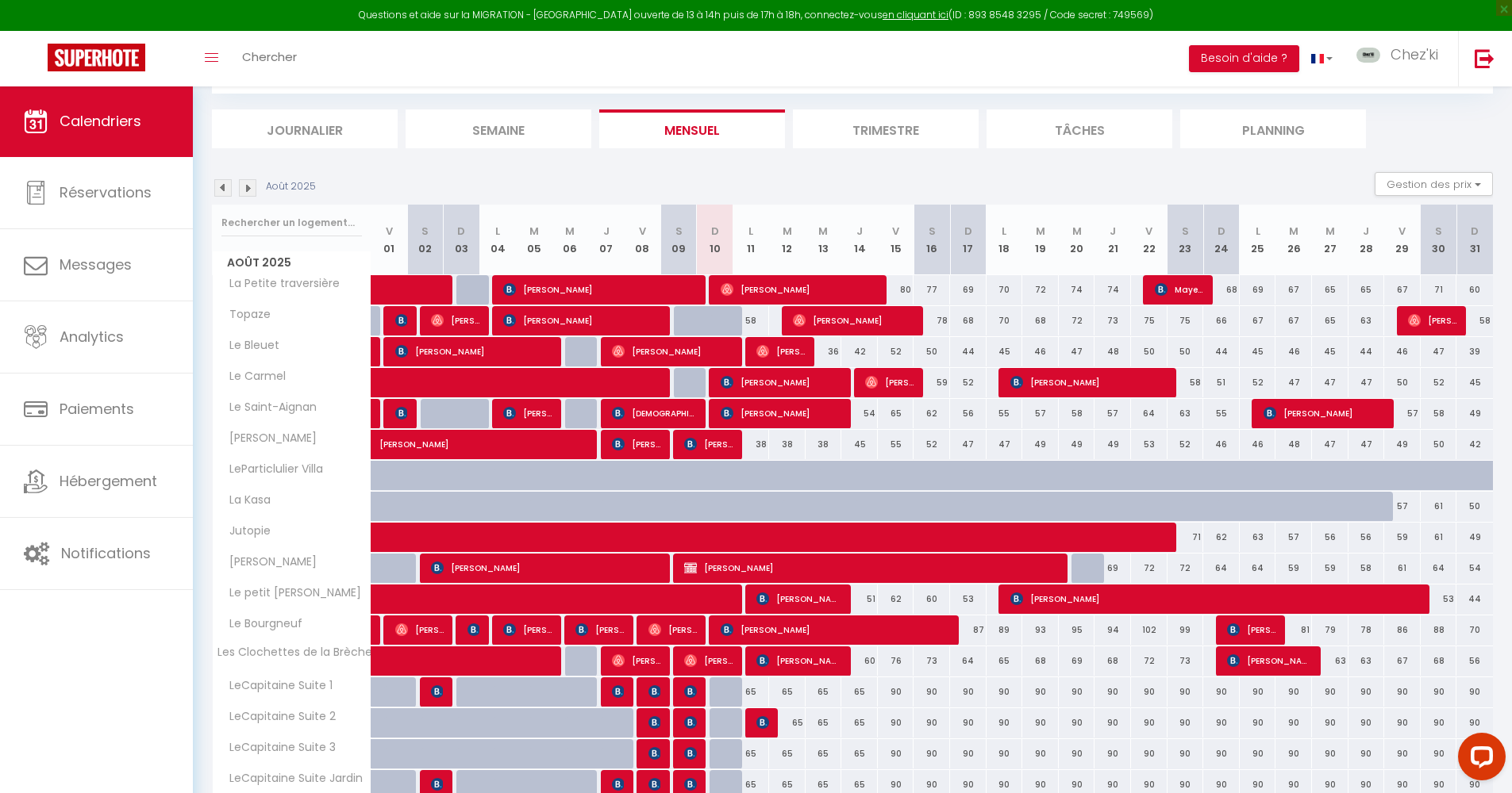
scroll to position [290, 0]
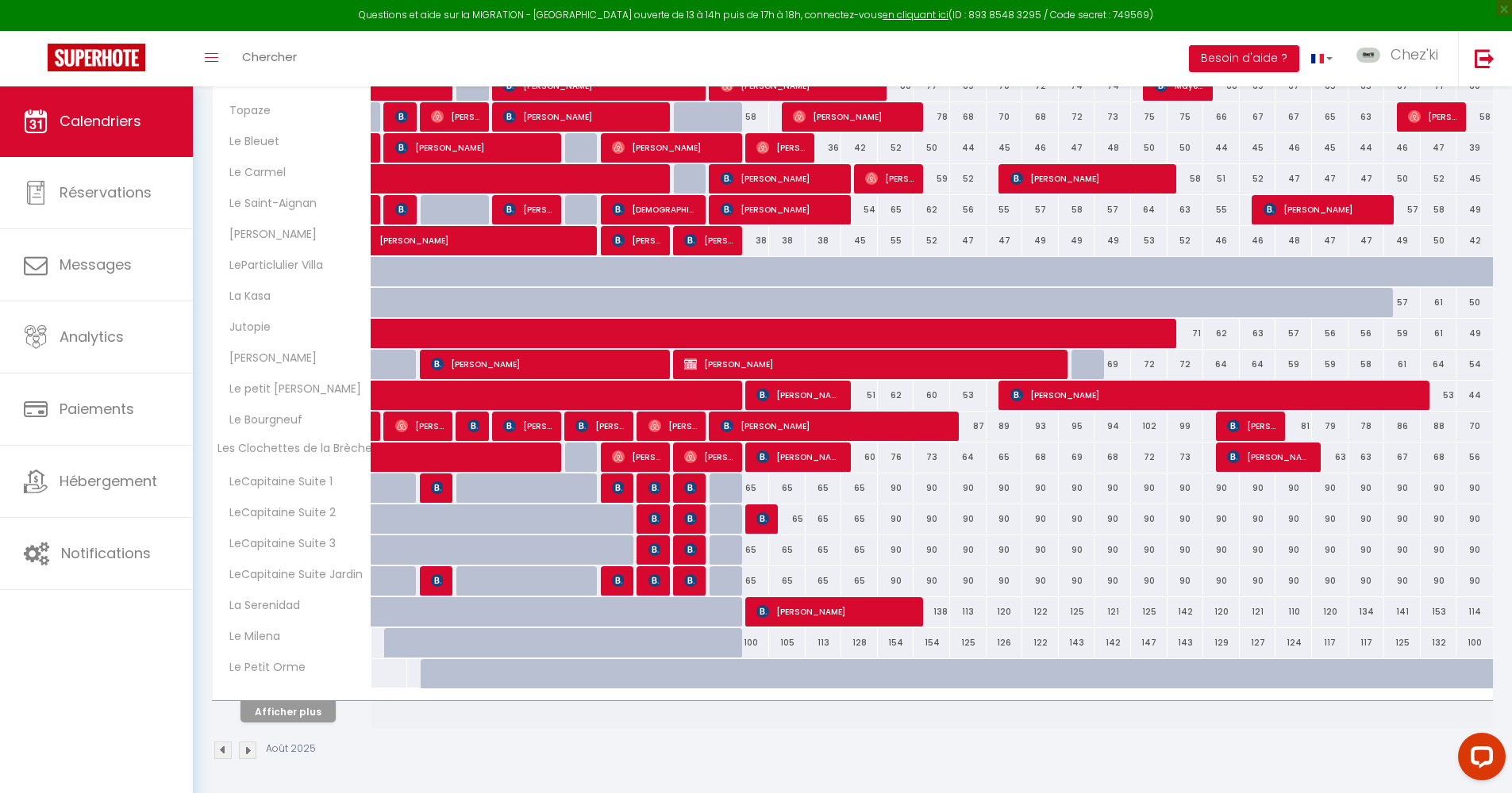
click at [809, 621] on span "[PERSON_NAME]" at bounding box center [835, 611] width 158 height 30
select select "OK"
select select "1"
select select "0"
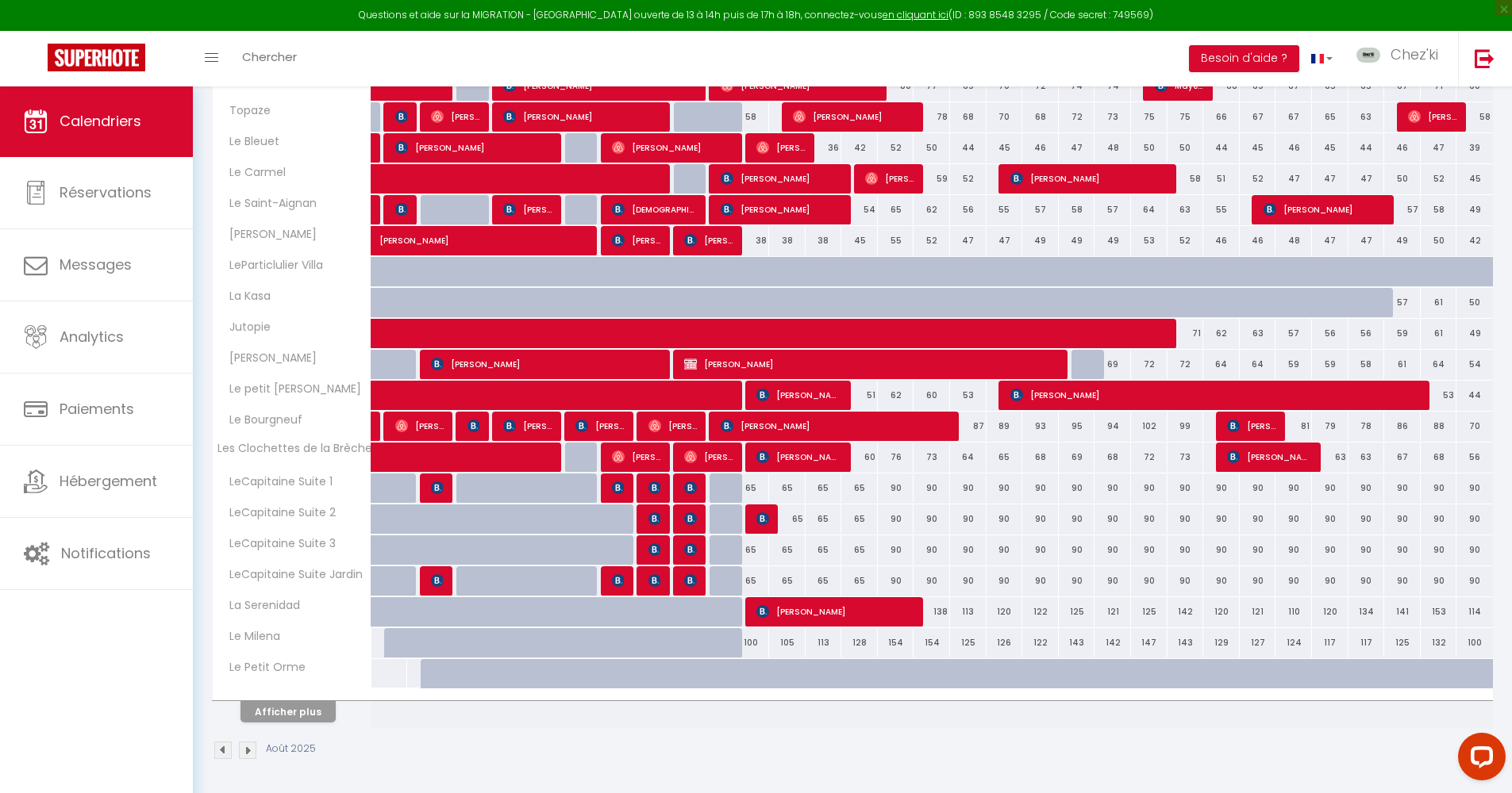
select select "1"
select select
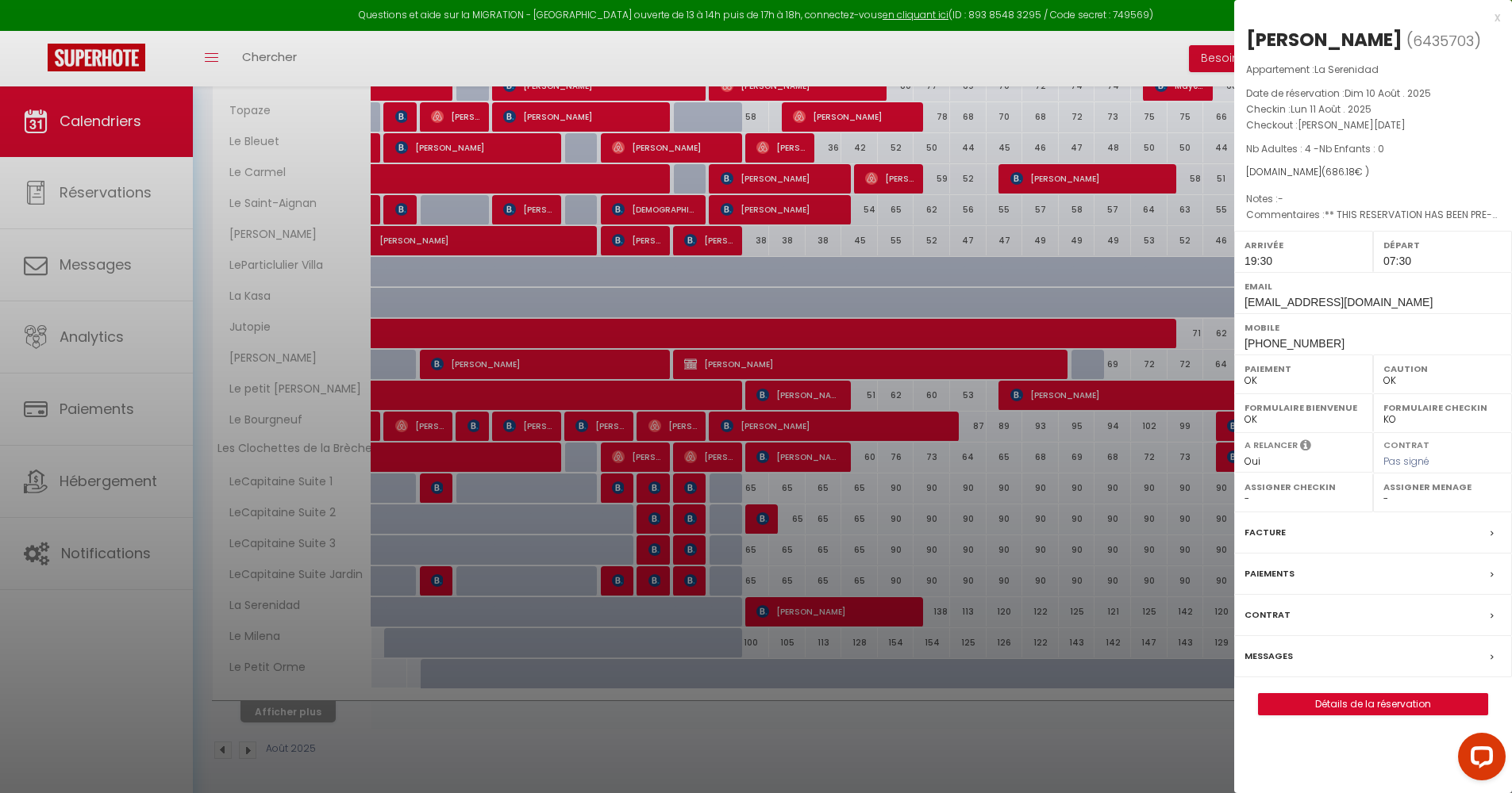
select select "22044"
click at [1271, 530] on label "Facture" at bounding box center [1264, 533] width 41 height 16
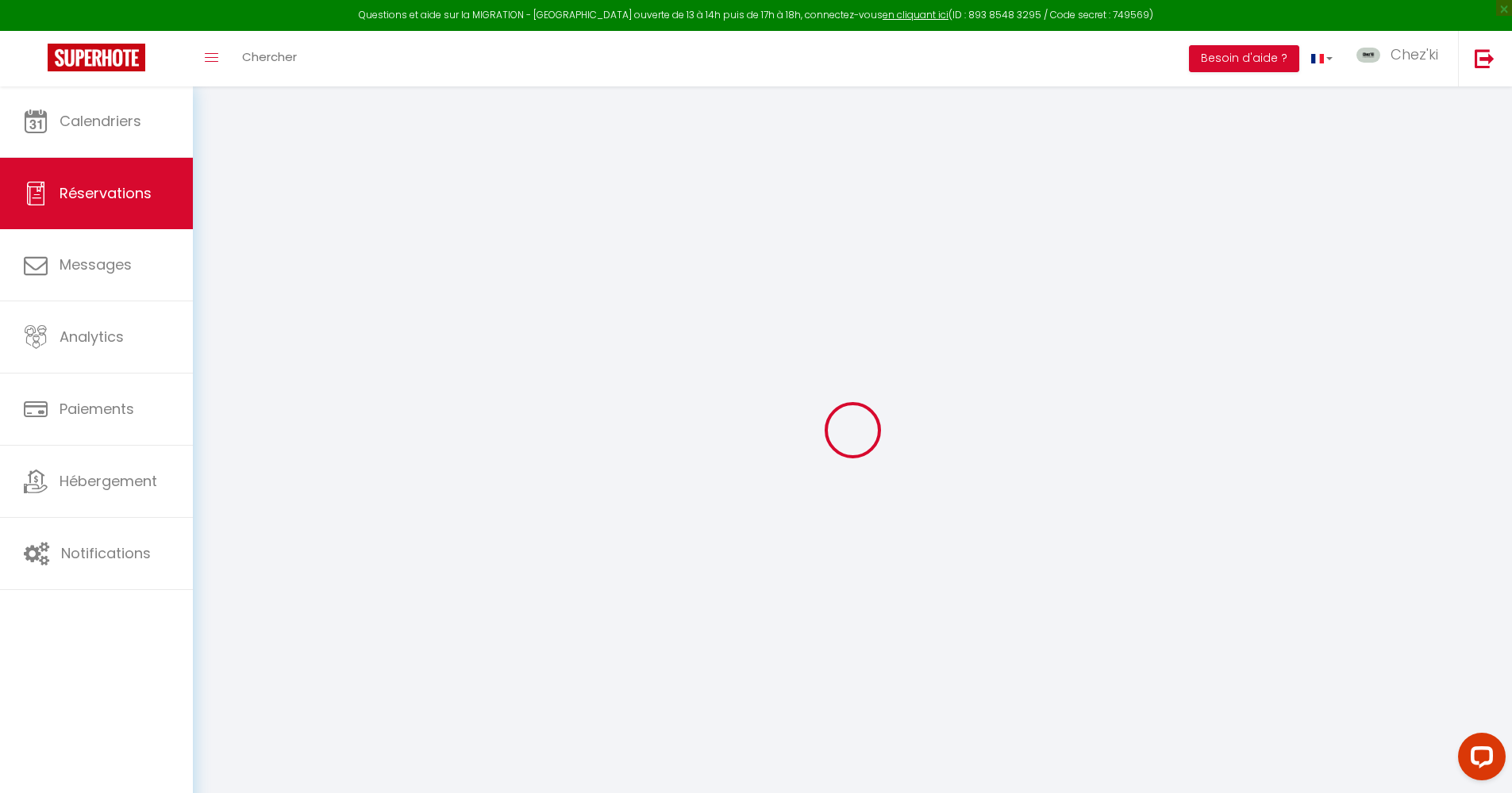
select select "cleaning"
select select "taxes"
select select
checkbox input "false"
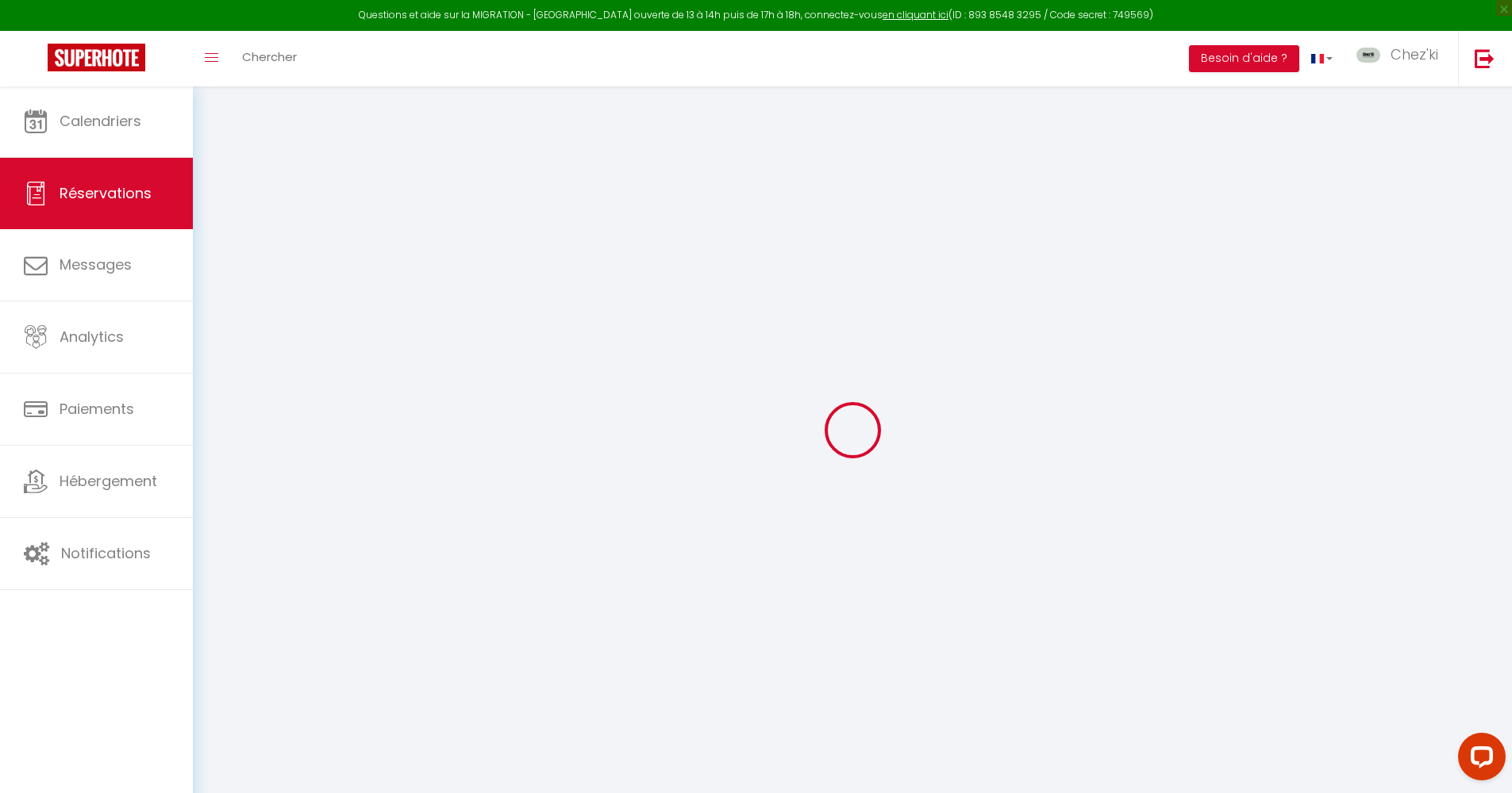
select select
checkbox input "false"
type textarea "** THIS RESERVATION HAS BEEN PRE-PAID ** BOOKING NOTE : Payment charge is EUR 9…"
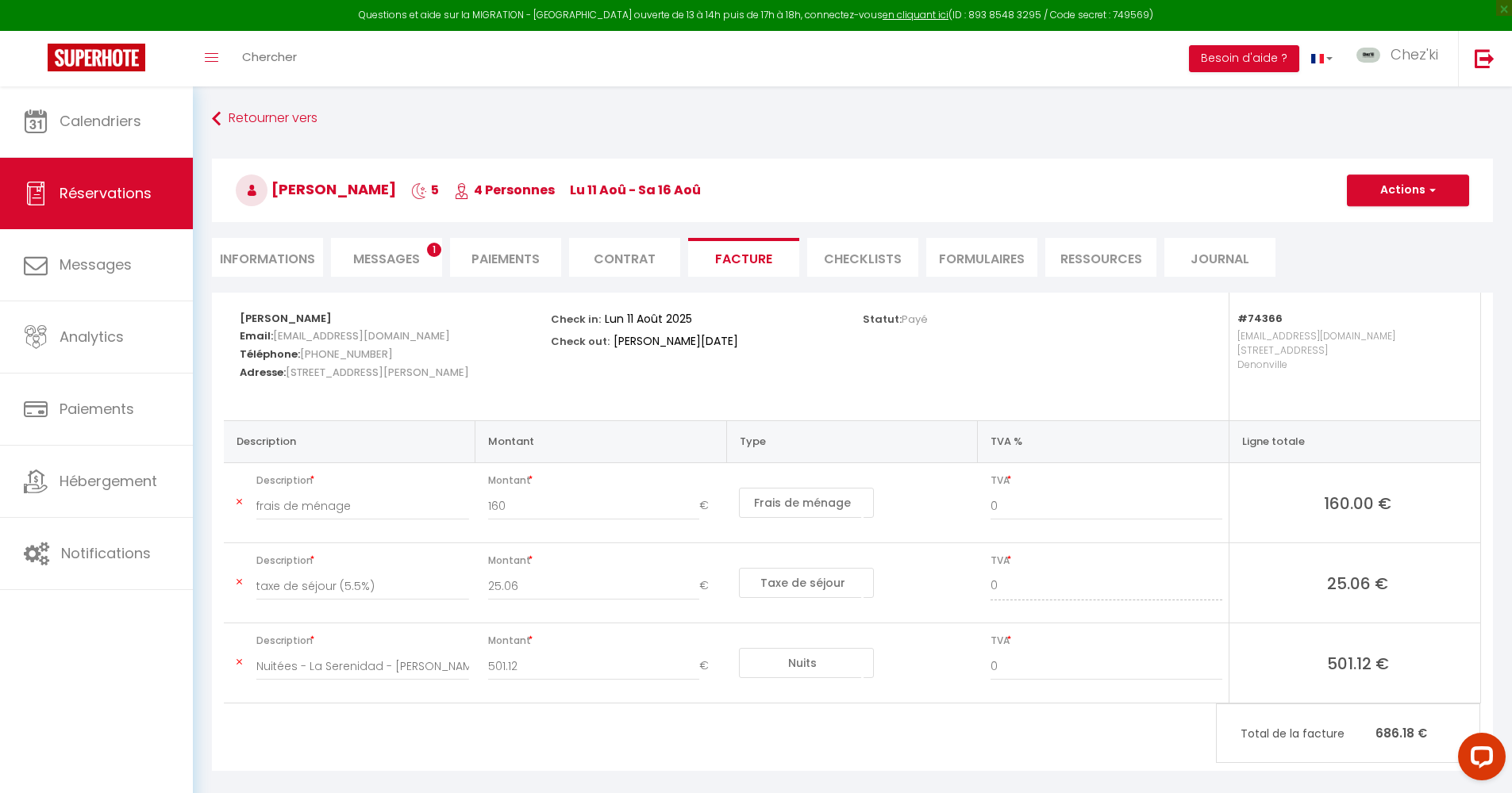
click at [521, 256] on li "Paiements" at bounding box center [506, 257] width 112 height 39
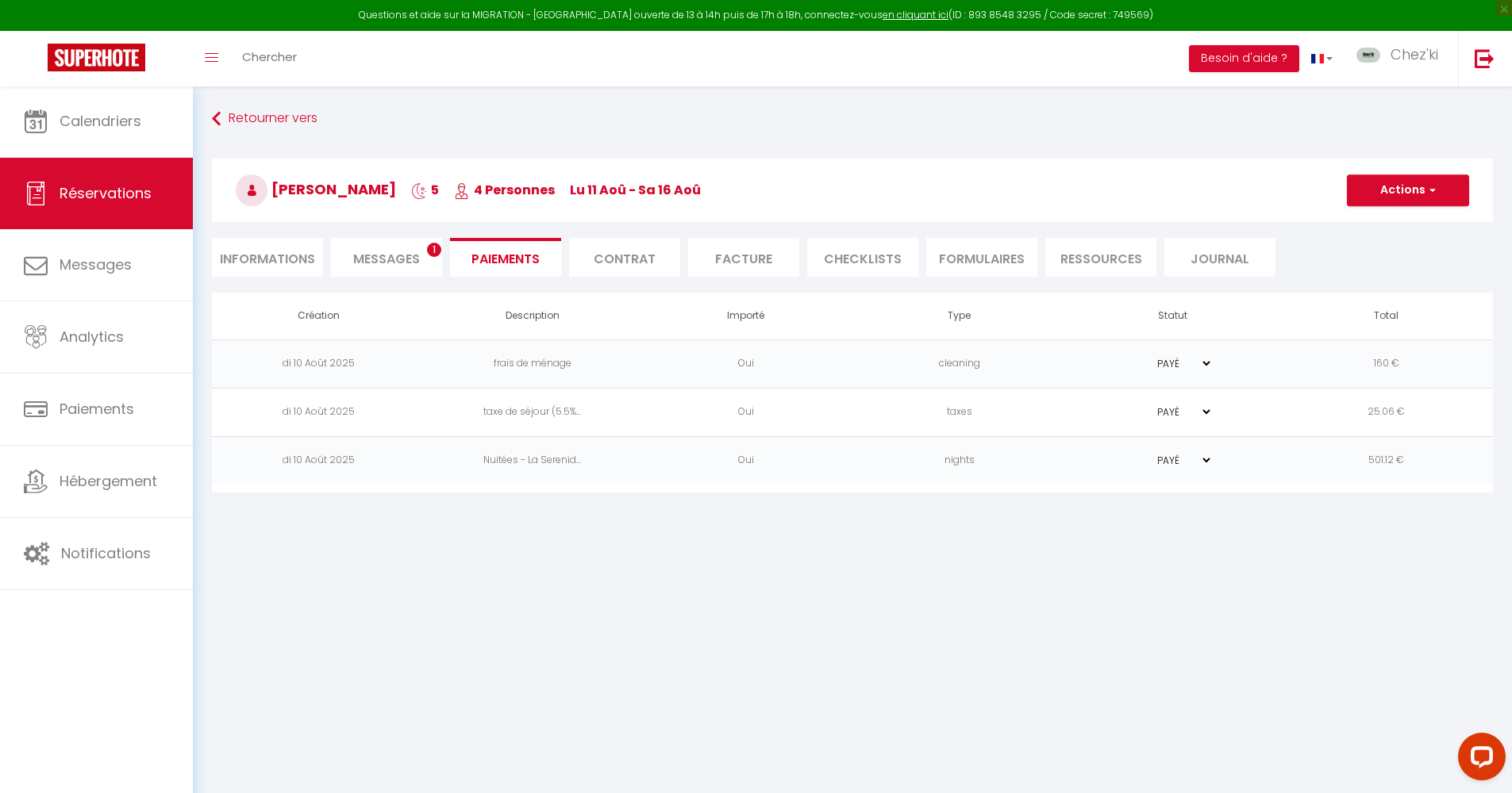
click at [1091, 258] on li "Ressources" at bounding box center [1101, 257] width 112 height 39
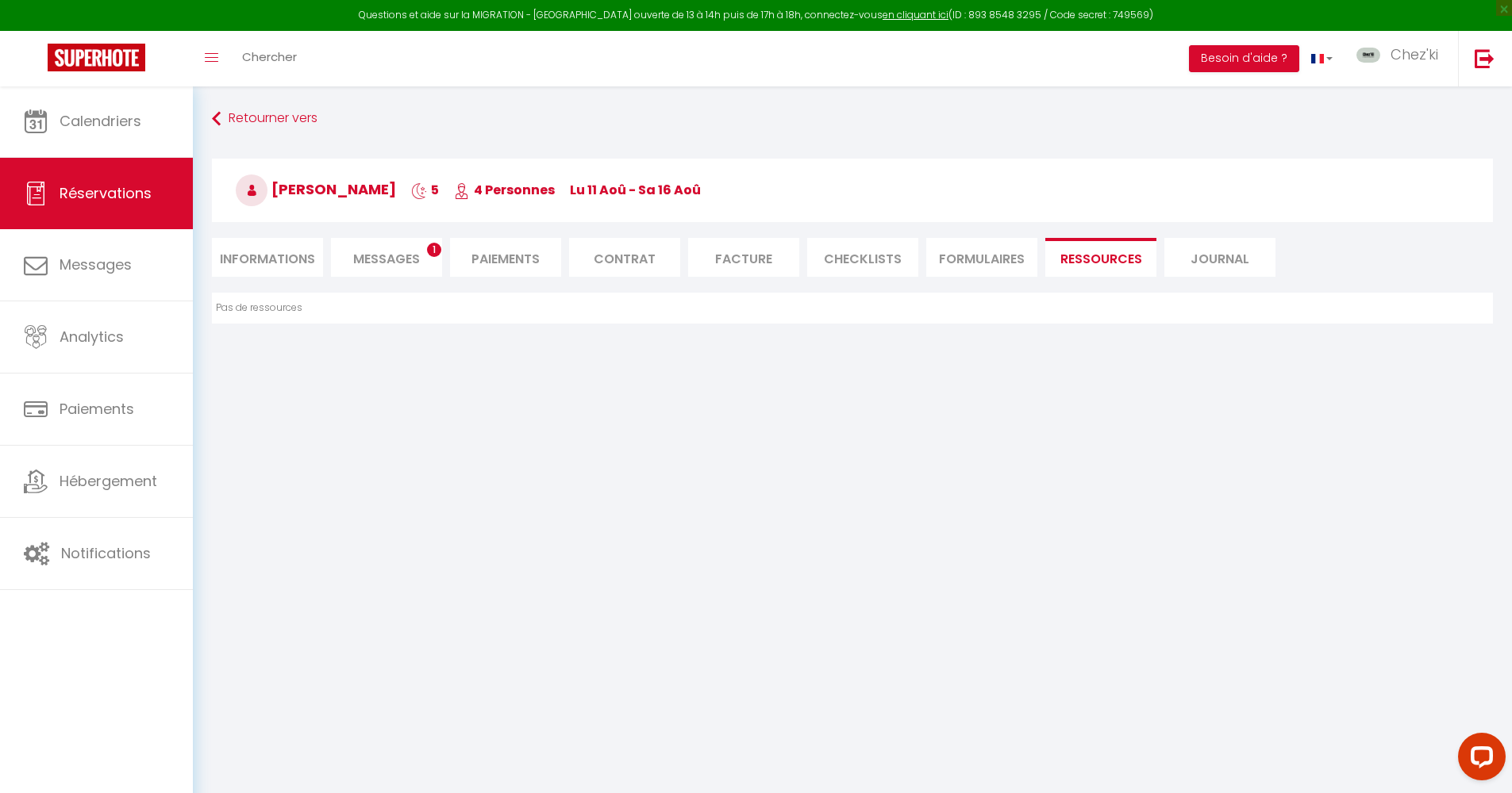
click at [1008, 257] on li "FORMULAIRES" at bounding box center [982, 257] width 112 height 39
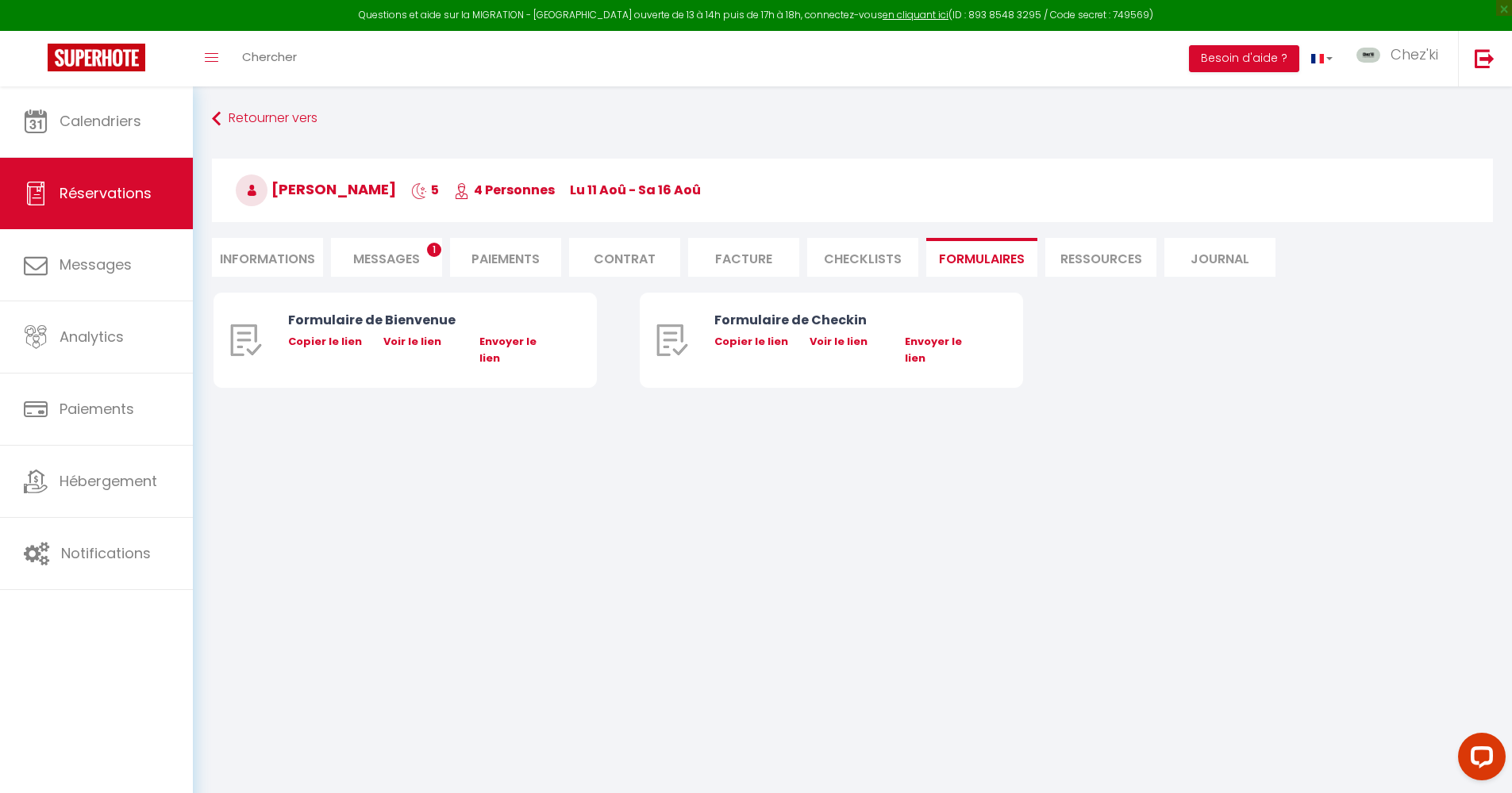
click at [849, 249] on li "CHECKLISTS" at bounding box center [863, 257] width 112 height 39
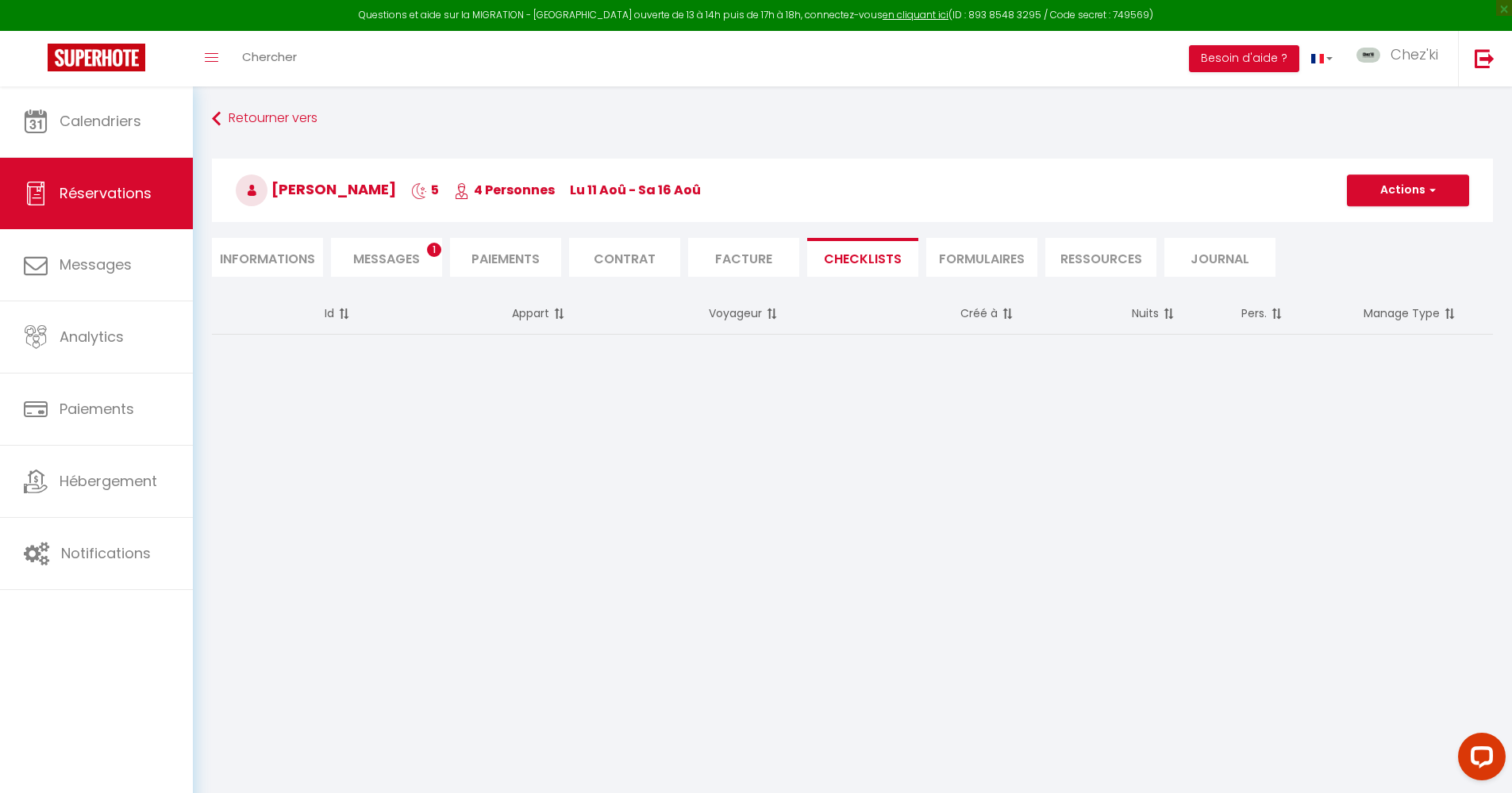
click at [748, 253] on li "Facture" at bounding box center [744, 257] width 112 height 39
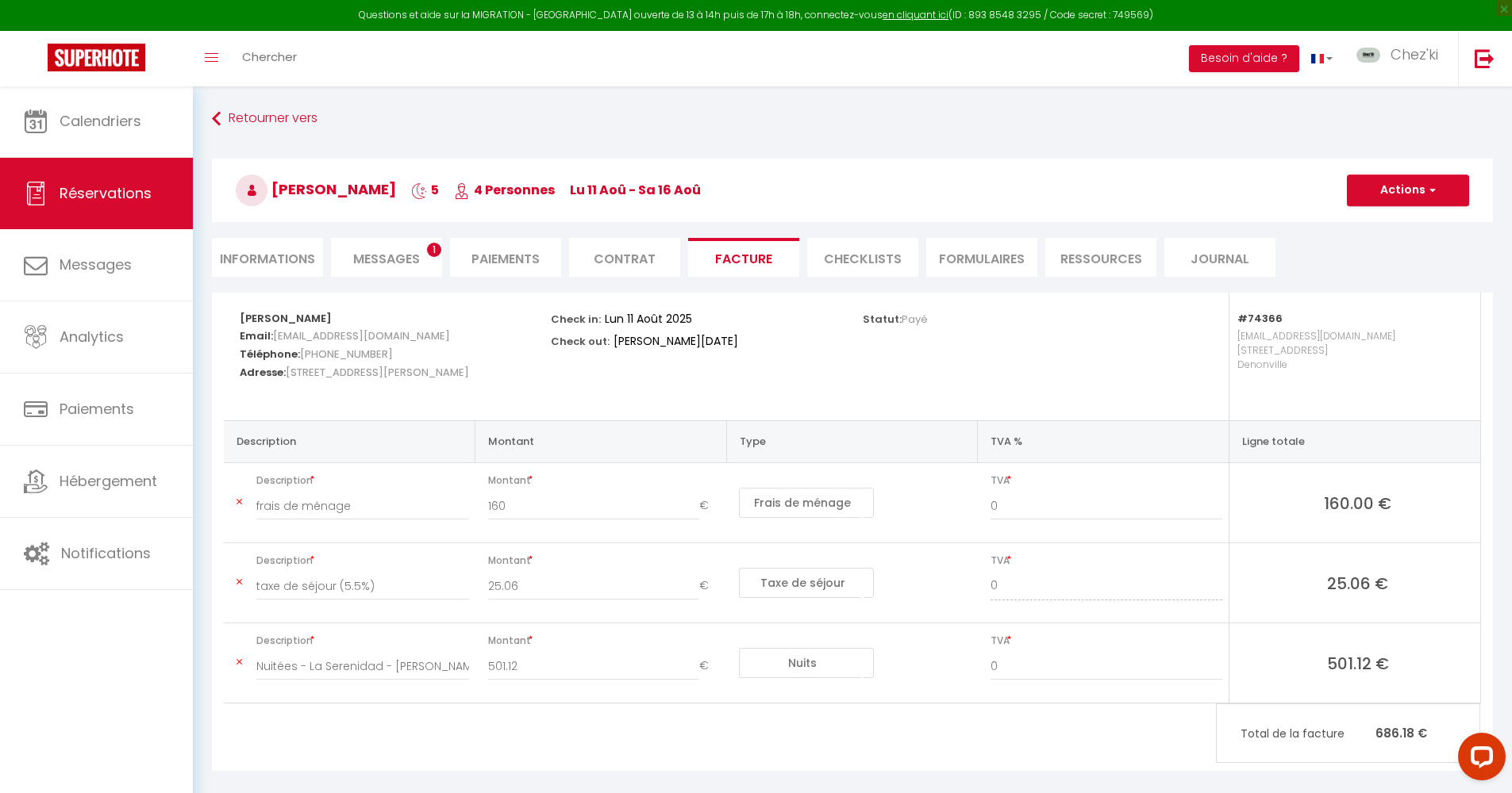
click at [605, 258] on li "Contrat" at bounding box center [624, 257] width 112 height 39
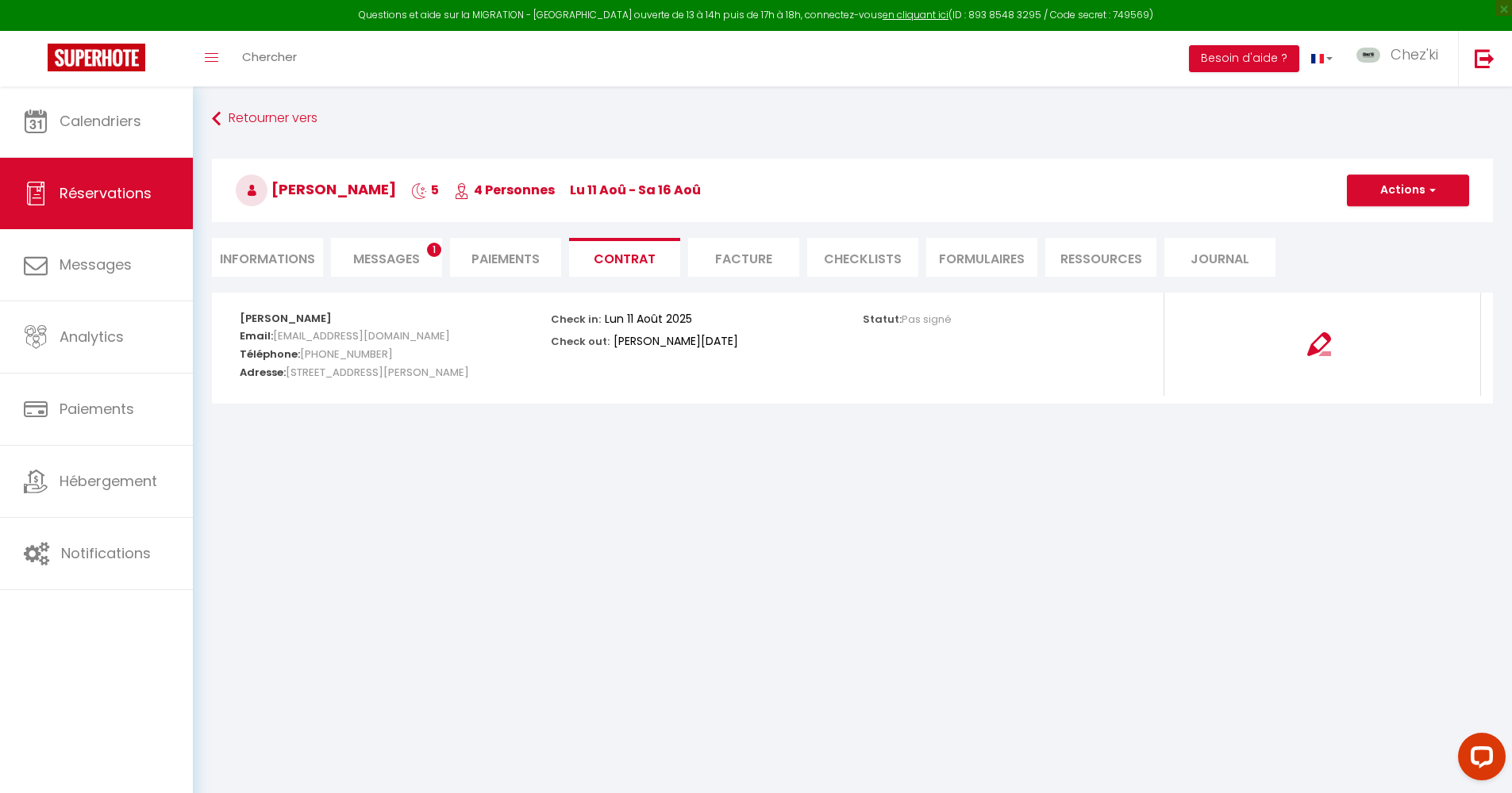
click at [288, 258] on li "Informations" at bounding box center [268, 257] width 112 height 39
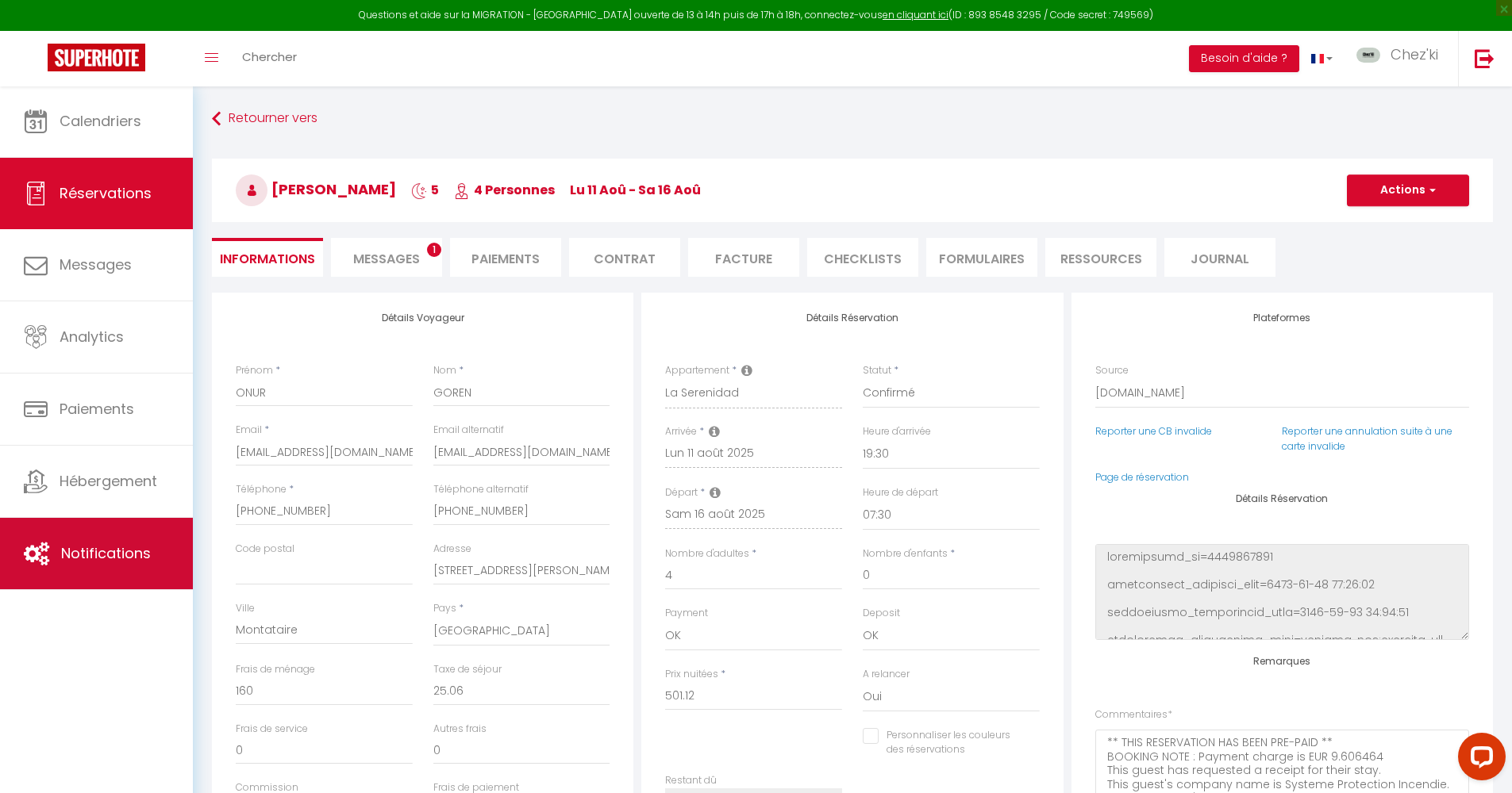
click at [84, 542] on link "Notifications" at bounding box center [96, 554] width 193 height 71
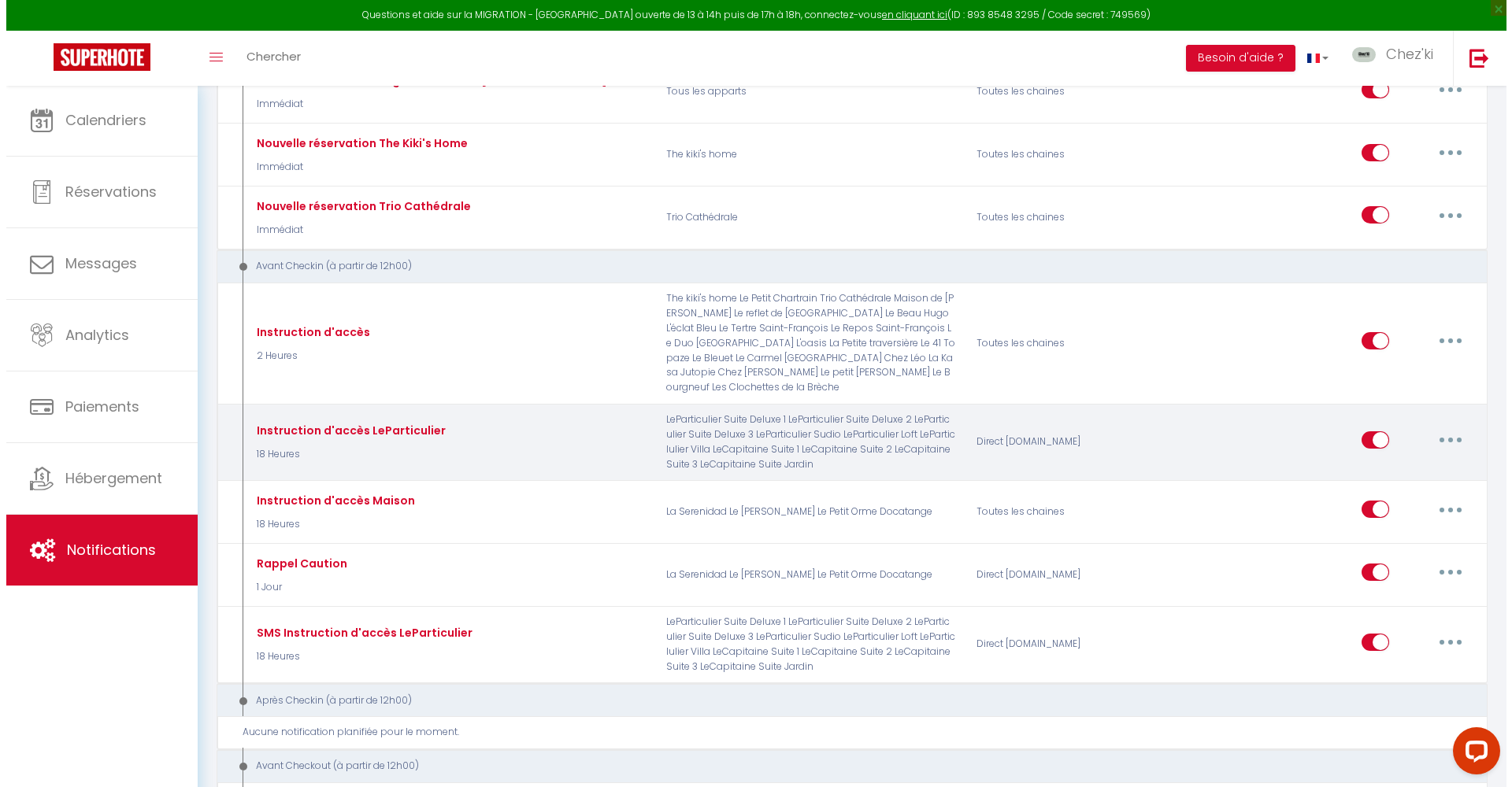
scroll to position [2109, 0]
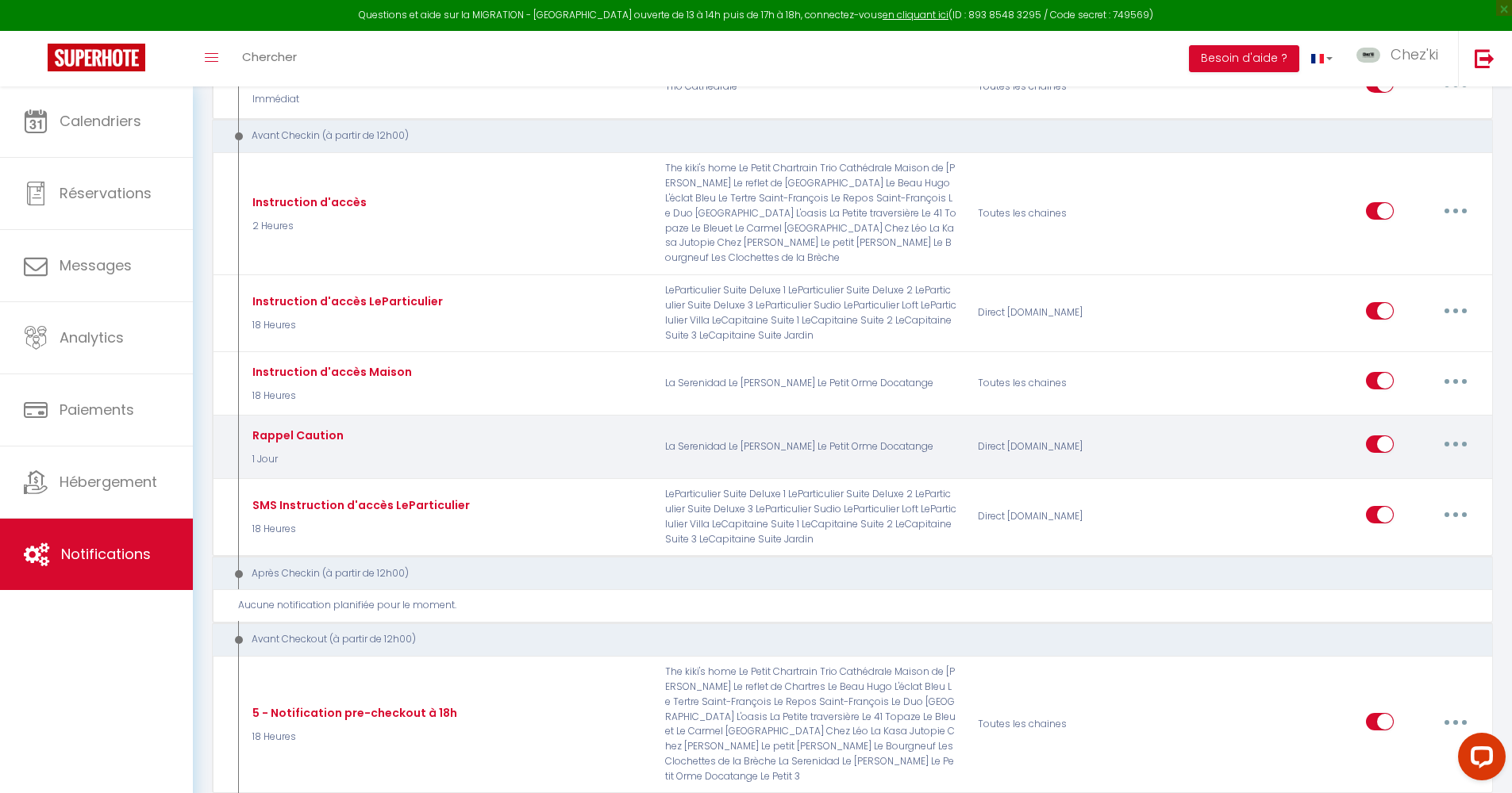
click at [1450, 431] on button "button" at bounding box center [1455, 444] width 45 height 26
click at [1415, 467] on link "Editer" at bounding box center [1414, 481] width 117 height 27
type input "Rappel Caution"
select select "1 Jour"
select select "if_deposit_not_paid"
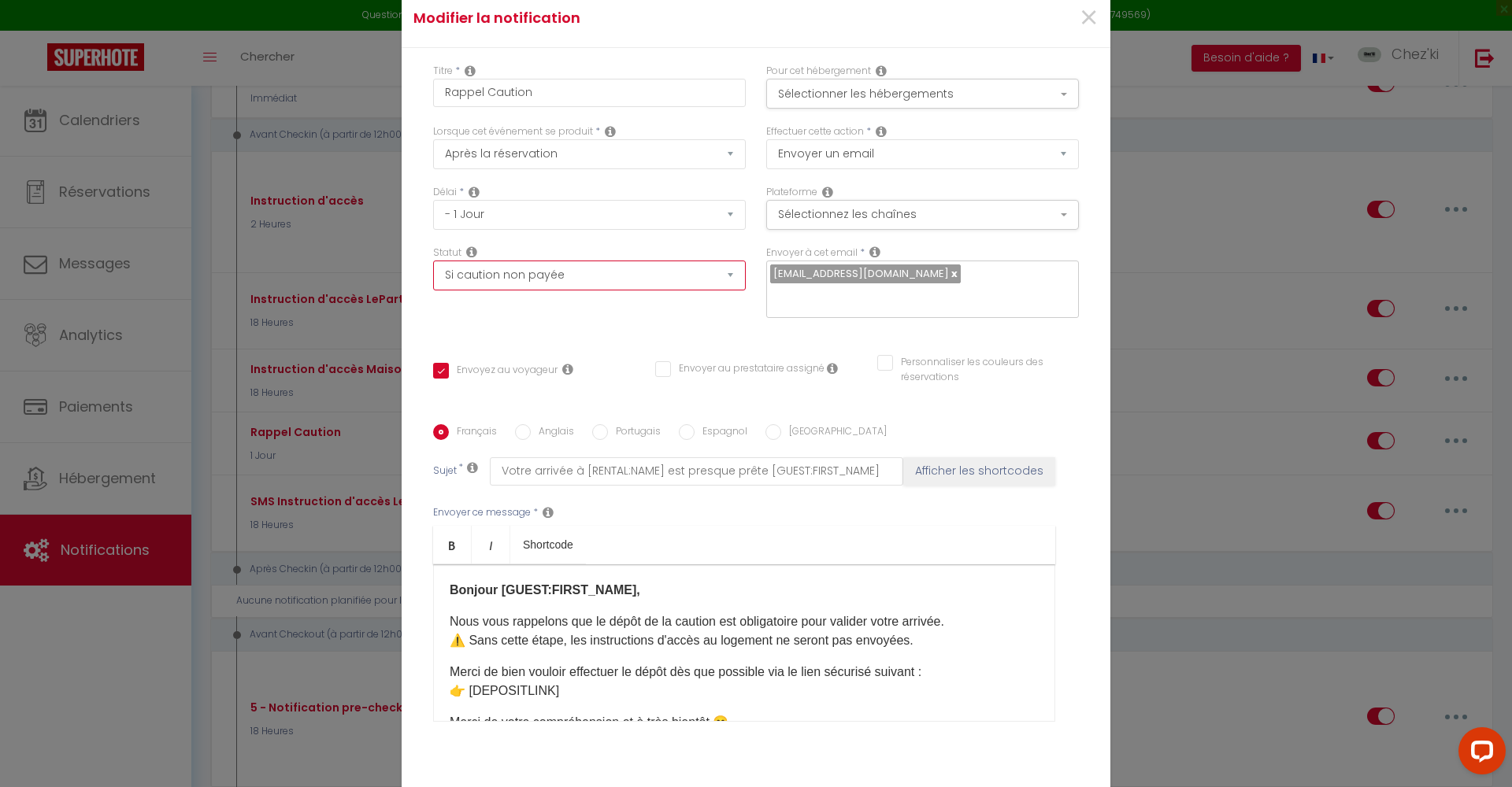
scroll to position [101, 0]
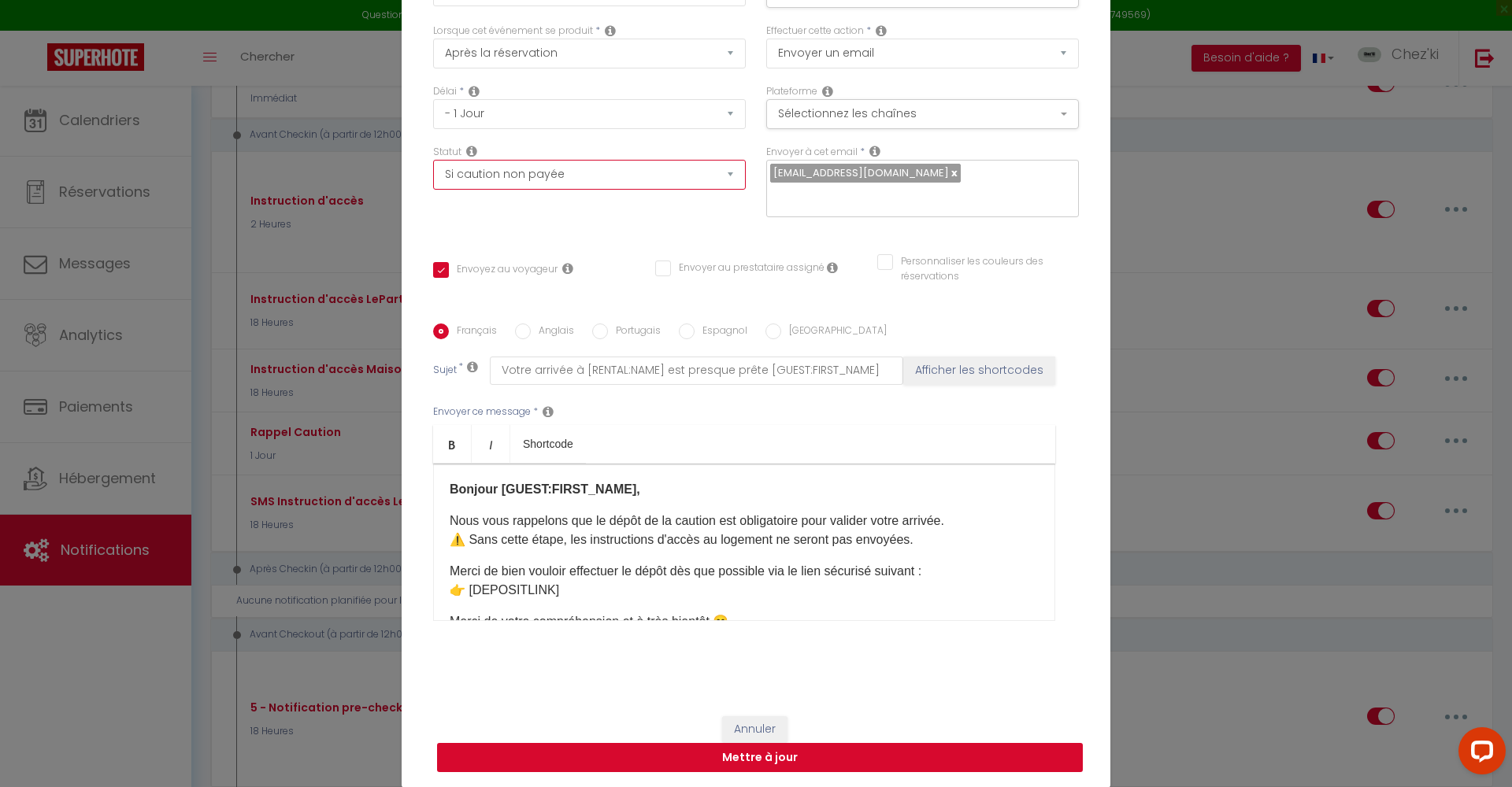
click at [759, 754] on button "Mettre à jour" at bounding box center [760, 757] width 646 height 30
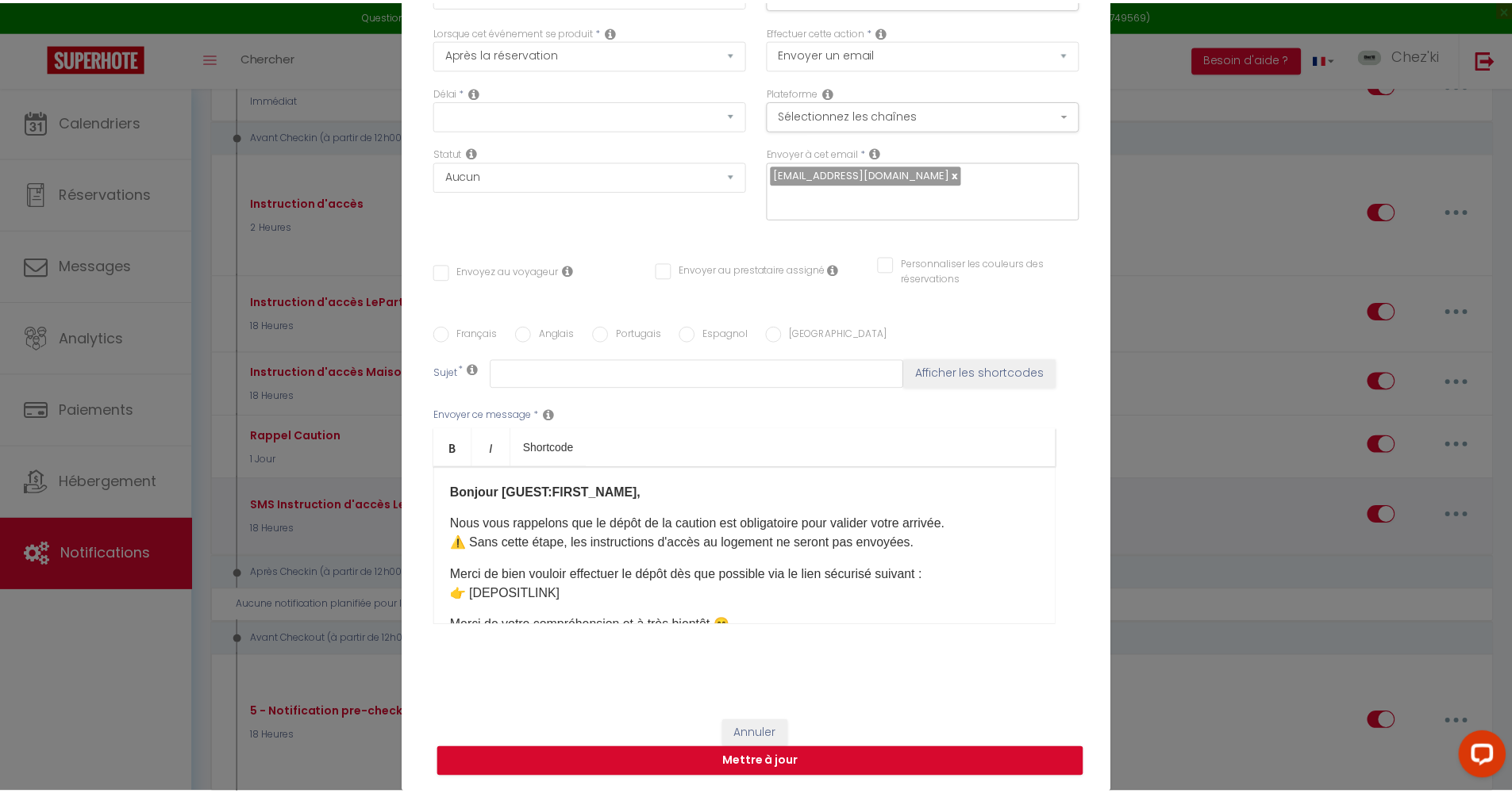
scroll to position [0, 0]
